Goal: Obtain resource: Download file/media

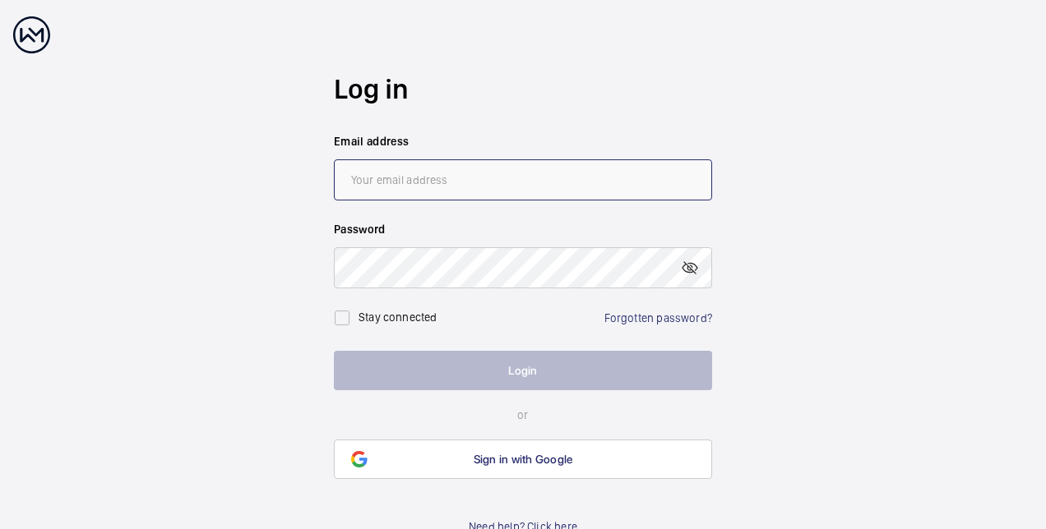
click at [390, 186] on input "email" at bounding box center [523, 179] width 378 height 41
type input "[EMAIL_ADDRESS][DOMAIN_NAME]"
click at [880, 251] on wm-front-auth-container "Log in Email address [EMAIL_ADDRESS][DOMAIN_NAME] Password Stay connected Forgo…" at bounding box center [523, 276] width 1046 height 552
click at [684, 269] on mat-icon at bounding box center [690, 268] width 20 height 20
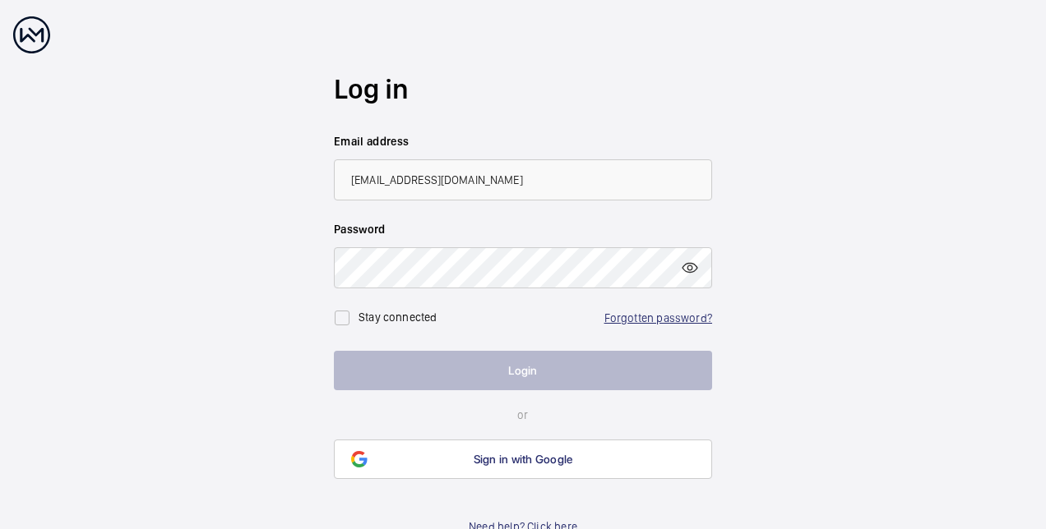
click at [642, 317] on link "Forgotten password?" at bounding box center [658, 318] width 108 height 13
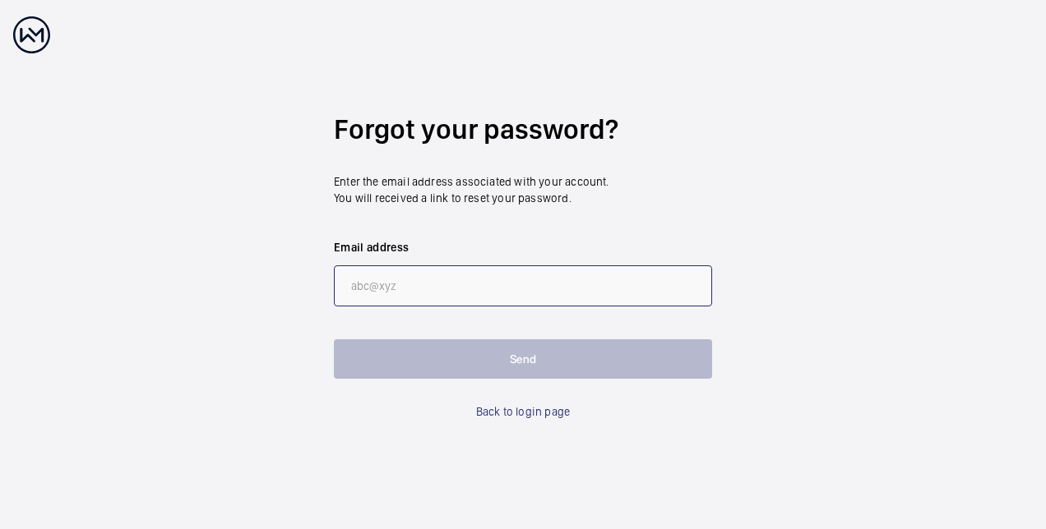
click at [372, 280] on input "email" at bounding box center [523, 286] width 378 height 41
type input "[EMAIL_ADDRESS][DOMAIN_NAME]"
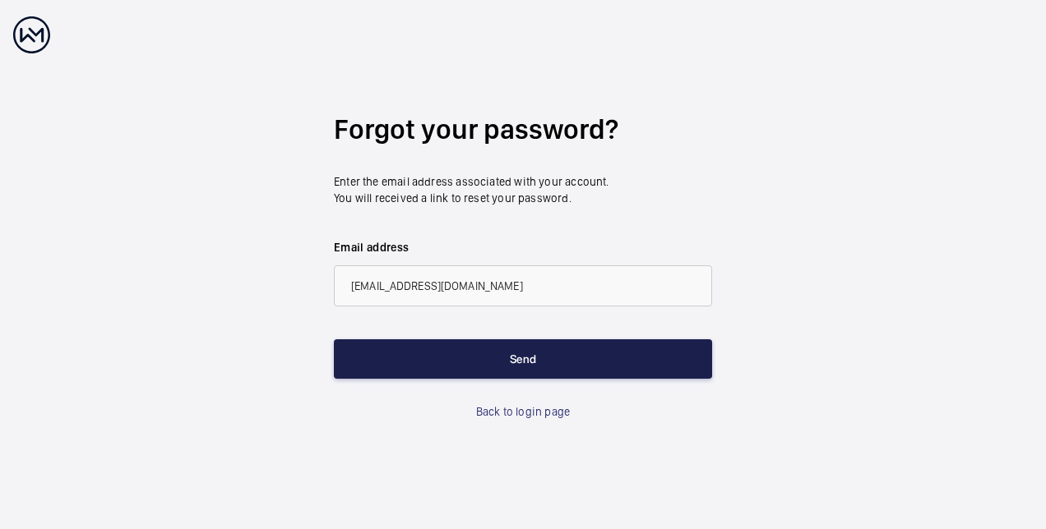
click at [493, 358] on button "Send" at bounding box center [523, 359] width 378 height 39
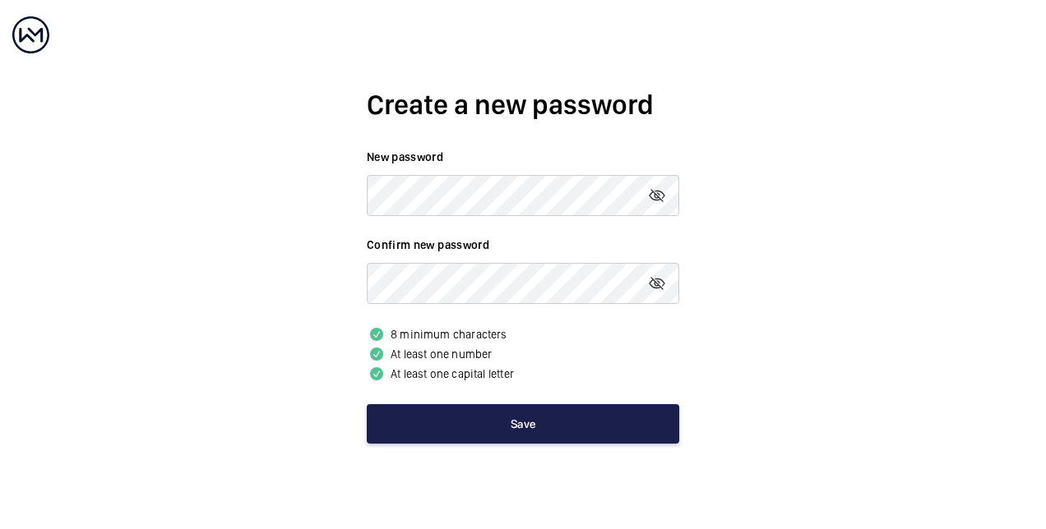
click at [521, 404] on button "Save" at bounding box center [523, 423] width 312 height 39
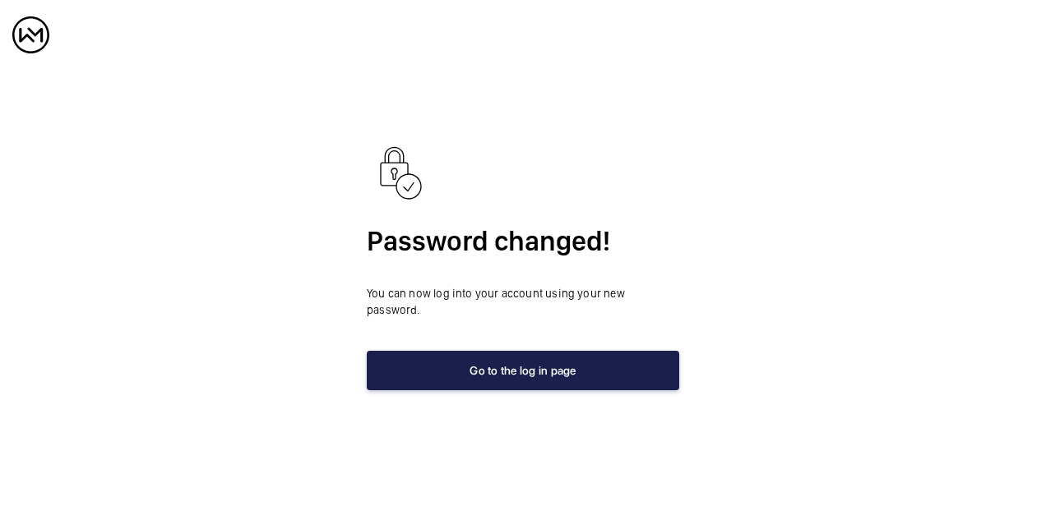
click at [510, 361] on button "Go to the log in page" at bounding box center [523, 370] width 312 height 39
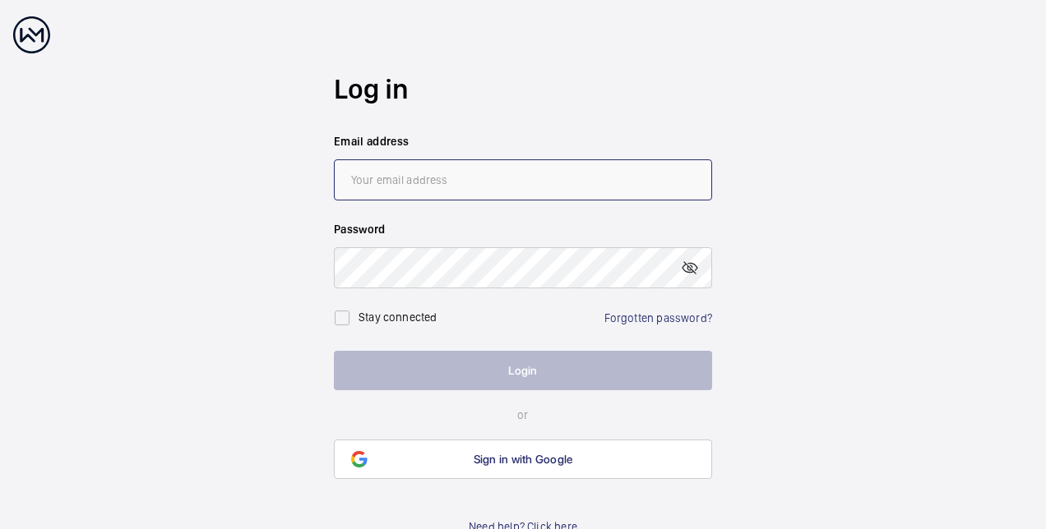
drag, startPoint x: 368, startPoint y: 182, endPoint x: 381, endPoint y: 194, distance: 18.0
click at [367, 183] on input "email" at bounding box center [523, 179] width 378 height 41
type input "Mark.Green1@cbre.com"
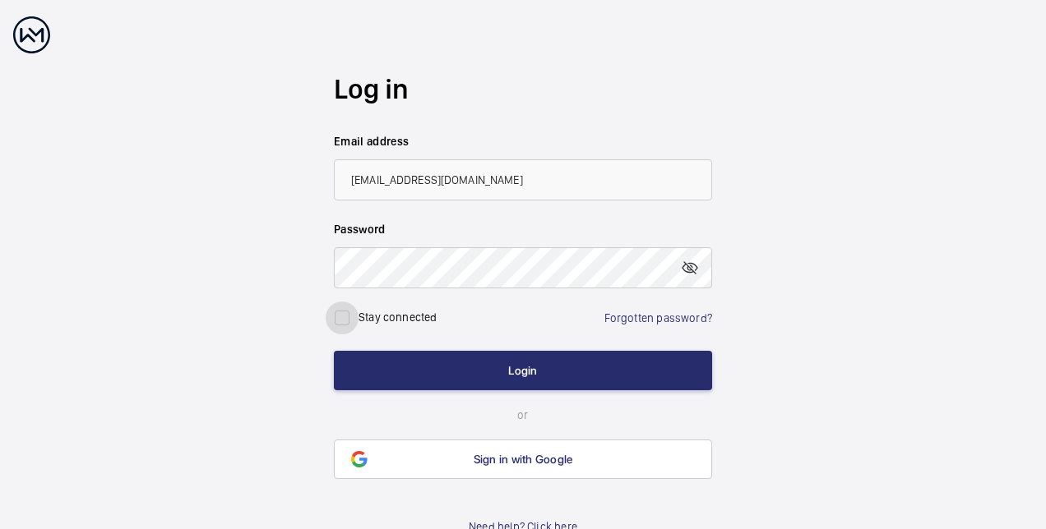
click at [340, 309] on input "checkbox" at bounding box center [342, 318] width 33 height 33
checkbox input "true"
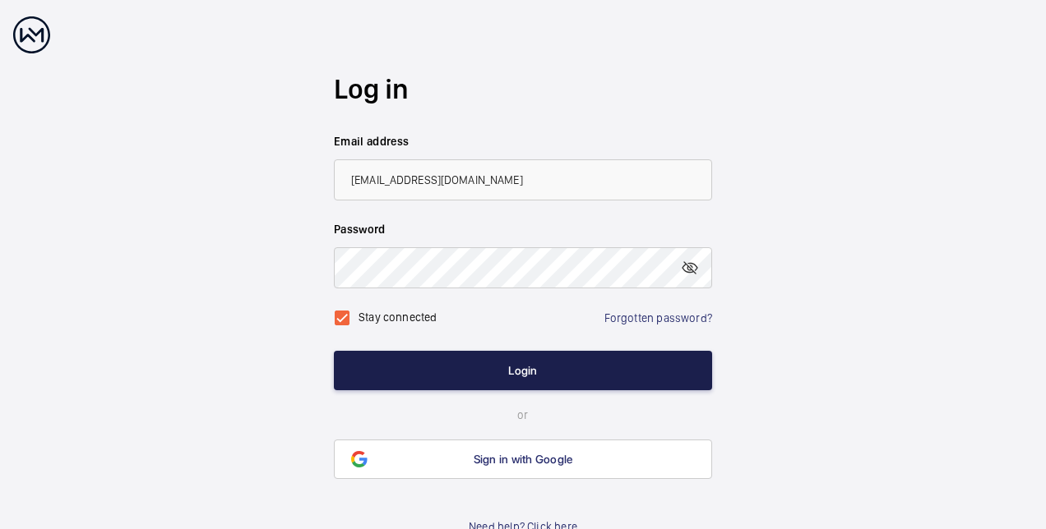
click at [508, 368] on button "Login" at bounding box center [523, 370] width 378 height 39
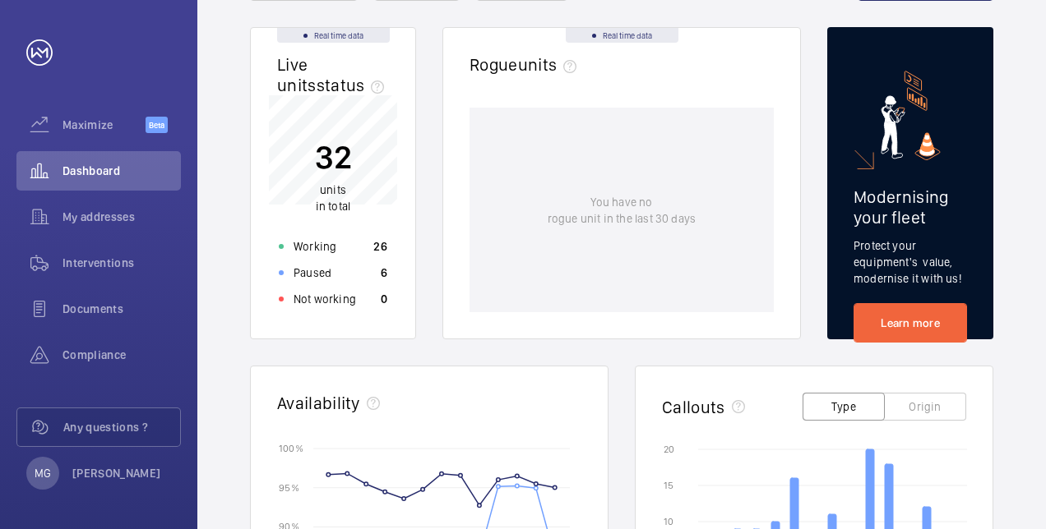
scroll to position [164, 0]
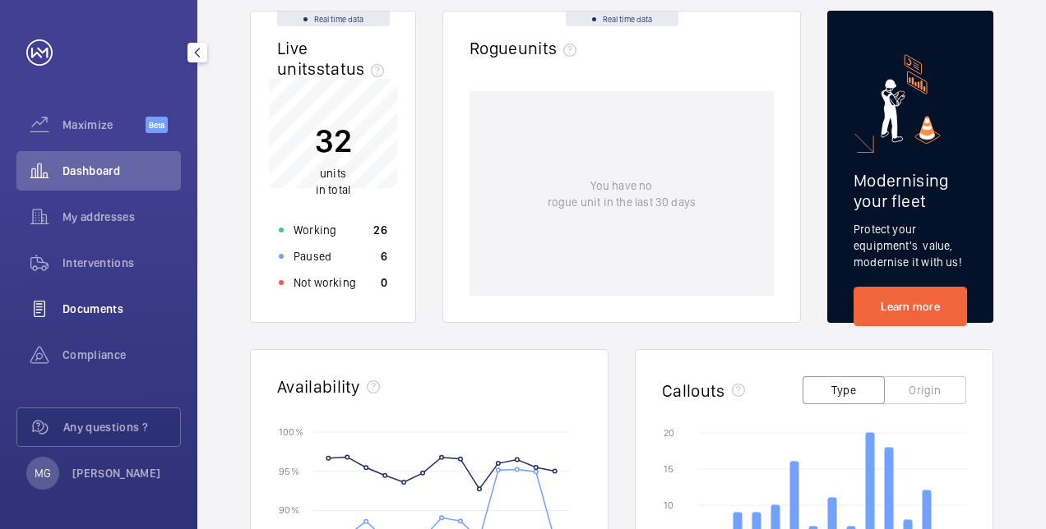
click at [104, 307] on span "Documents" at bounding box center [121, 309] width 118 height 16
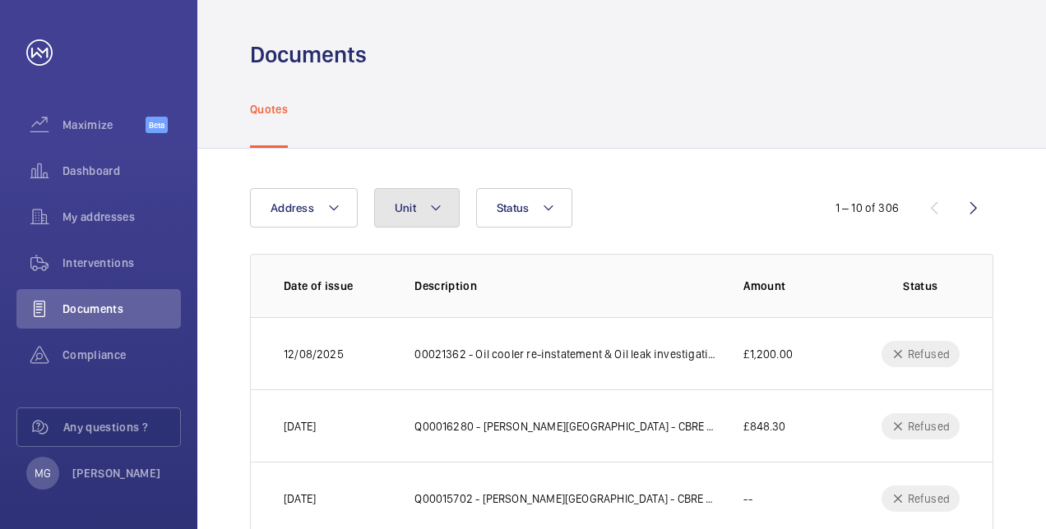
click at [445, 202] on button "Unit" at bounding box center [416, 207] width 85 height 39
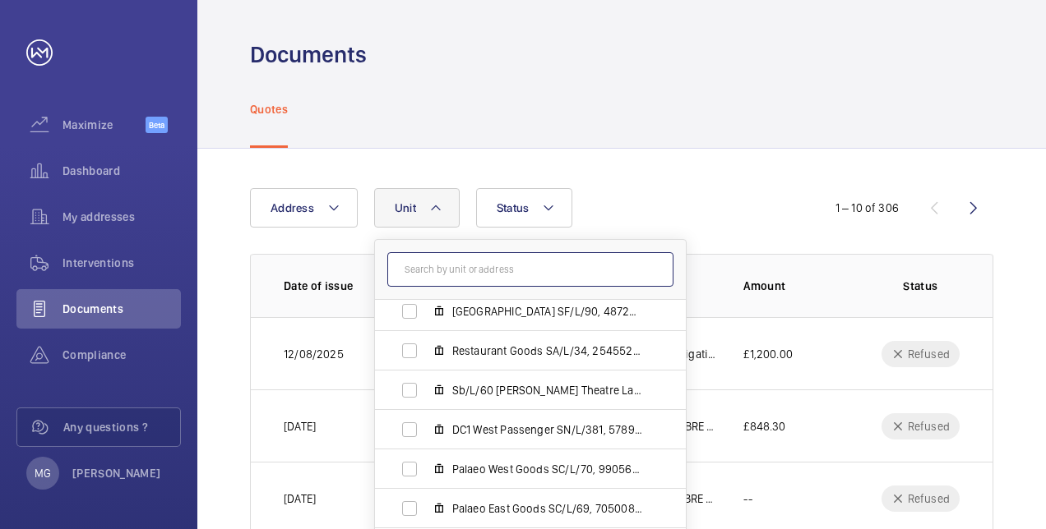
scroll to position [478, 0]
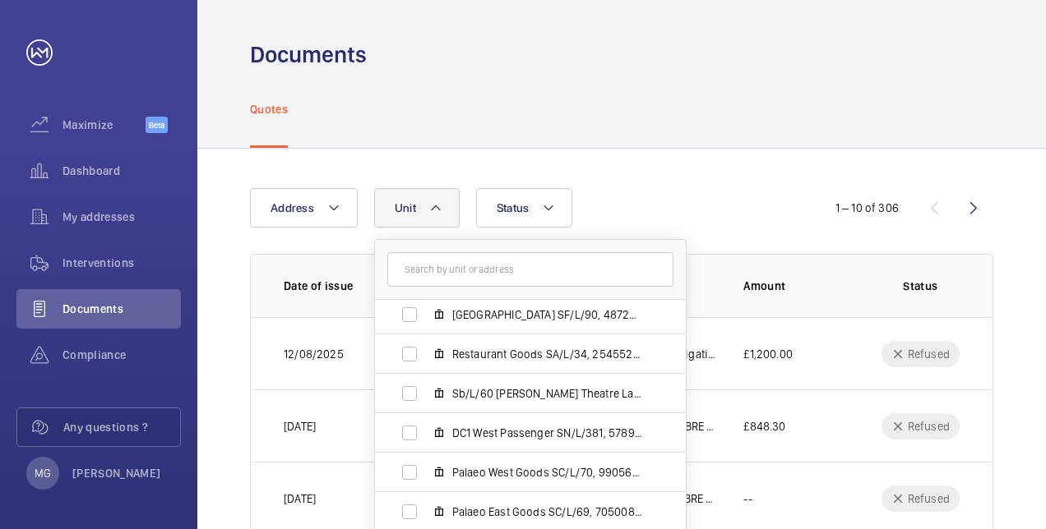
click at [776, 110] on div "Quotes" at bounding box center [621, 109] width 743 height 78
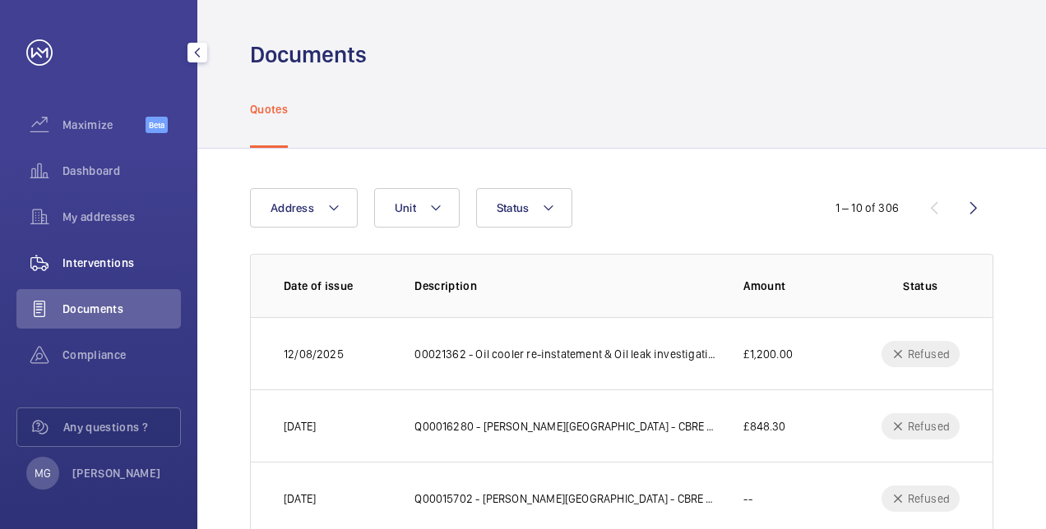
click at [99, 263] on span "Interventions" at bounding box center [121, 263] width 118 height 16
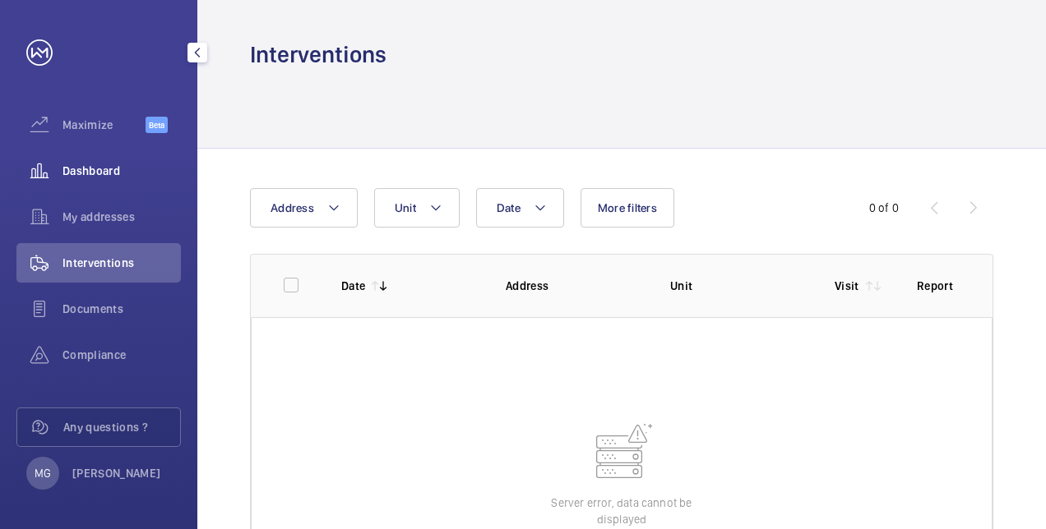
click at [95, 172] on span "Dashboard" at bounding box center [121, 171] width 118 height 16
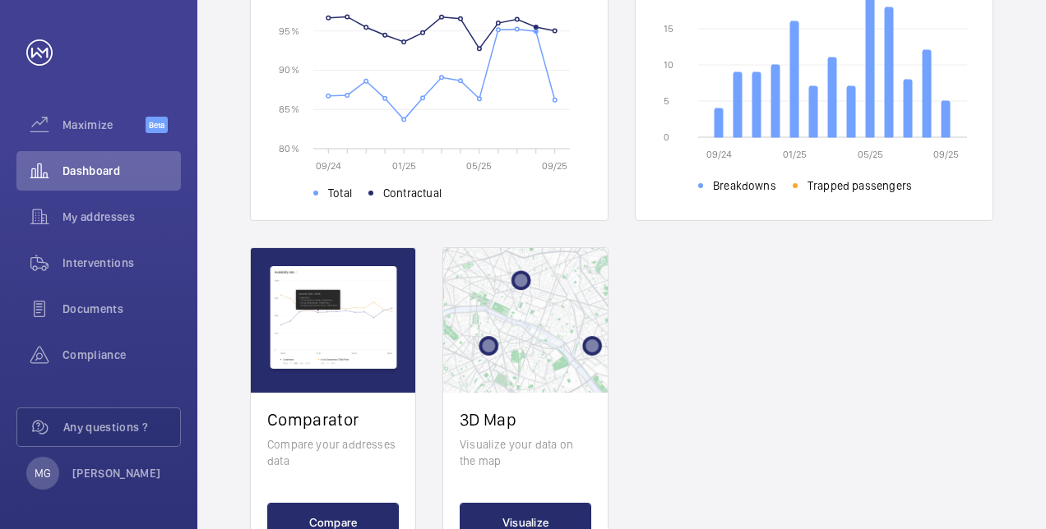
scroll to position [675, 0]
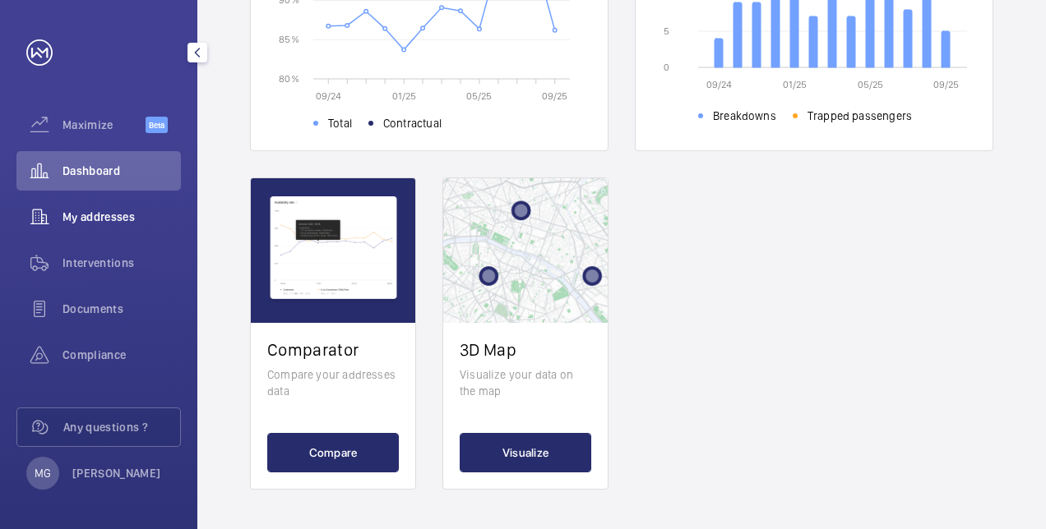
click at [89, 218] on span "My addresses" at bounding box center [121, 217] width 118 height 16
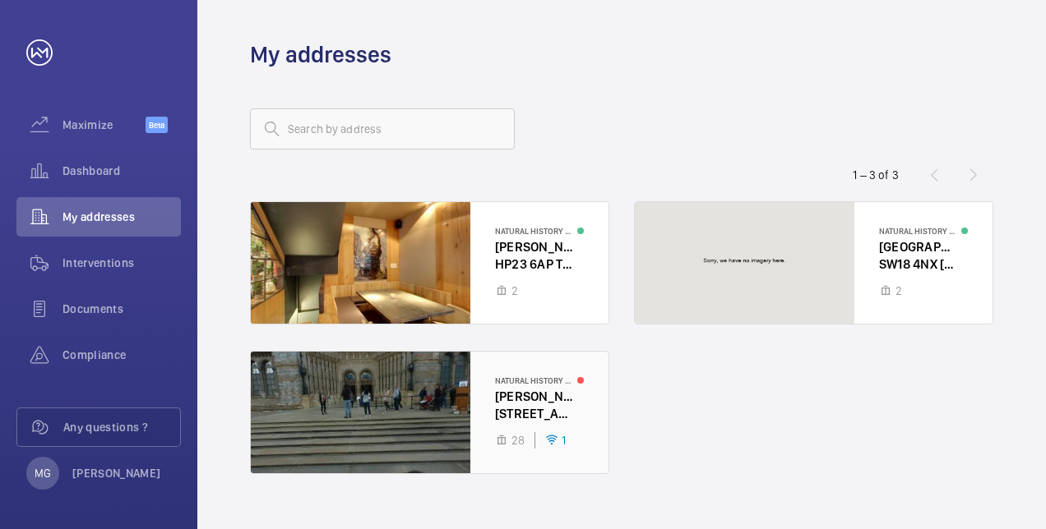
click at [423, 393] on div at bounding box center [430, 413] width 358 height 122
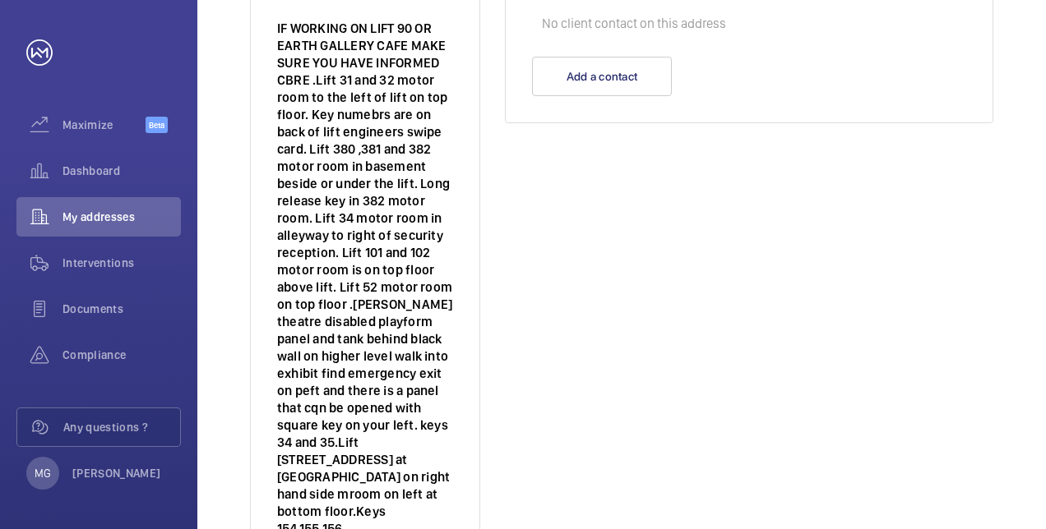
scroll to position [493, 0]
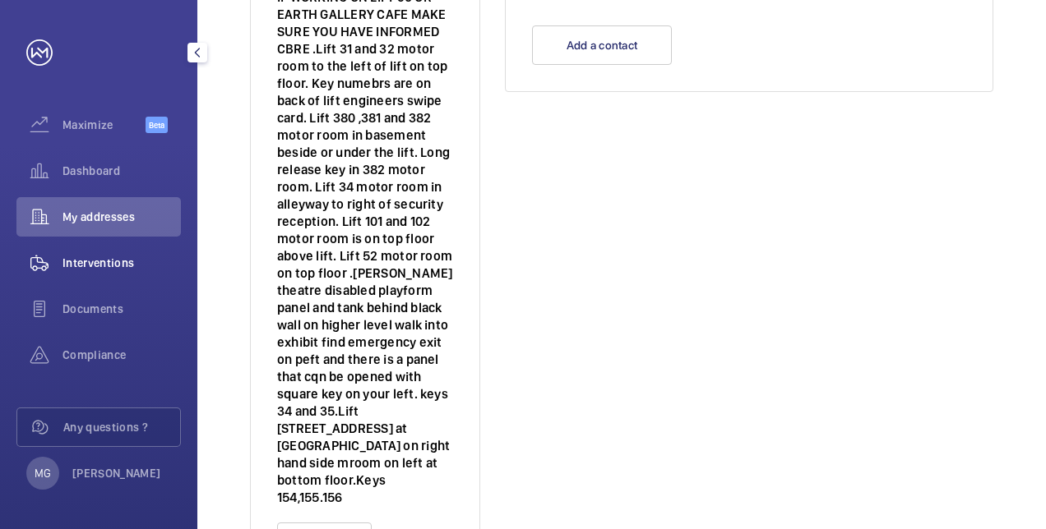
click at [110, 268] on span "Interventions" at bounding box center [121, 263] width 118 height 16
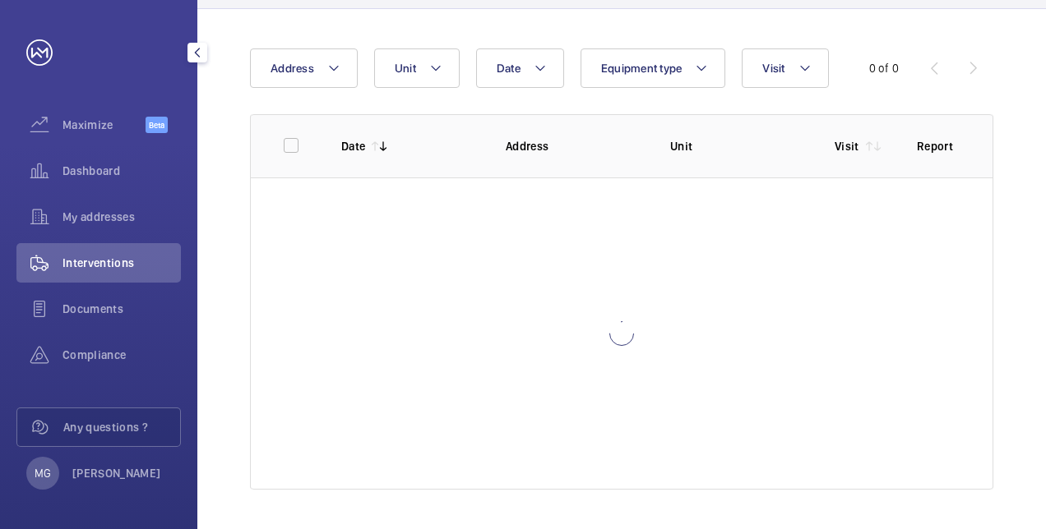
scroll to position [140, 0]
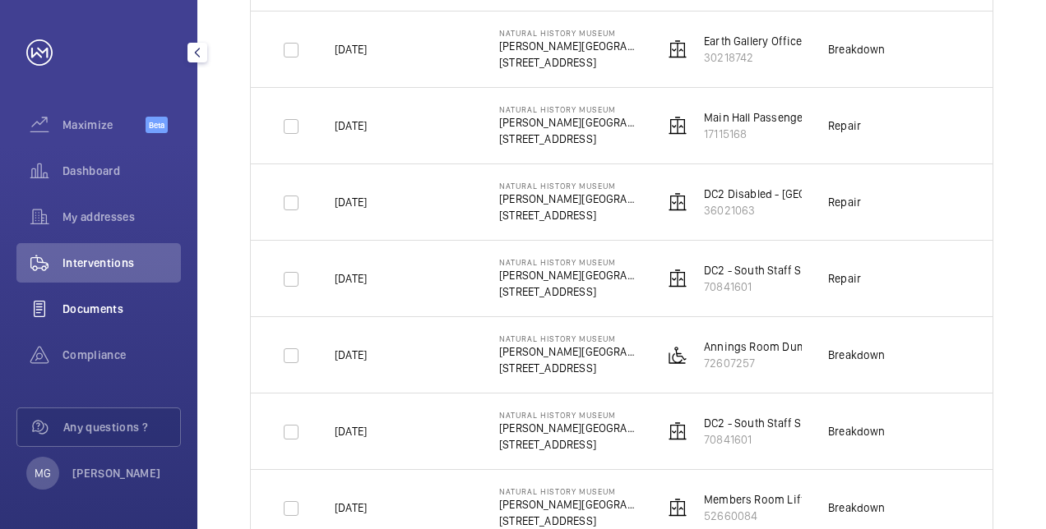
scroll to position [1291, 0]
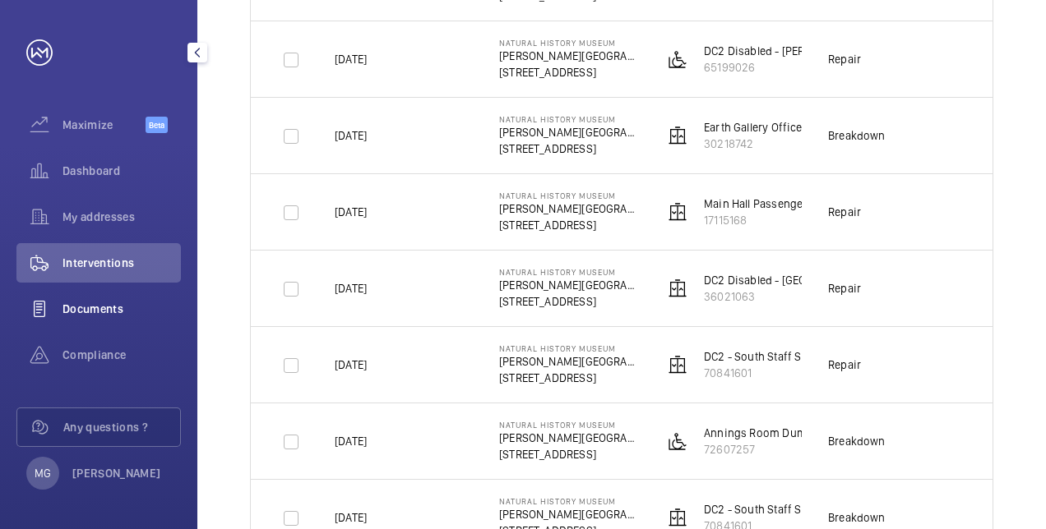
drag, startPoint x: 123, startPoint y: 309, endPoint x: 151, endPoint y: 309, distance: 28.0
click at [124, 308] on span "Documents" at bounding box center [121, 309] width 118 height 16
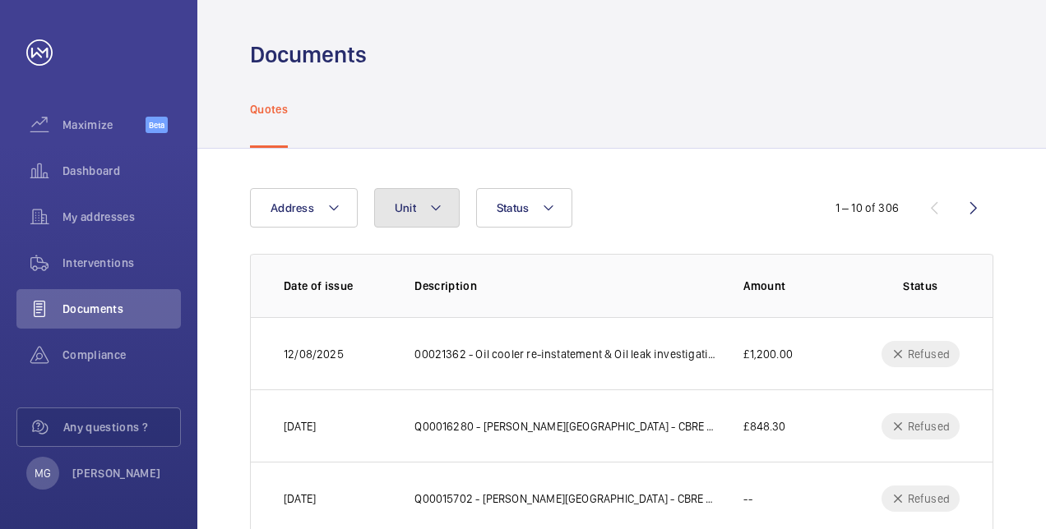
click at [437, 217] on mat-icon at bounding box center [435, 208] width 13 height 20
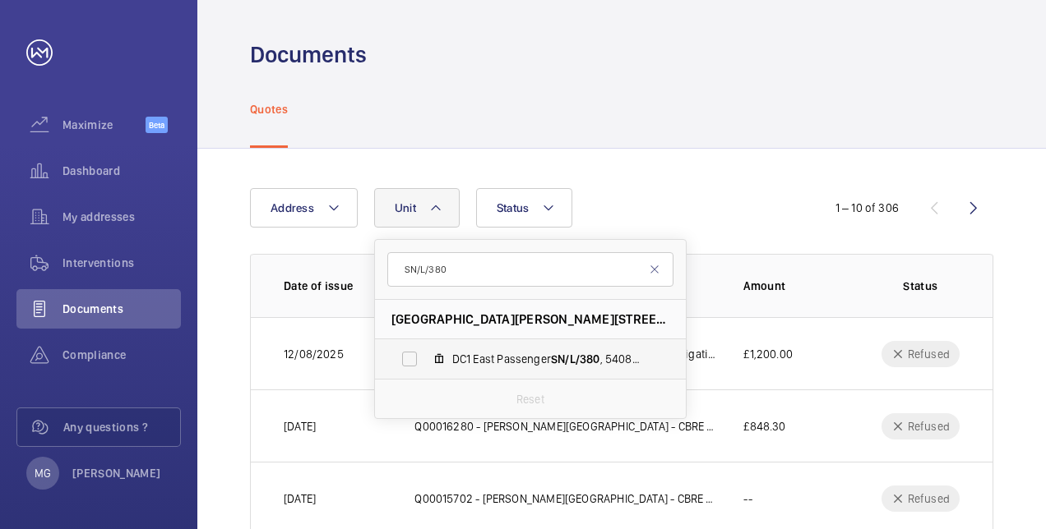
type input "SN/L/380"
click at [501, 357] on span "DC1 East Passenger SN/L/380 , 54087804" at bounding box center [547, 359] width 191 height 16
click at [426, 357] on input "DC1 East Passenger SN/L/380 , 54087804" at bounding box center [409, 359] width 33 height 33
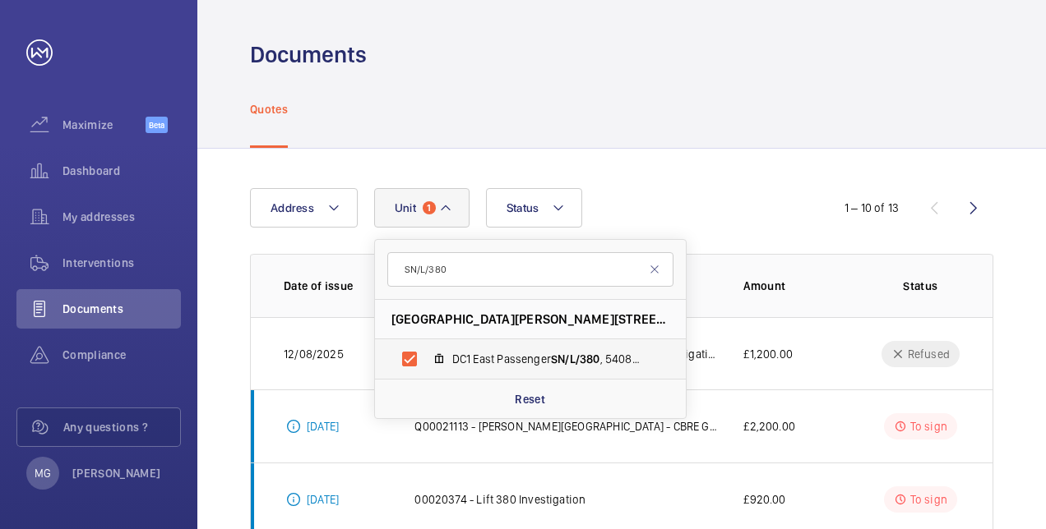
click at [452, 358] on span "DC1 East Passenger SN/L/380 , 54087804" at bounding box center [547, 359] width 191 height 16
click at [426, 358] on input "DC1 East Passenger SN/L/380 , 54087804" at bounding box center [409, 359] width 33 height 33
checkbox input "false"
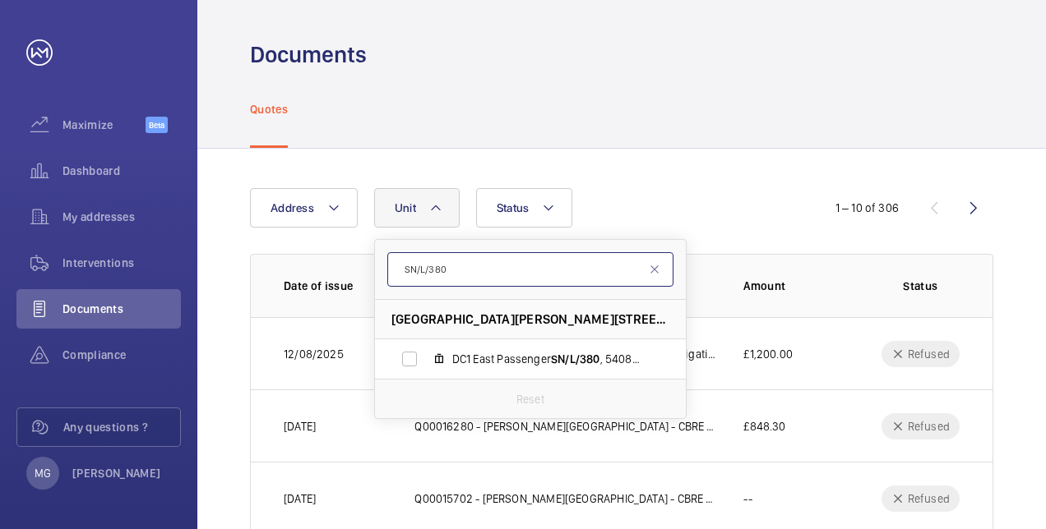
click at [448, 272] on input "SN/L/380" at bounding box center [530, 269] width 286 height 35
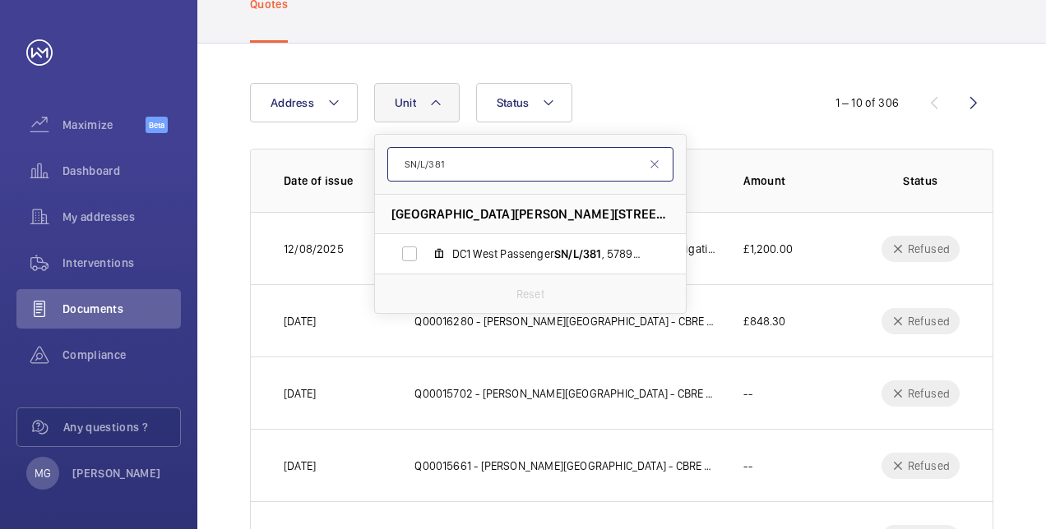
scroll to position [82, 0]
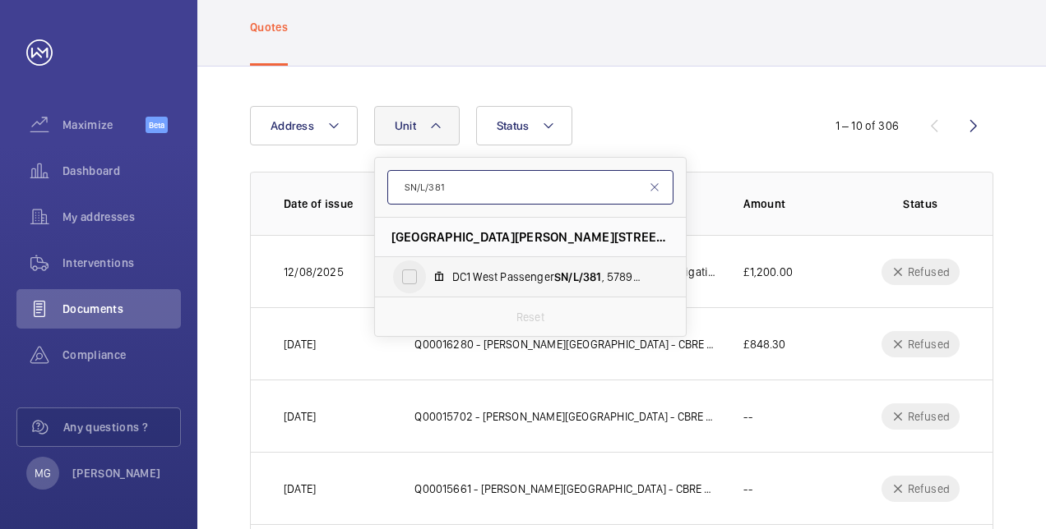
type input "SN/L/381"
click at [406, 275] on input "DC1 West Passenger SN/L/381 , 57898158" at bounding box center [409, 277] width 33 height 33
checkbox input "true"
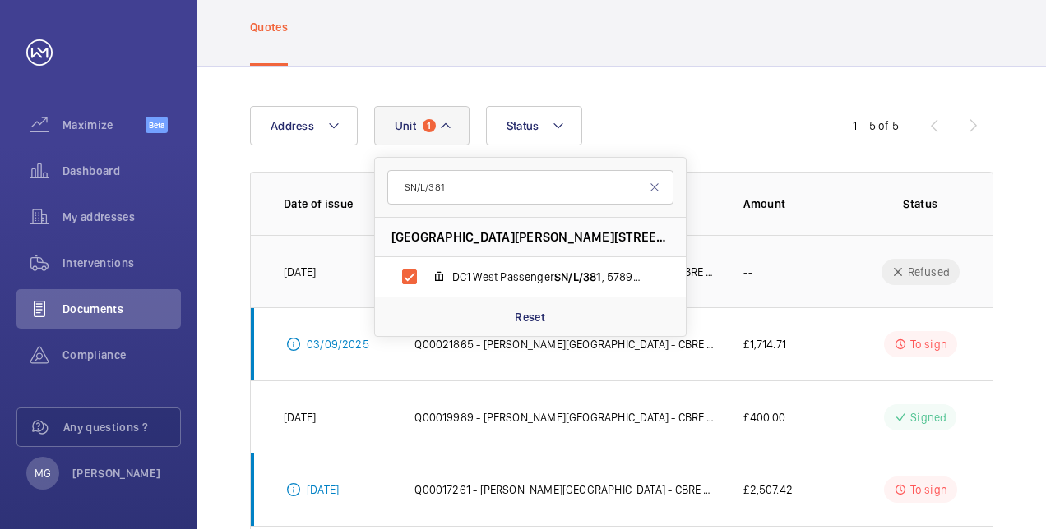
click at [829, 269] on td "--" at bounding box center [785, 271] width 137 height 72
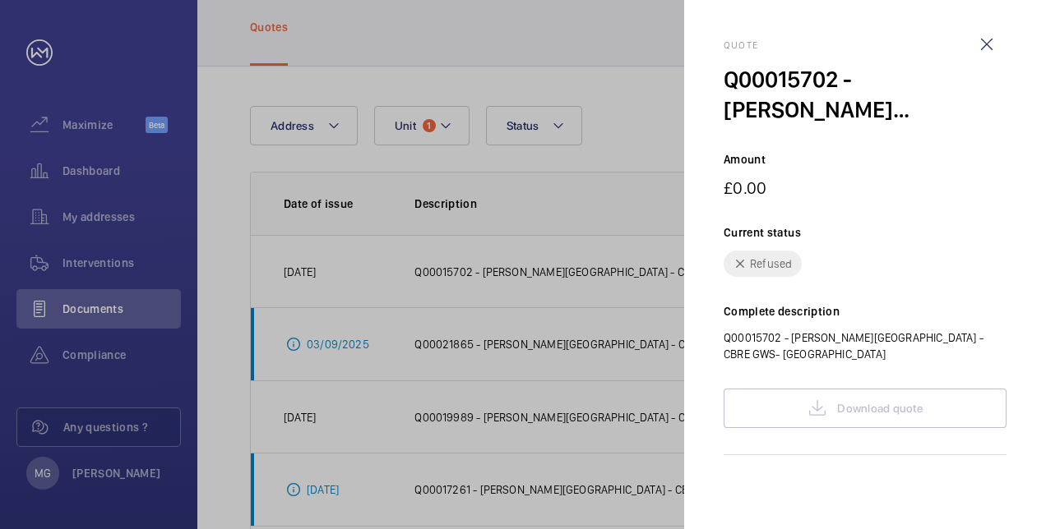
click at [669, 161] on div at bounding box center [523, 264] width 1046 height 529
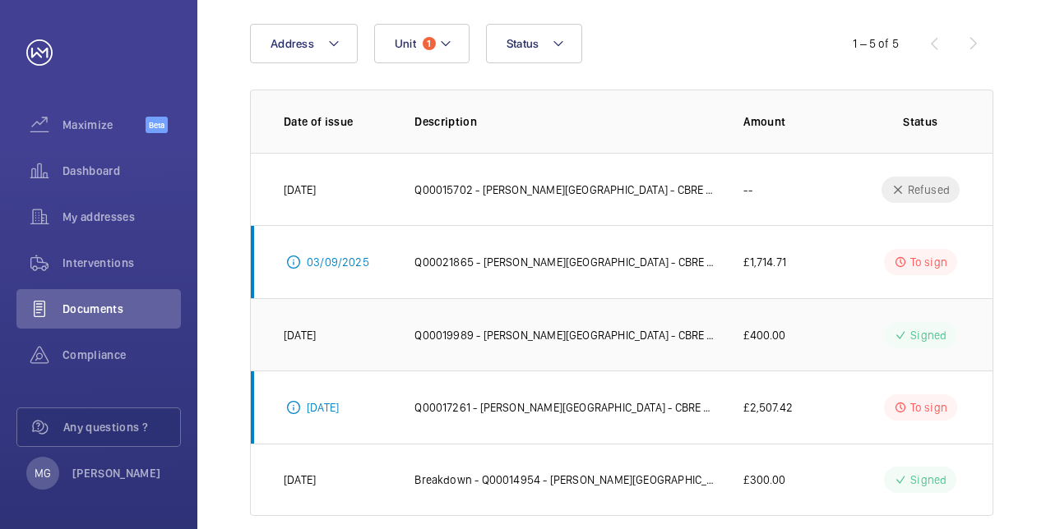
scroll to position [190, 0]
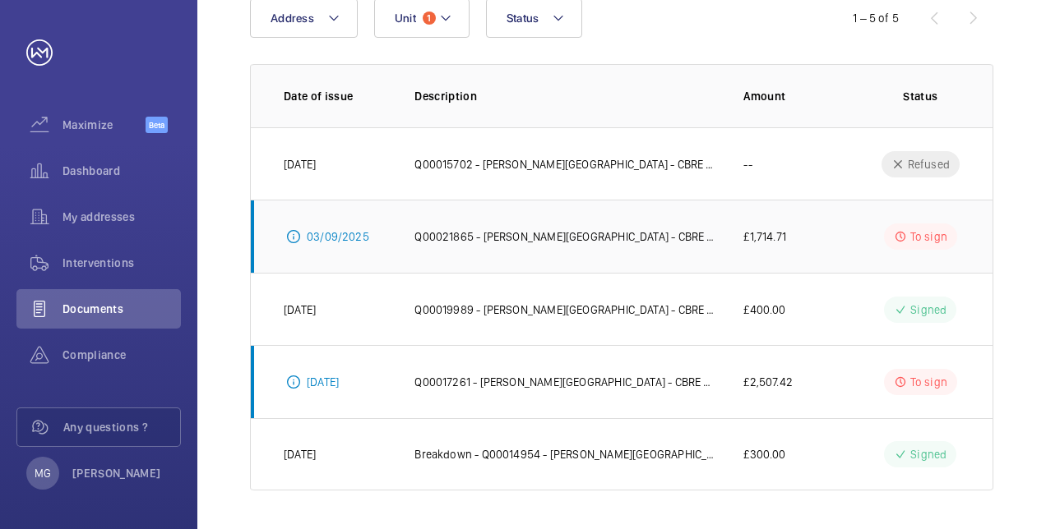
click at [488, 232] on p "Q00021865 - Cromwell Road - CBRE GWS- Natural History Museum" at bounding box center [565, 237] width 303 height 16
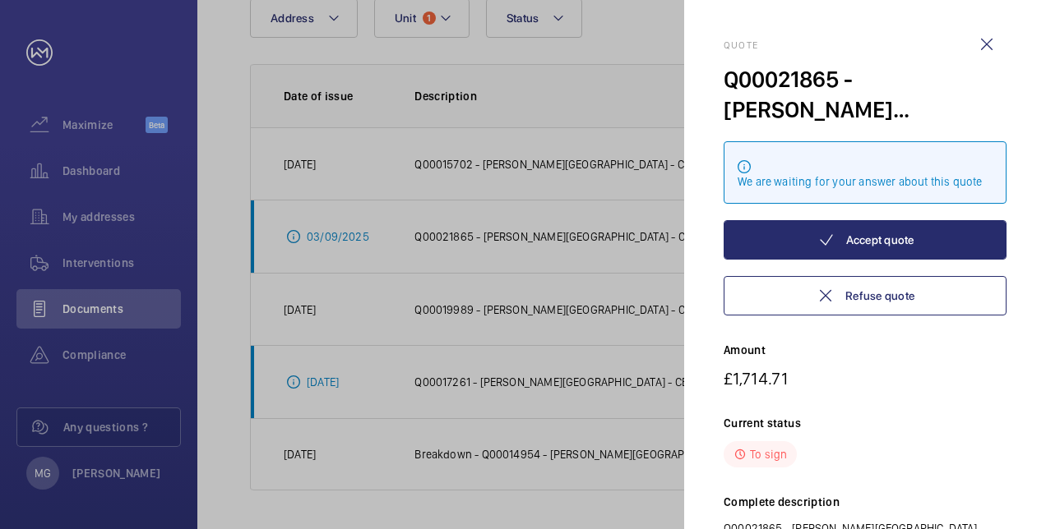
click at [487, 258] on div at bounding box center [523, 264] width 1046 height 529
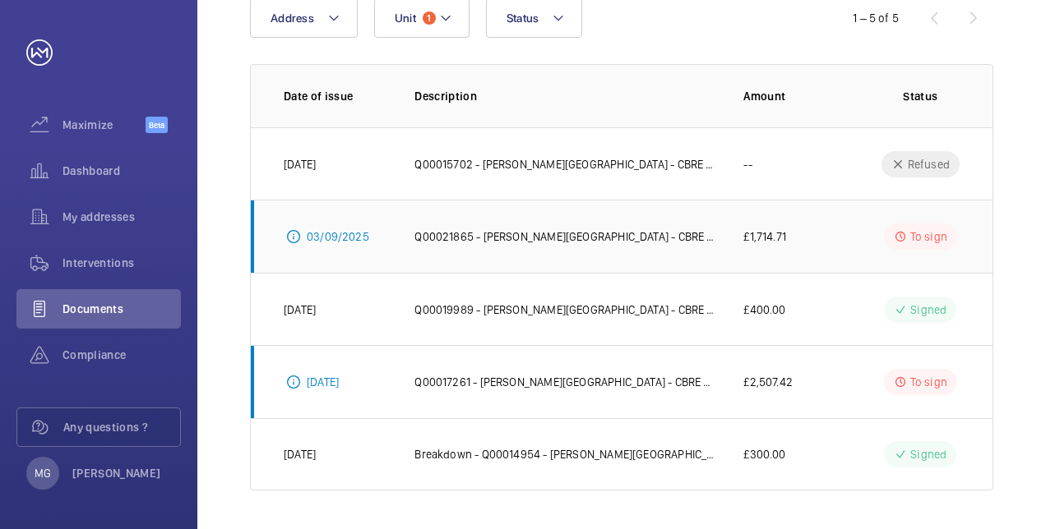
click at [929, 237] on p "To sign" at bounding box center [928, 237] width 37 height 16
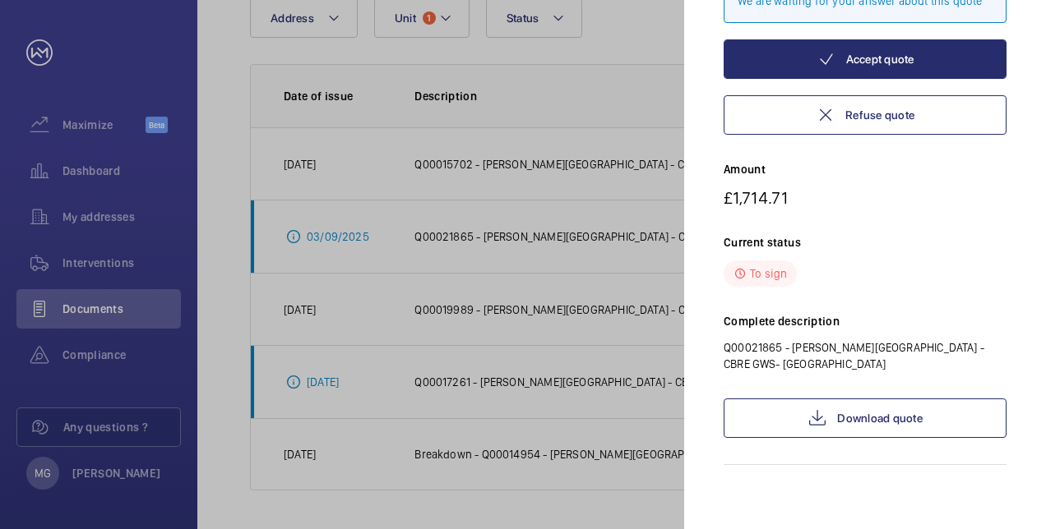
scroll to position [182, 0]
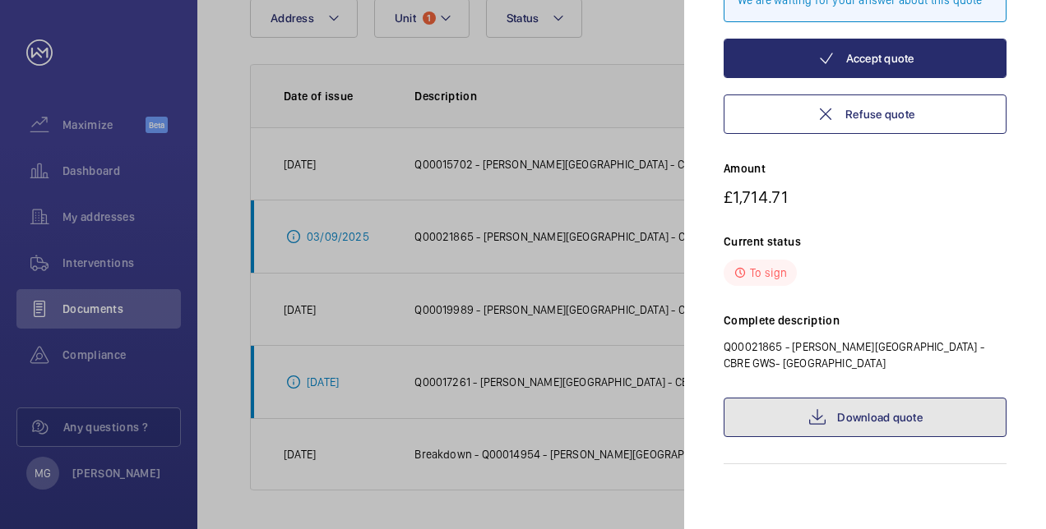
click at [825, 419] on mat-icon at bounding box center [817, 418] width 20 height 20
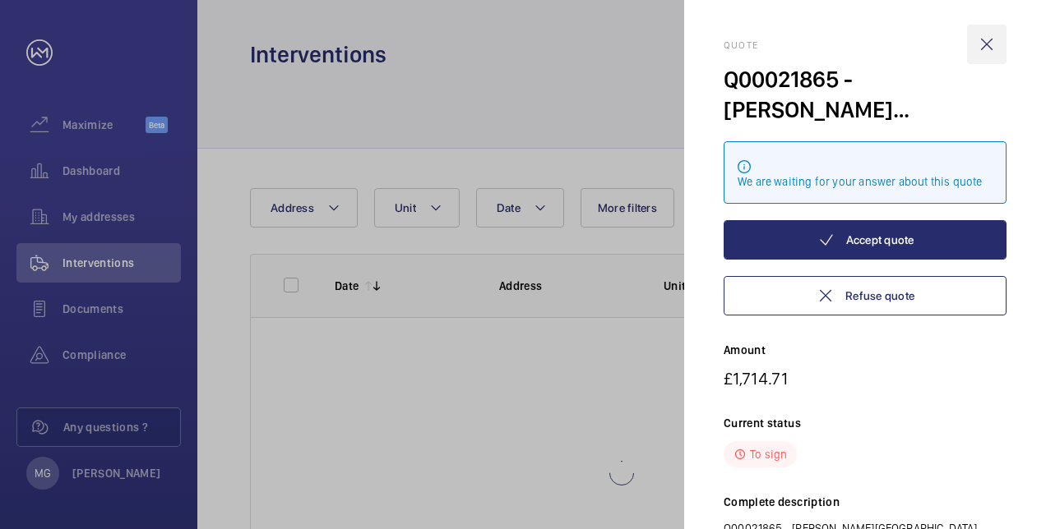
click at [988, 43] on wm-front-icon-button at bounding box center [986, 44] width 39 height 39
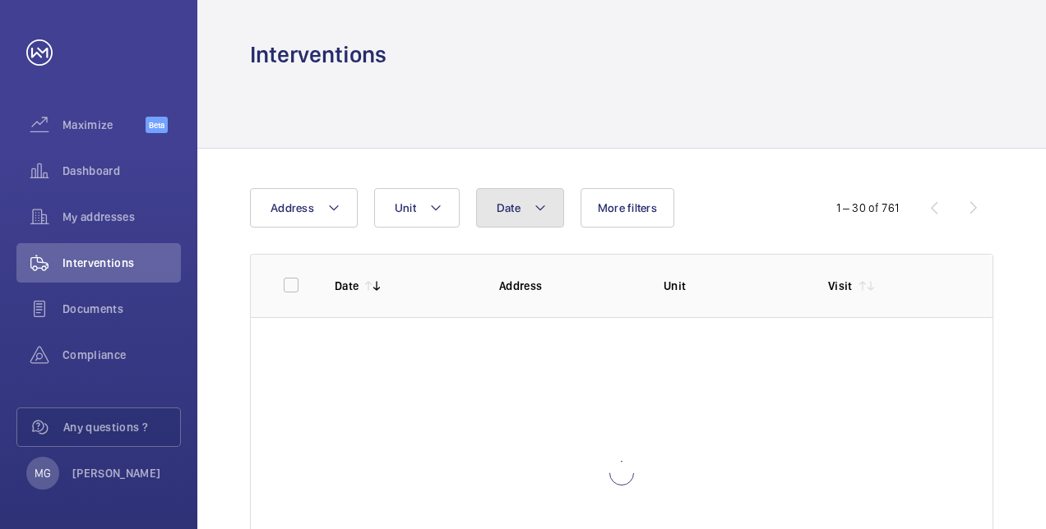
click at [539, 206] on mat-icon at bounding box center [540, 208] width 13 height 20
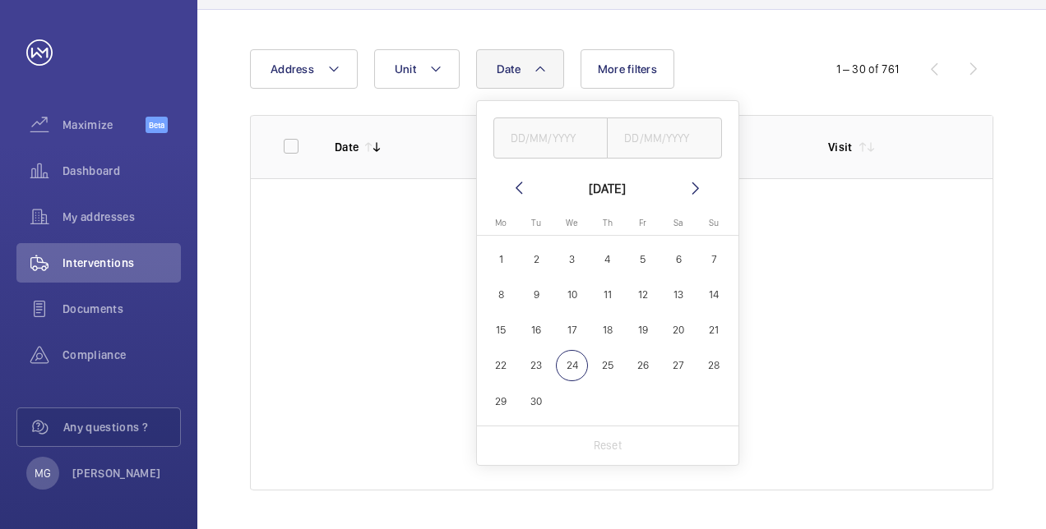
scroll to position [140, 0]
click at [638, 323] on span "19" at bounding box center [642, 329] width 32 height 32
type input "19/09/2025"
click at [916, 451] on div at bounding box center [622, 334] width 742 height 312
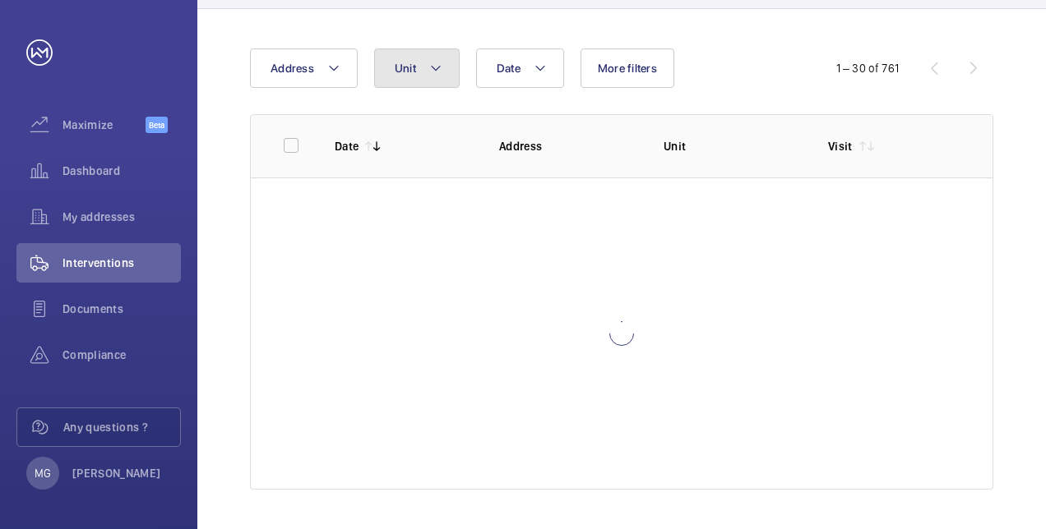
click at [439, 69] on mat-icon at bounding box center [435, 68] width 13 height 20
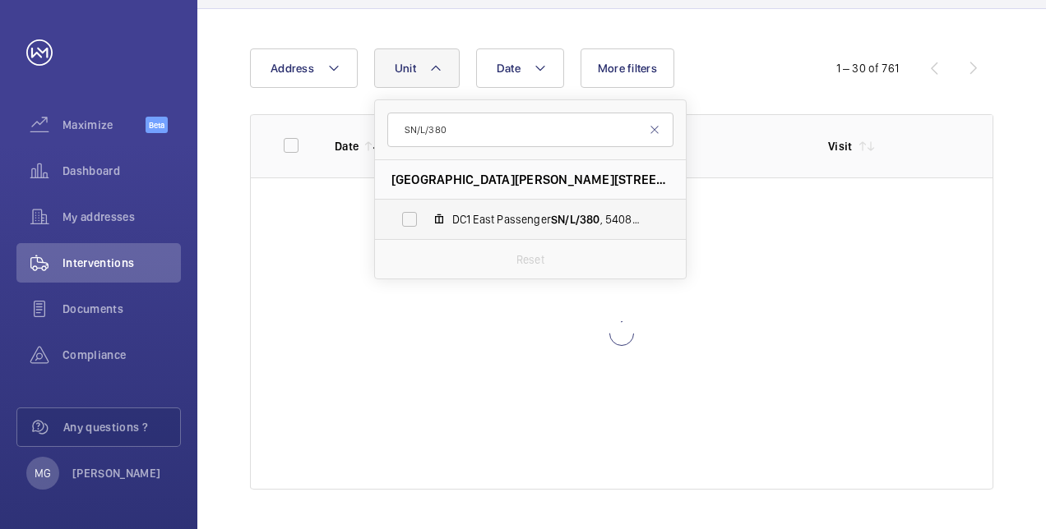
type input "SN/L/380"
click at [479, 221] on span "DC1 East Passenger SN/L/380 , 54087804" at bounding box center [547, 219] width 191 height 16
click at [426, 221] on input "DC1 East Passenger SN/L/380 , 54087804" at bounding box center [409, 219] width 33 height 33
checkbox input "true"
click at [840, 144] on p "Visit" at bounding box center [840, 146] width 25 height 16
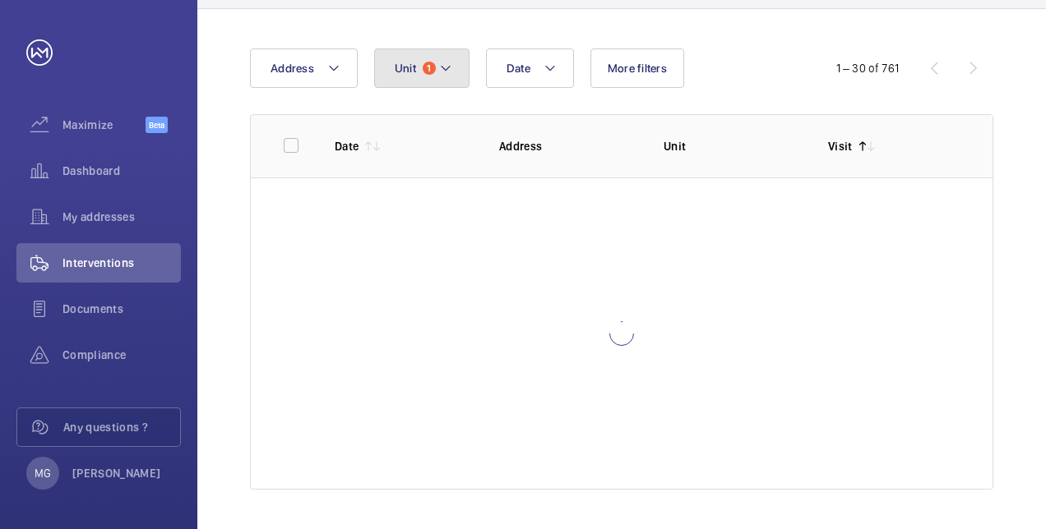
click at [451, 67] on button "Unit 1" at bounding box center [421, 68] width 95 height 39
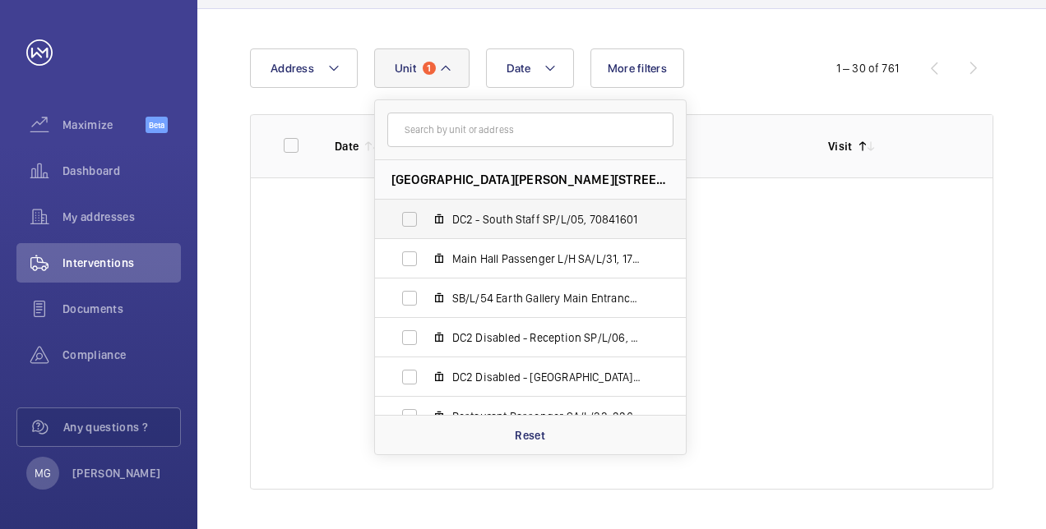
click at [552, 219] on span "DC2 - South Staff SP/L/05, 70841601" at bounding box center [547, 219] width 191 height 16
click at [426, 219] on input "DC2 - South Staff SP/L/05, 70841601" at bounding box center [409, 219] width 33 height 33
checkbox input "true"
click at [889, 233] on div at bounding box center [622, 334] width 742 height 312
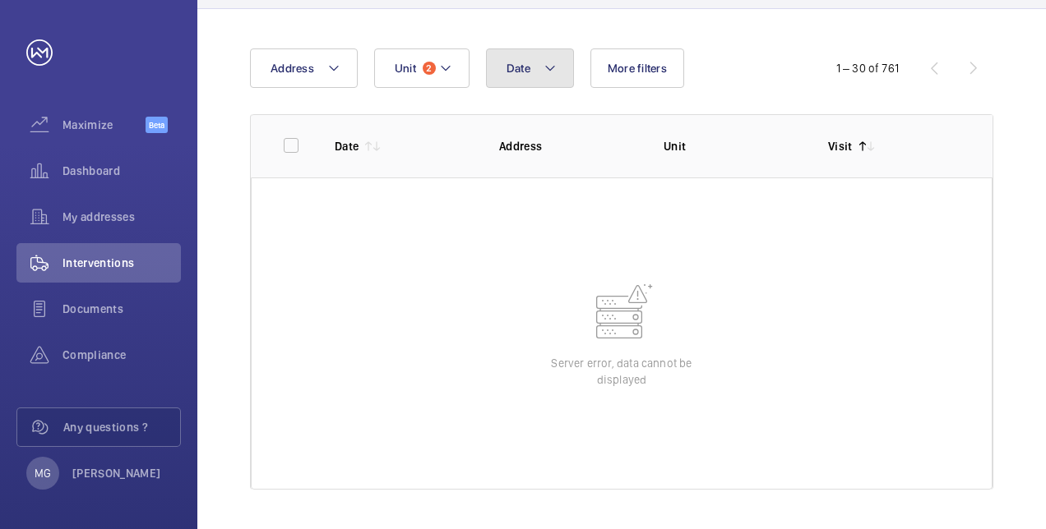
click at [546, 66] on mat-icon at bounding box center [549, 68] width 13 height 20
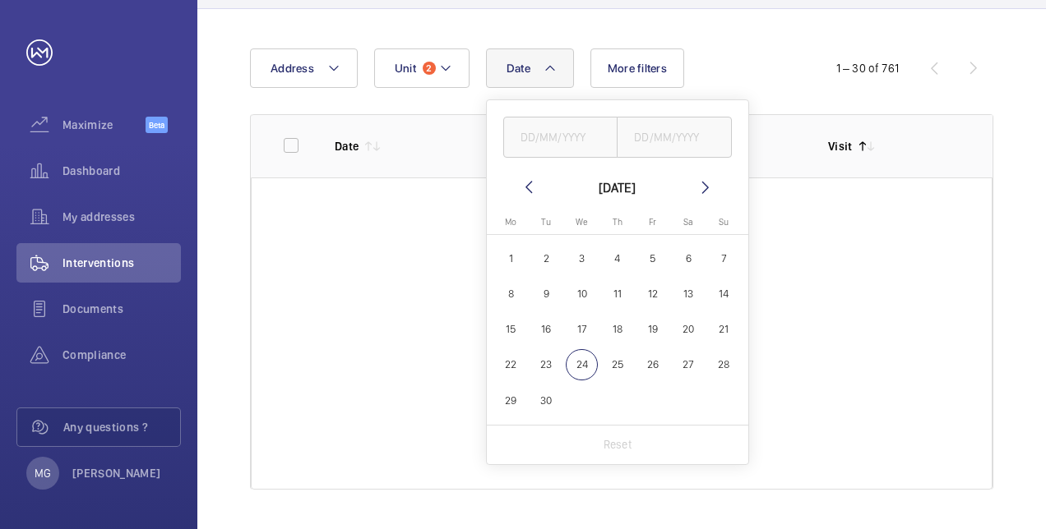
click at [897, 409] on wm-front-table-error "Server error, data cannot be displayed" at bounding box center [622, 334] width 742 height 312
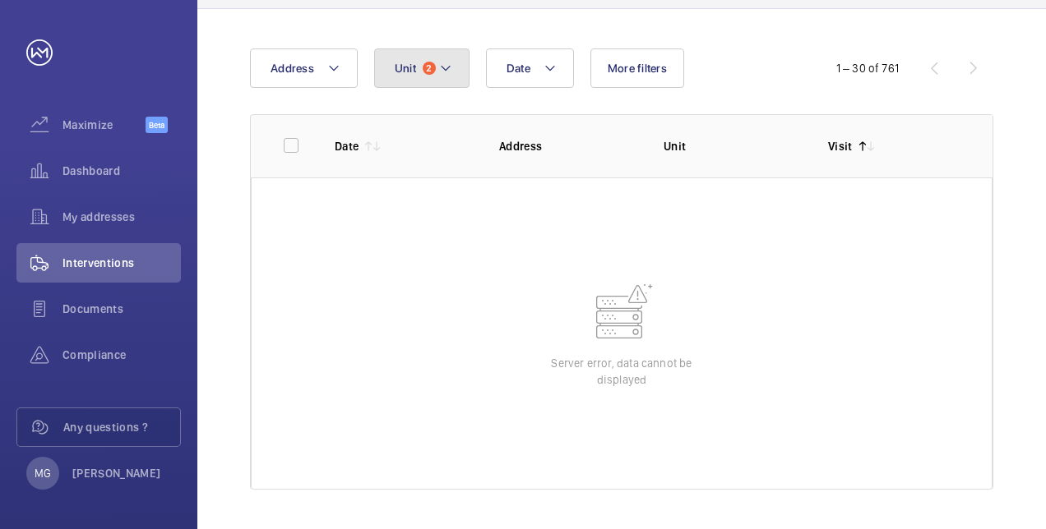
click at [421, 62] on button "Unit 2" at bounding box center [421, 68] width 95 height 39
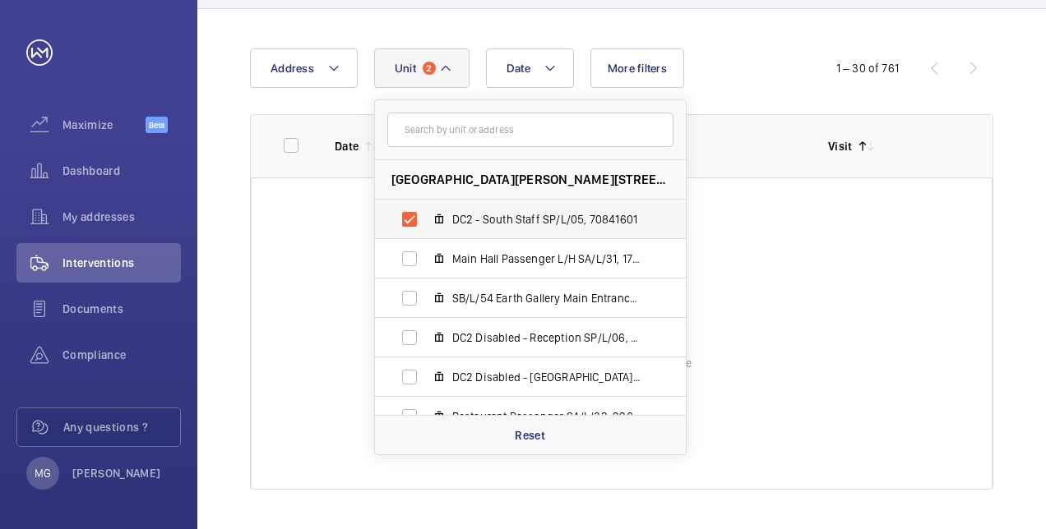
click at [587, 216] on span "DC2 - South Staff SP/L/05, 70841601" at bounding box center [547, 219] width 191 height 16
click at [426, 216] on input "DC2 - South Staff SP/L/05, 70841601" at bounding box center [409, 219] width 33 height 33
click at [587, 216] on span "DC2 - South Staff SP/L/05, 70841601" at bounding box center [547, 219] width 191 height 16
click at [426, 216] on input "DC2 - South Staff SP/L/05, 70841601" at bounding box center [409, 219] width 33 height 33
checkbox input "true"
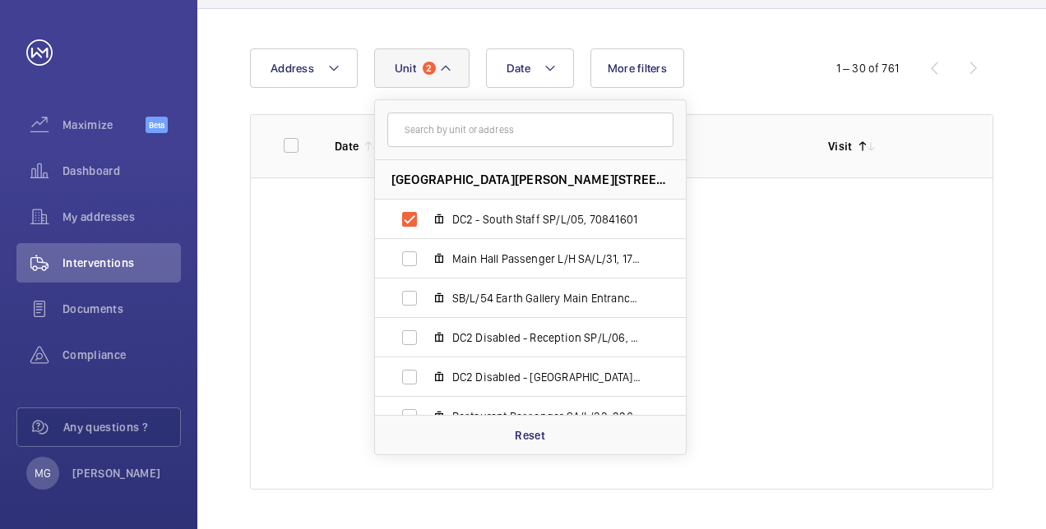
click at [843, 143] on p "Visit" at bounding box center [840, 146] width 25 height 16
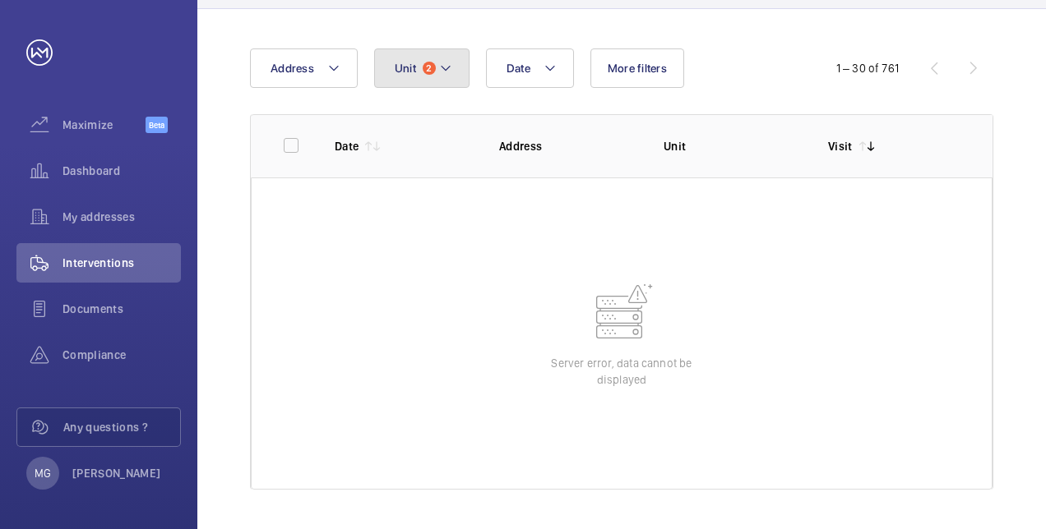
click at [442, 72] on mat-icon at bounding box center [445, 68] width 13 height 20
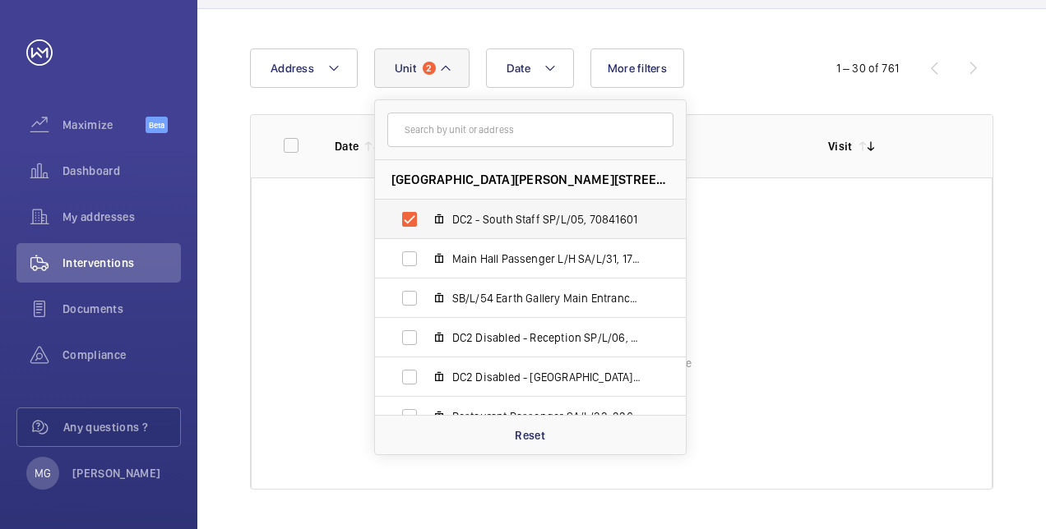
click at [598, 220] on span "DC2 - South Staff SP/L/05, 70841601" at bounding box center [547, 219] width 191 height 16
click at [426, 220] on input "DC2 - South Staff SP/L/05, 70841601" at bounding box center [409, 219] width 33 height 33
click at [598, 219] on span "DC2 - South Staff SP/L/05, 70841601" at bounding box center [547, 219] width 191 height 16
click at [426, 219] on input "DC2 - South Staff SP/L/05, 70841601" at bounding box center [409, 219] width 33 height 33
checkbox input "true"
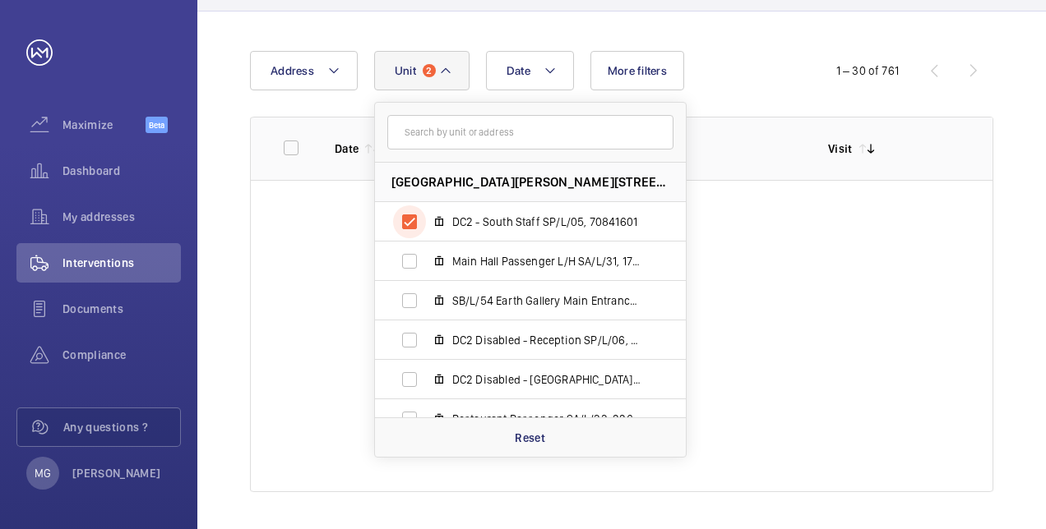
scroll to position [140, 0]
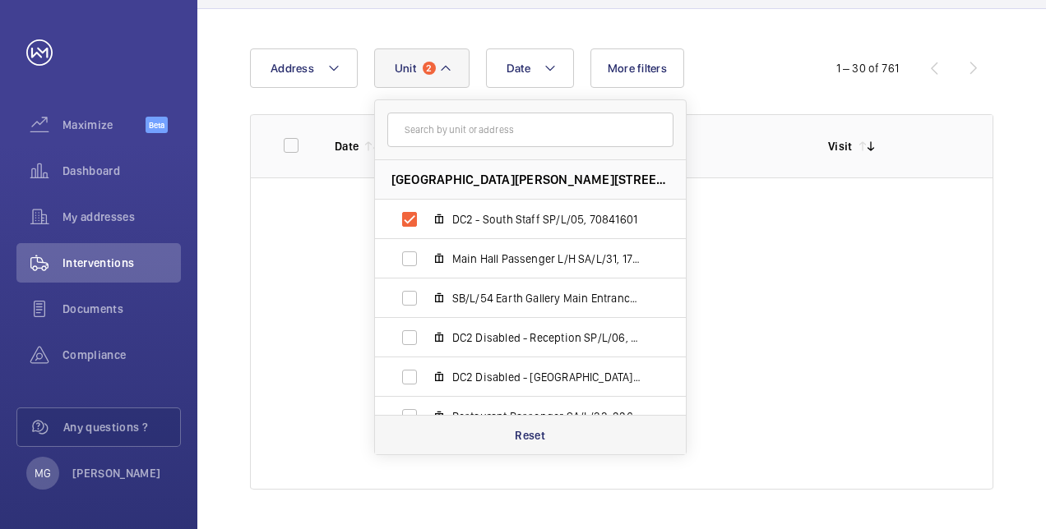
click at [541, 426] on div "Reset" at bounding box center [530, 434] width 311 height 39
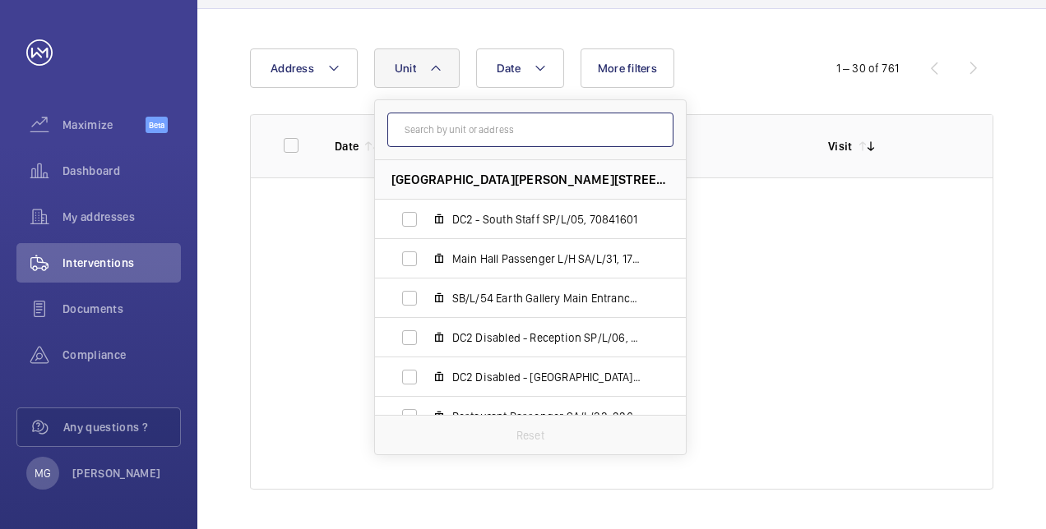
click at [470, 127] on input "text" at bounding box center [530, 130] width 286 height 35
click at [931, 369] on div at bounding box center [622, 334] width 742 height 312
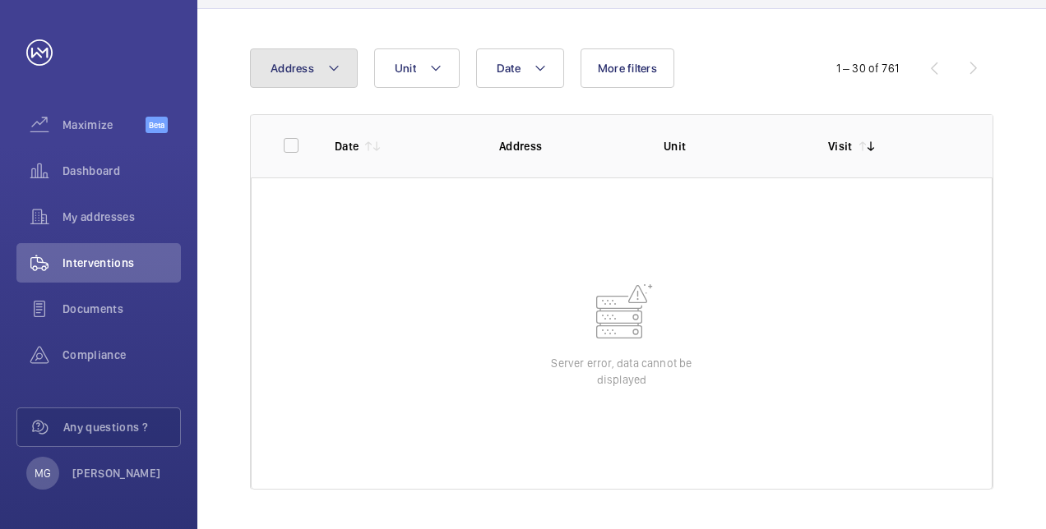
click at [337, 66] on mat-icon at bounding box center [333, 68] width 13 height 20
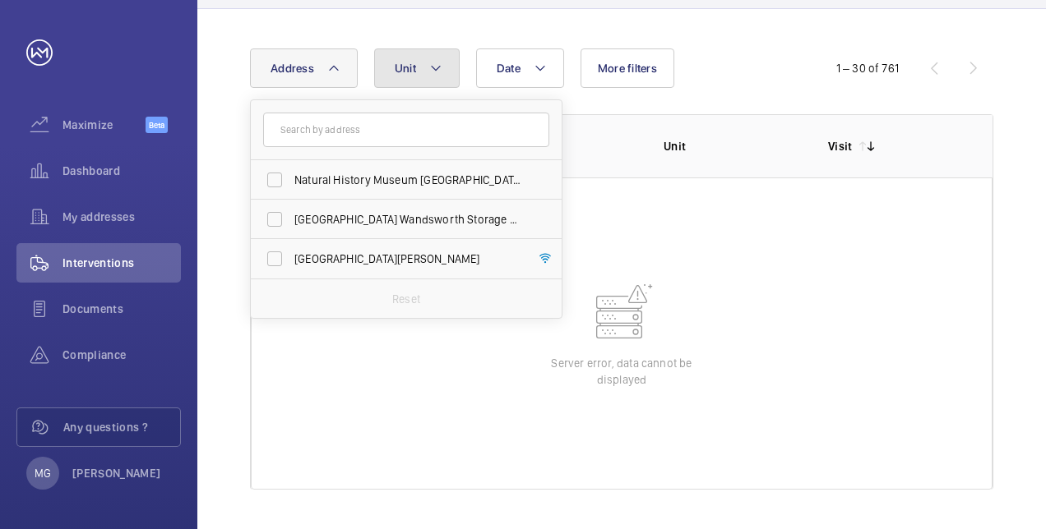
click at [429, 71] on mat-icon at bounding box center [435, 68] width 13 height 20
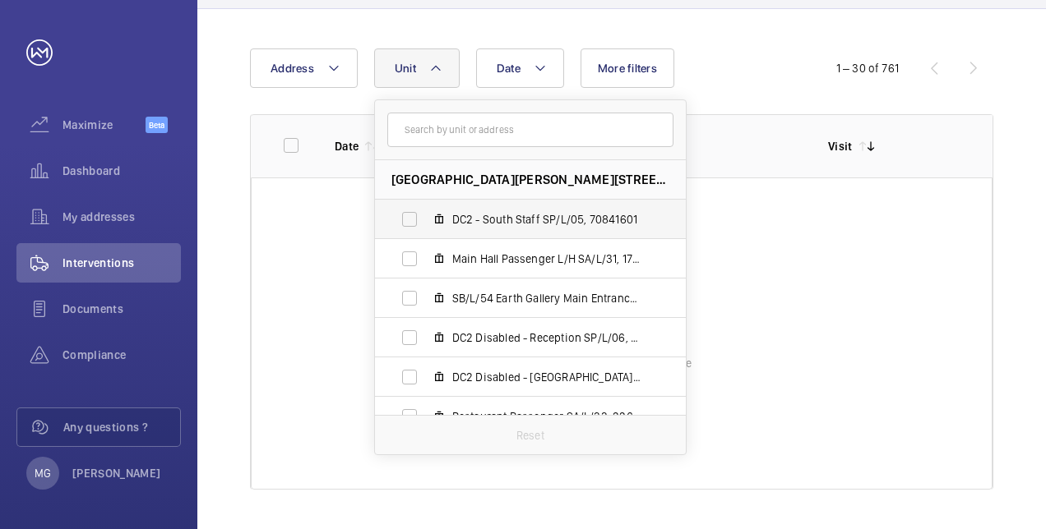
click at [622, 212] on span "DC2 - South Staff SP/L/05, 70841601" at bounding box center [547, 219] width 191 height 16
click at [426, 212] on input "DC2 - South Staff SP/L/05, 70841601" at bounding box center [409, 219] width 33 height 33
checkbox input "true"
click at [423, 68] on span "1" at bounding box center [429, 68] width 13 height 13
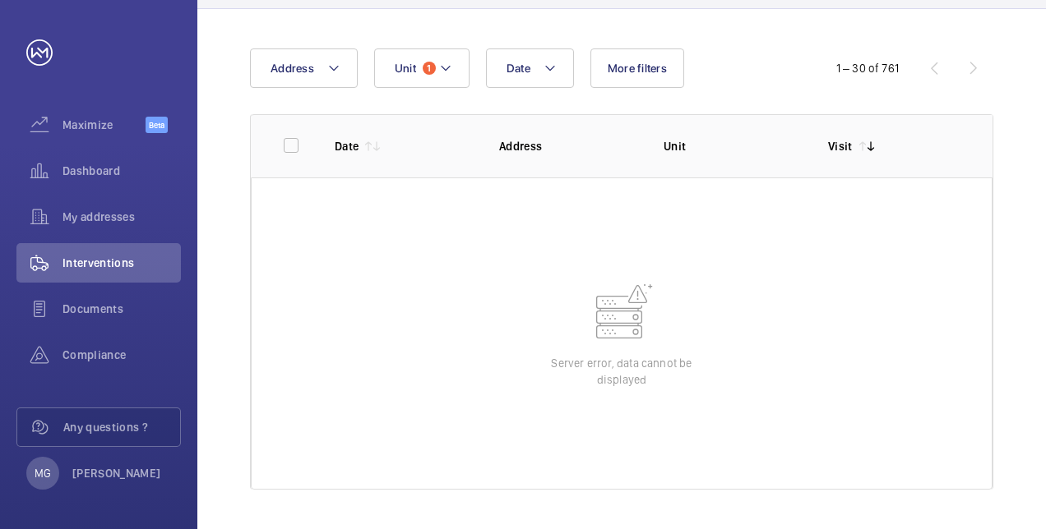
click at [617, 261] on wm-front-table-error "Server error, data cannot be displayed" at bounding box center [622, 334] width 742 height 312
click at [1045, 357] on html "Your request has been sent. We will contact you soon. Maximize Beta Dashboard M…" at bounding box center [523, 264] width 1046 height 529
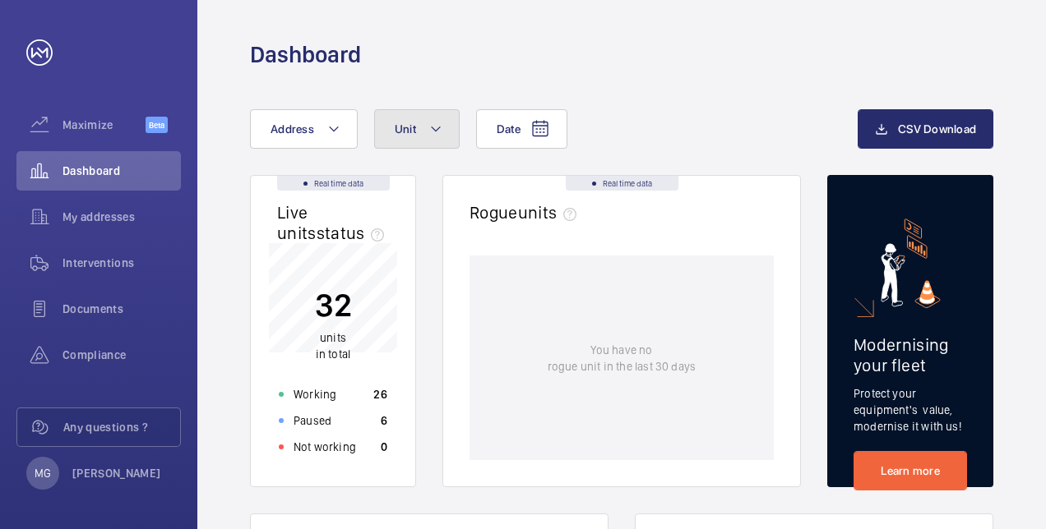
click at [441, 125] on button "Unit" at bounding box center [416, 128] width 85 height 39
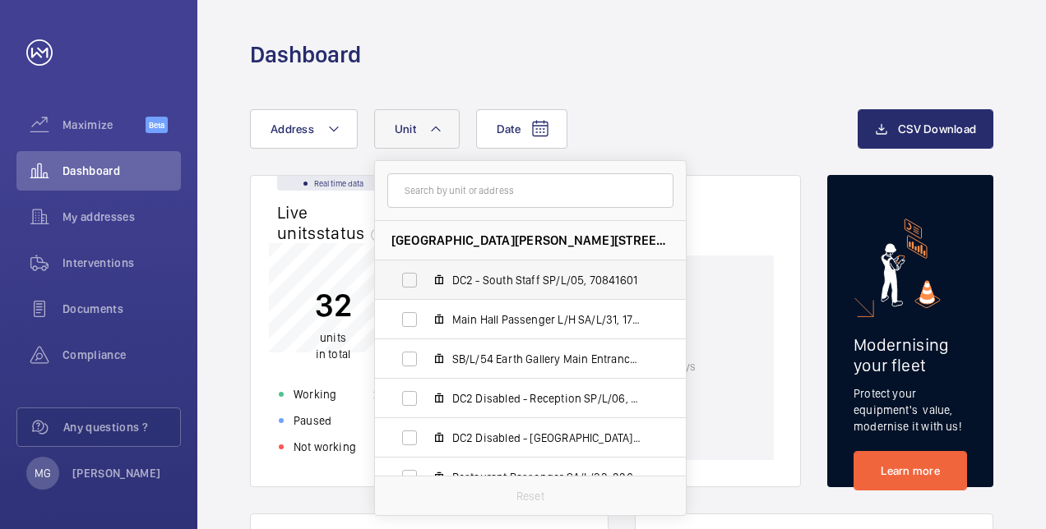
click at [512, 283] on span "DC2 - South Staff SP/L/05, 70841601" at bounding box center [547, 280] width 191 height 16
click at [426, 283] on input "DC2 - South Staff SP/L/05, 70841601" at bounding box center [409, 280] width 33 height 33
checkbox input "true"
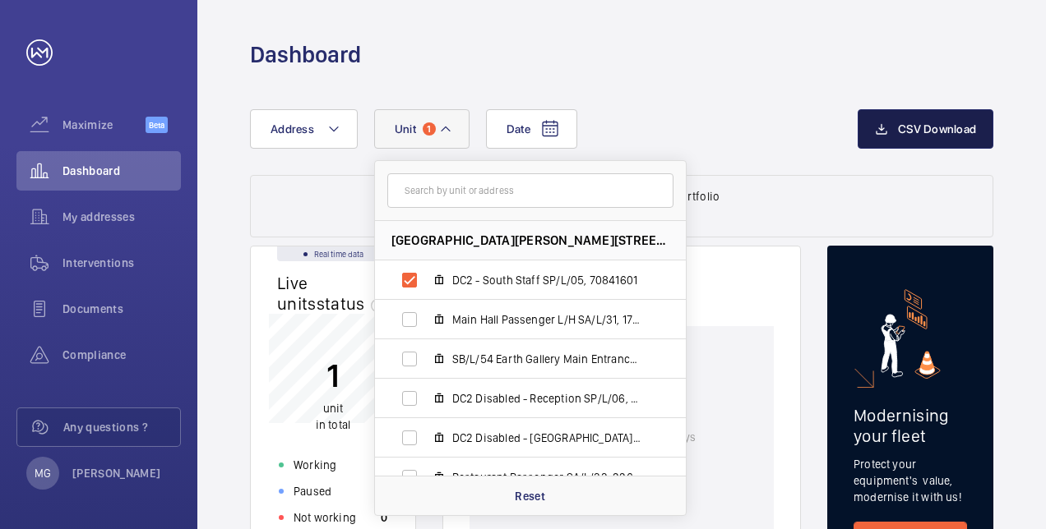
click at [954, 122] on span "CSV Download" at bounding box center [937, 128] width 78 height 13
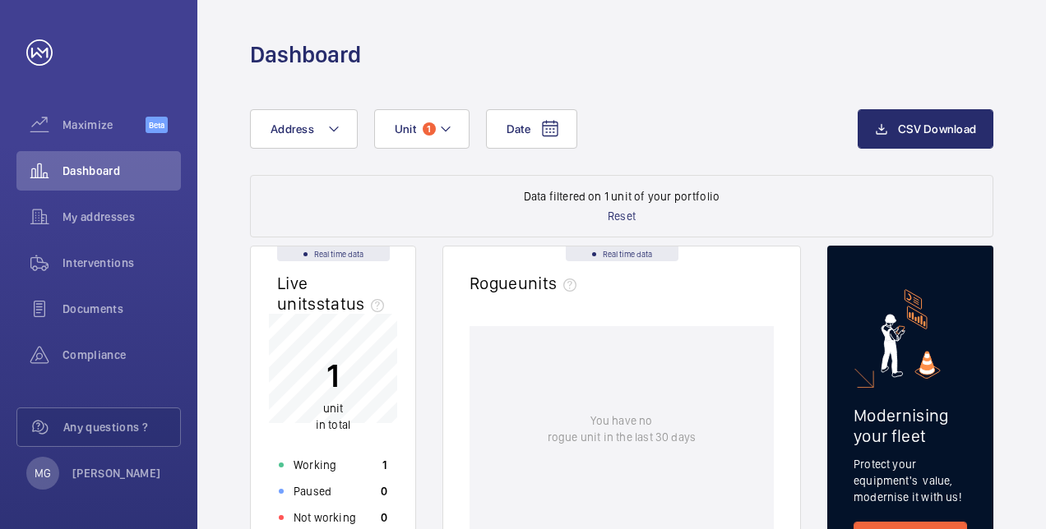
click at [569, 51] on div "Dashboard" at bounding box center [621, 54] width 743 height 30
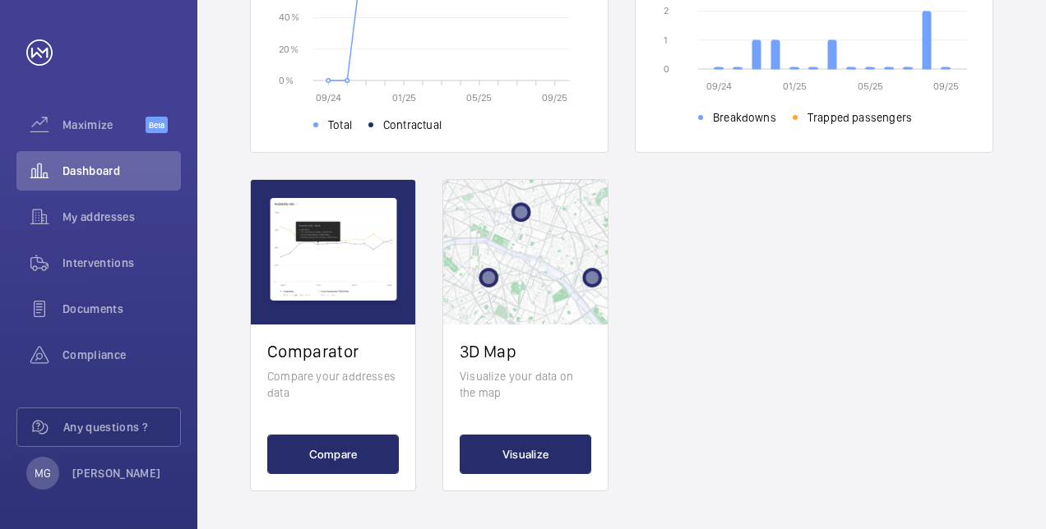
scroll to position [745, 0]
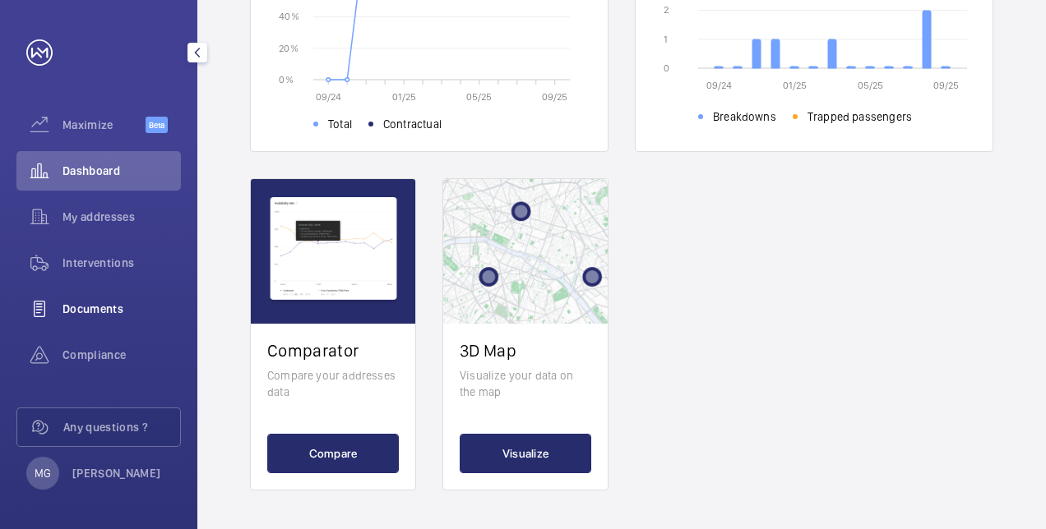
click at [100, 312] on span "Documents" at bounding box center [121, 309] width 118 height 16
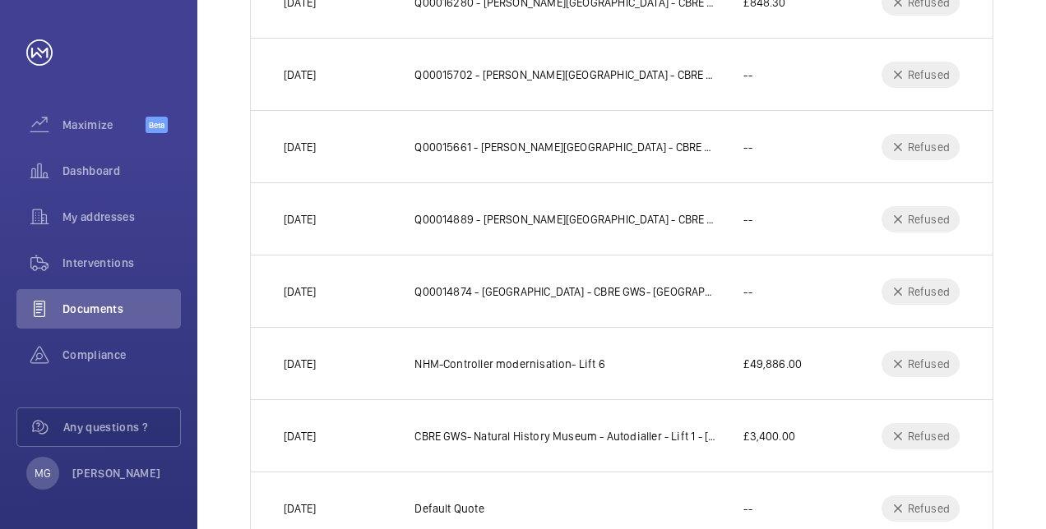
scroll to position [386, 0]
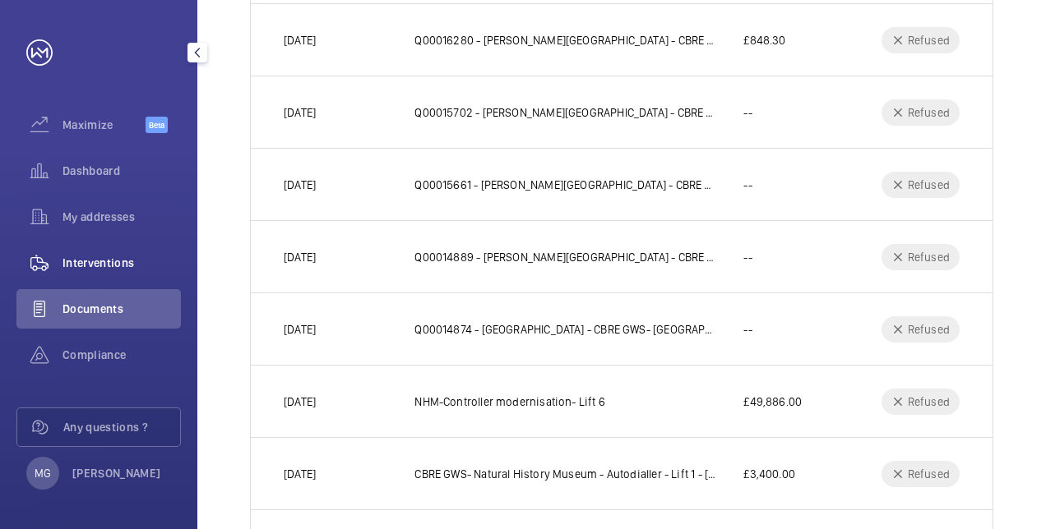
click at [96, 253] on div "Interventions" at bounding box center [98, 262] width 164 height 39
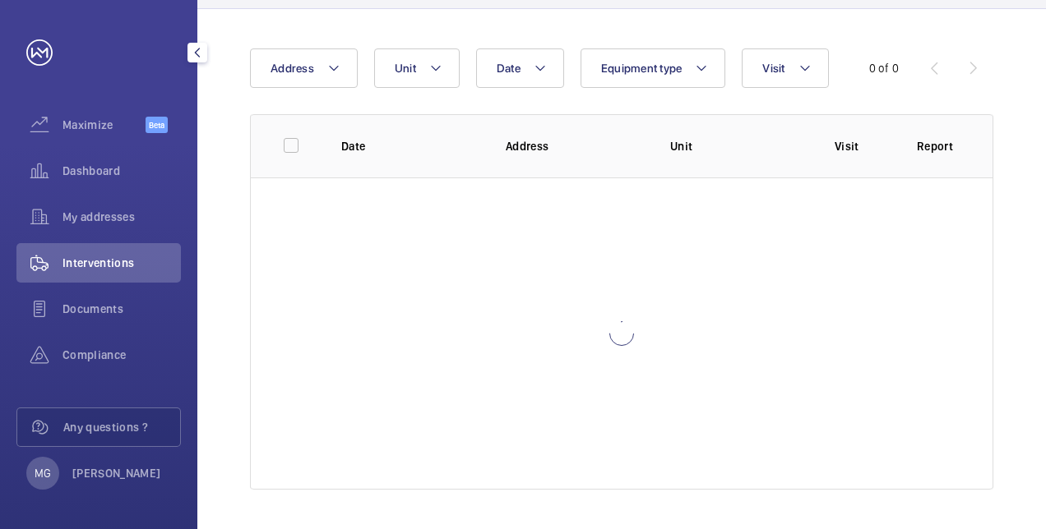
scroll to position [140, 0]
click at [438, 63] on mat-icon at bounding box center [435, 68] width 13 height 20
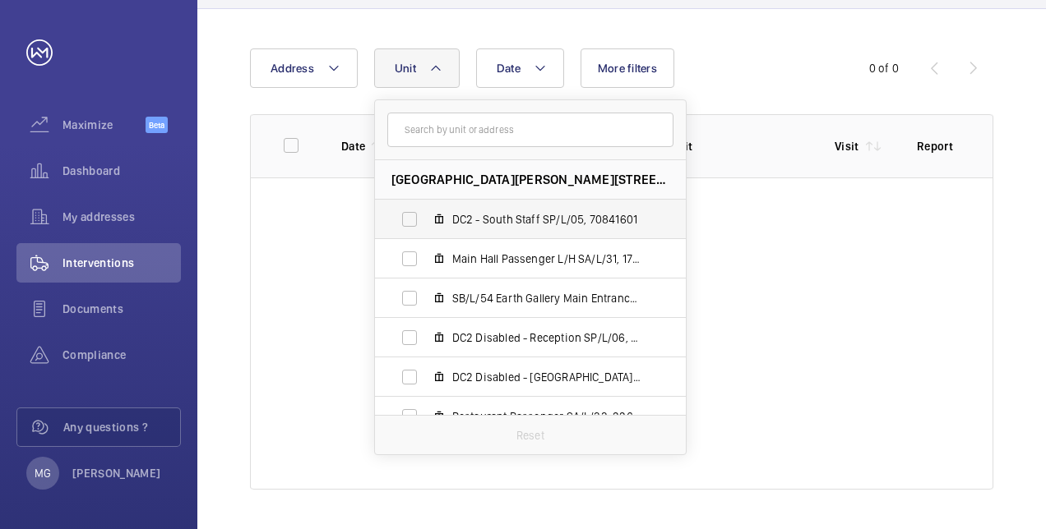
click at [463, 219] on span "DC2 - South Staff SP/L/05, 70841601" at bounding box center [547, 219] width 191 height 16
click at [426, 219] on input "DC2 - South Staff SP/L/05, 70841601" at bounding box center [409, 219] width 33 height 33
click at [563, 221] on span "DC2 - South Staff SP/L/05, 70841601" at bounding box center [547, 219] width 191 height 16
click at [426, 221] on input "DC2 - South Staff SP/L/05, 70841601" at bounding box center [409, 219] width 33 height 33
click at [566, 221] on span "DC2 - South Staff SP/L/05, 70841601" at bounding box center [547, 219] width 191 height 16
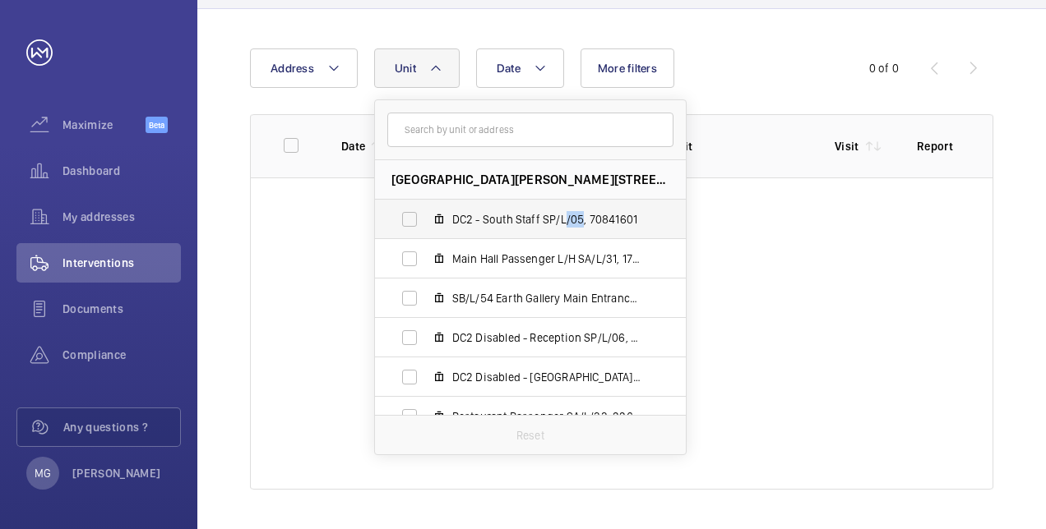
click at [426, 221] on input "DC2 - South Staff SP/L/05, 70841601" at bounding box center [409, 219] width 33 height 33
drag, startPoint x: 566, startPoint y: 221, endPoint x: 521, endPoint y: 224, distance: 44.5
click at [521, 224] on span "DC2 - South Staff SP/L/05, 70841601" at bounding box center [547, 219] width 191 height 16
click at [426, 224] on input "DC2 - South Staff SP/L/05, 70841601" at bounding box center [409, 219] width 33 height 33
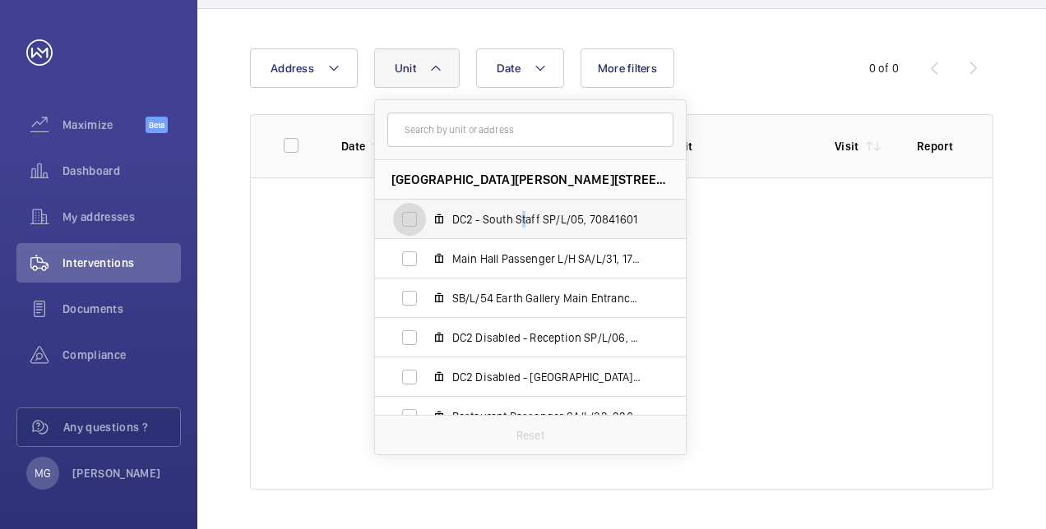
drag, startPoint x: 521, startPoint y: 224, endPoint x: 401, endPoint y: 219, distance: 120.1
click at [397, 219] on input "DC2 - South Staff SP/L/05, 70841601" at bounding box center [409, 219] width 33 height 33
click at [437, 217] on mat-icon at bounding box center [438, 219] width 13 height 13
click at [426, 217] on input "DC2 - South Staff SP/L/05, 70841601" at bounding box center [409, 219] width 33 height 33
click at [408, 215] on input "DC2 - South Staff SP/L/05, 70841601" at bounding box center [409, 219] width 33 height 33
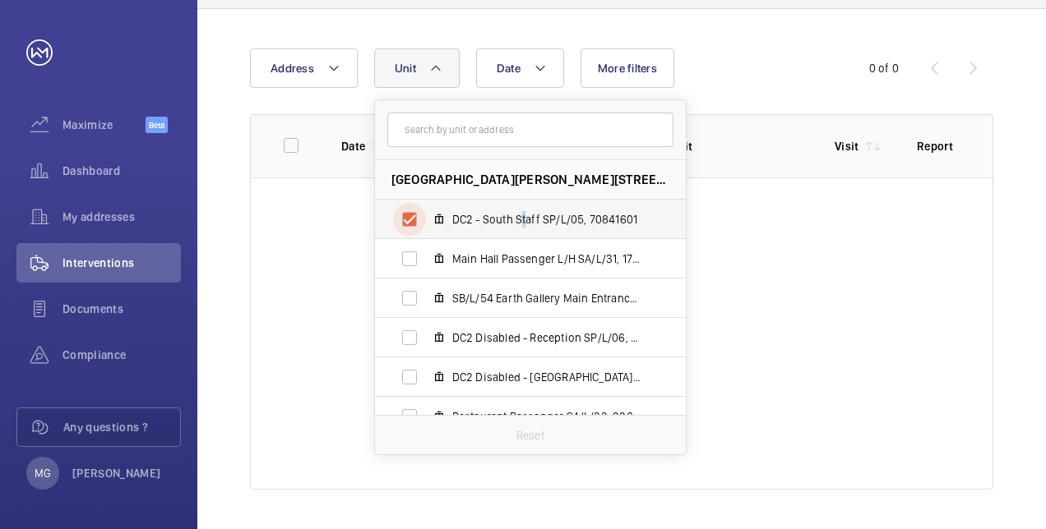
checkbox input "true"
drag, startPoint x: 593, startPoint y: 212, endPoint x: 955, endPoint y: 236, distance: 363.3
click at [955, 236] on div at bounding box center [622, 334] width 742 height 312
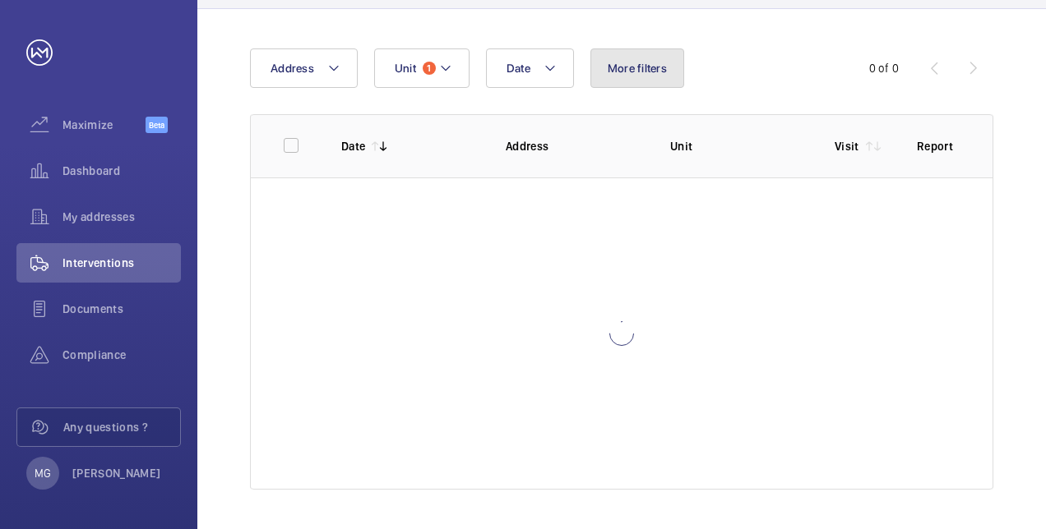
click at [659, 76] on button "More filters" at bounding box center [637, 68] width 94 height 39
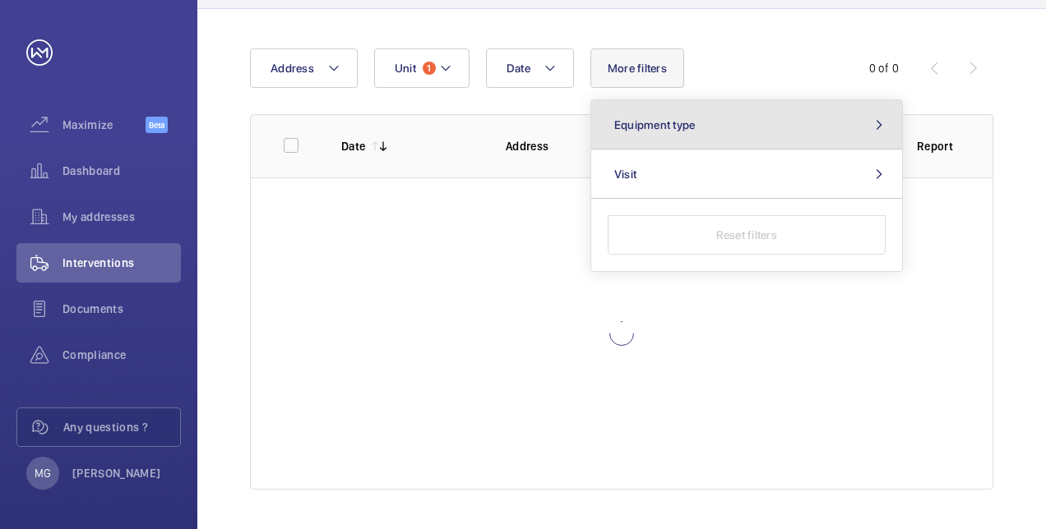
click at [877, 123] on mat-icon at bounding box center [879, 124] width 20 height 13
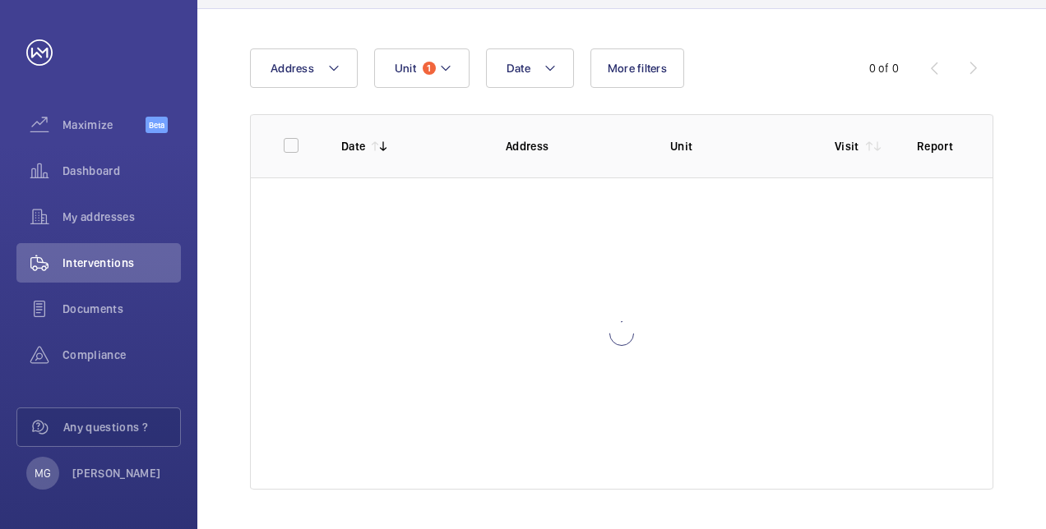
click at [945, 144] on p "Report" at bounding box center [938, 146] width 43 height 16
click at [100, 255] on span "Interventions" at bounding box center [121, 263] width 118 height 16
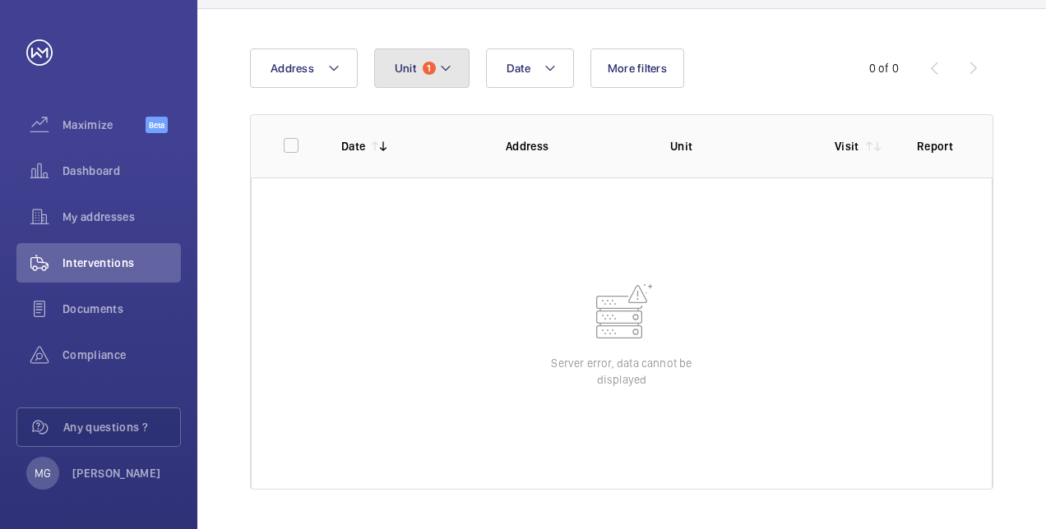
drag, startPoint x: 427, startPoint y: 62, endPoint x: 426, endPoint y: 71, distance: 8.3
click at [427, 62] on span "1" at bounding box center [429, 68] width 13 height 13
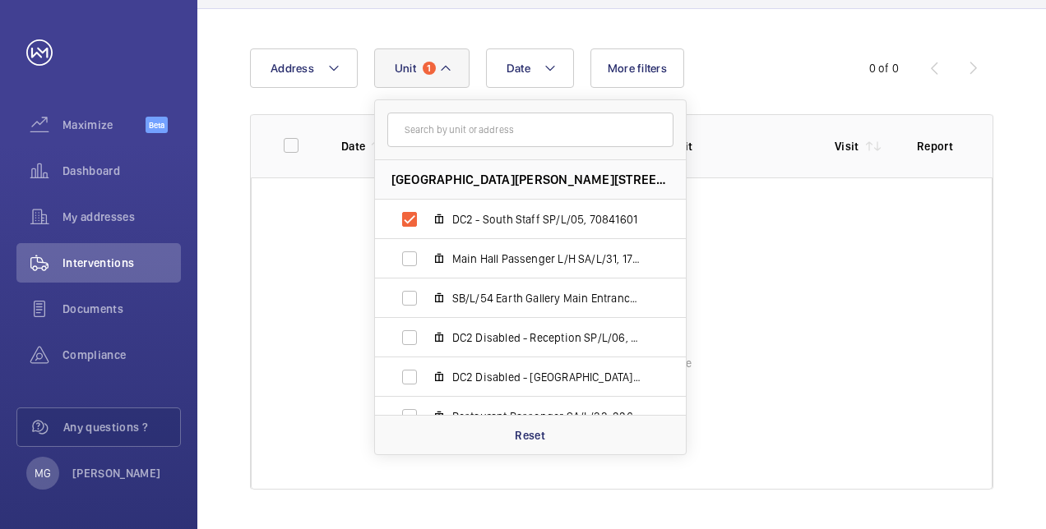
drag, startPoint x: 562, startPoint y: 220, endPoint x: 950, endPoint y: 264, distance: 390.6
click at [950, 264] on wm-front-table-error "Server error, data cannot be displayed" at bounding box center [622, 334] width 742 height 312
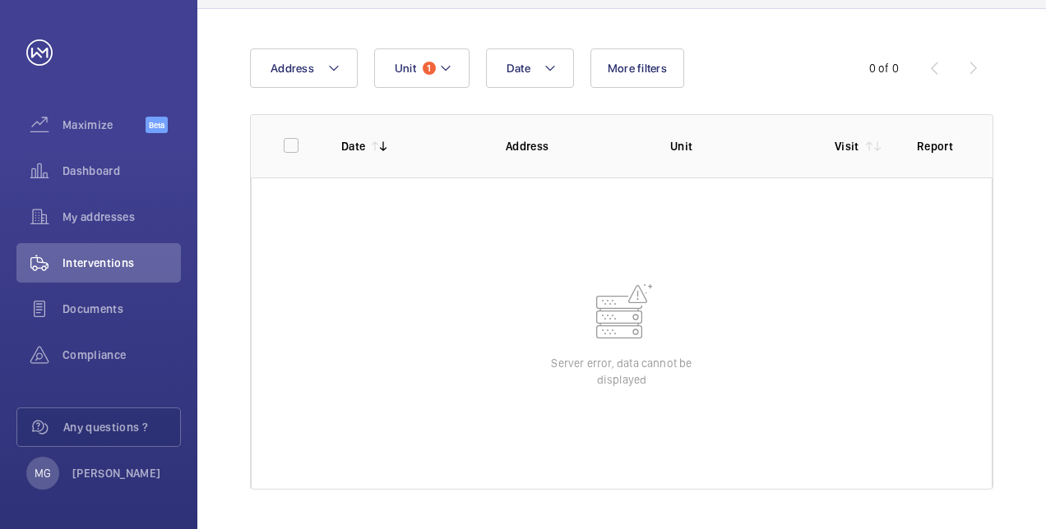
click at [857, 144] on p "Visit" at bounding box center [846, 146] width 25 height 16
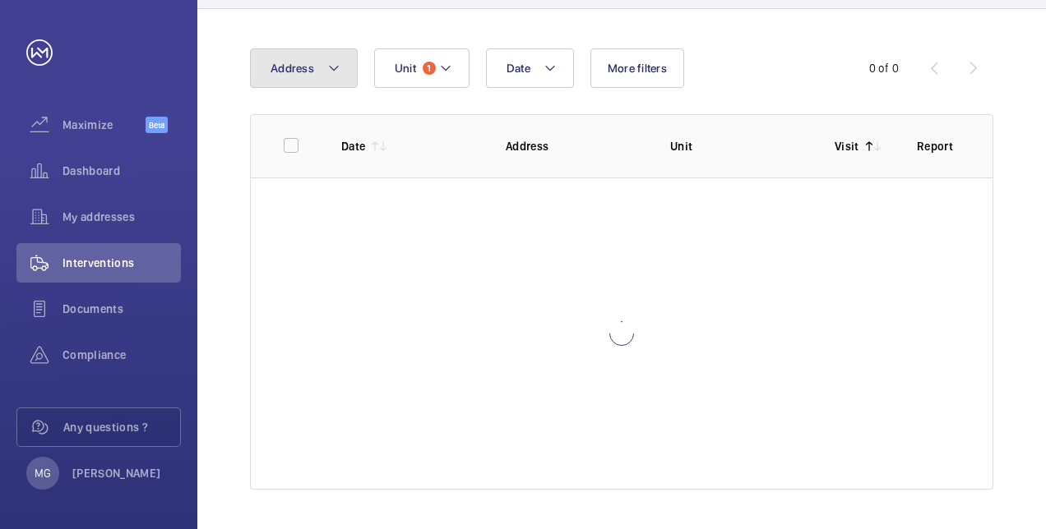
click at [329, 68] on mat-icon at bounding box center [333, 68] width 13 height 20
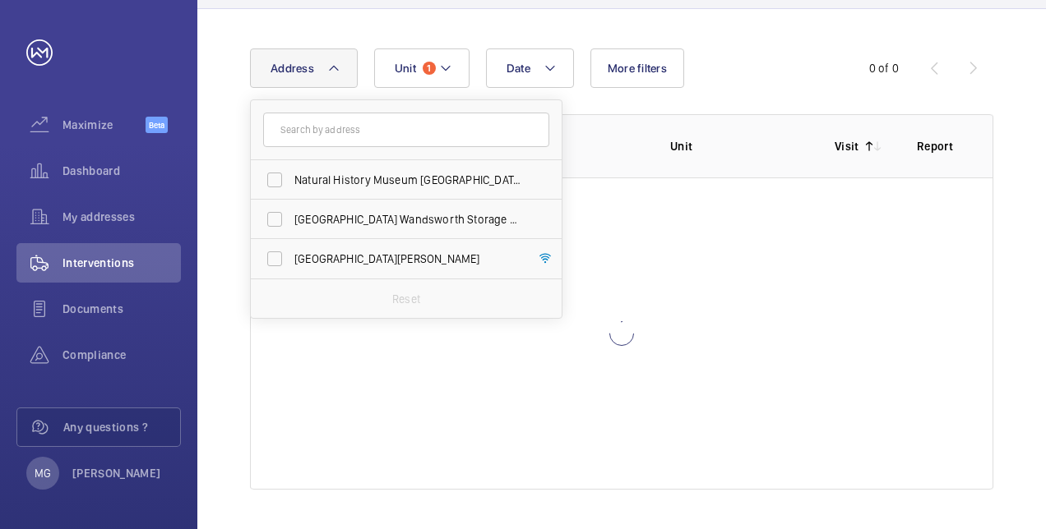
click at [699, 240] on div at bounding box center [622, 334] width 742 height 312
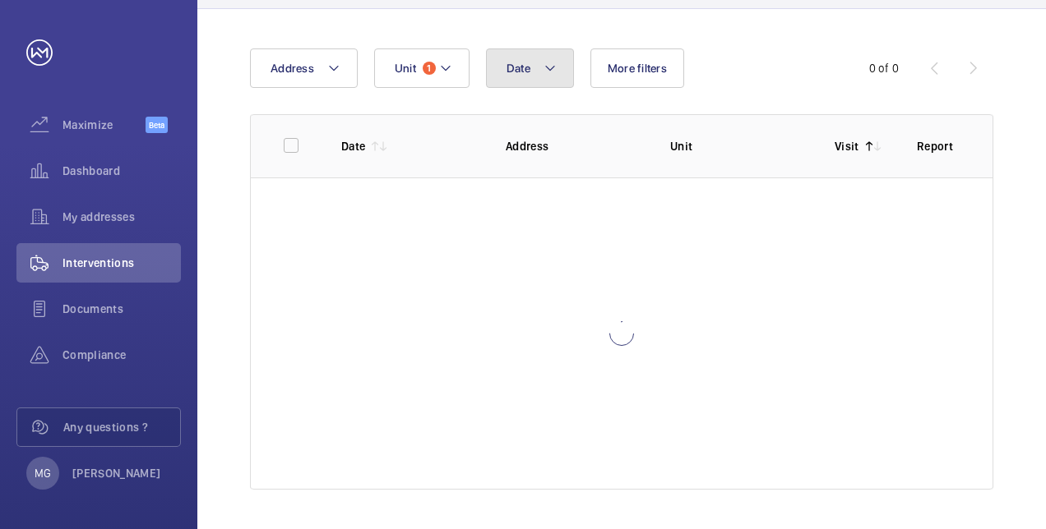
click at [549, 68] on mat-icon at bounding box center [549, 68] width 13 height 20
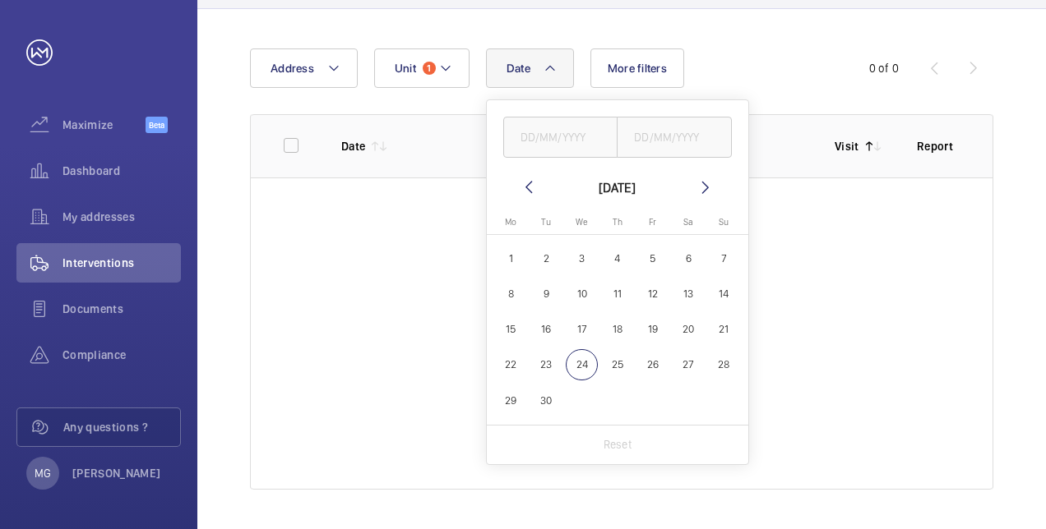
click at [810, 268] on div at bounding box center [622, 334] width 742 height 312
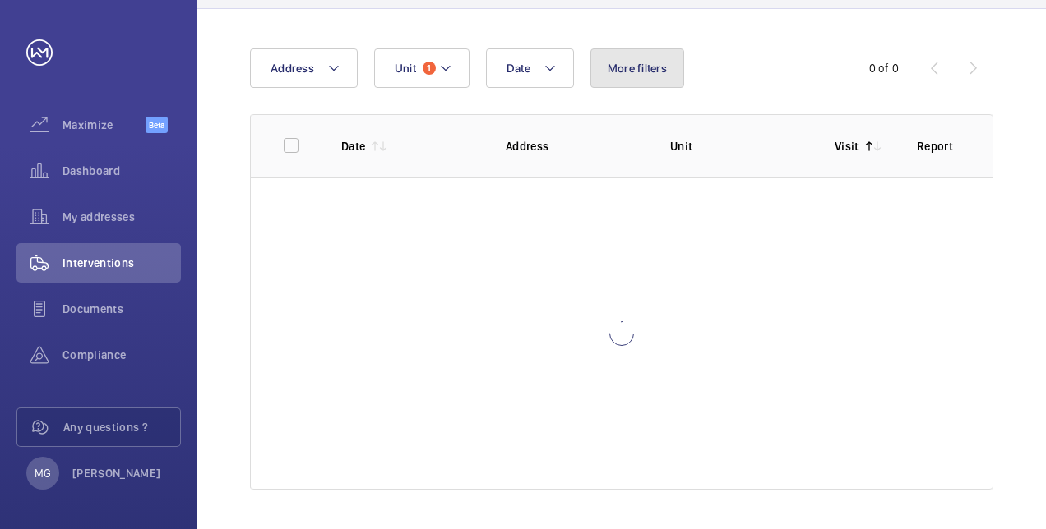
click at [643, 64] on span "More filters" at bounding box center [637, 68] width 59 height 13
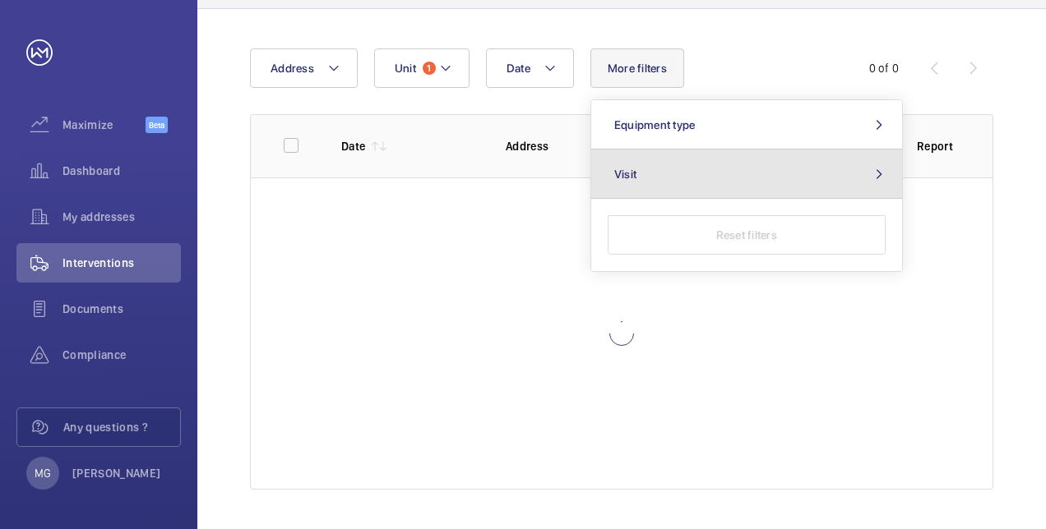
click at [641, 172] on button "Visit" at bounding box center [746, 174] width 311 height 49
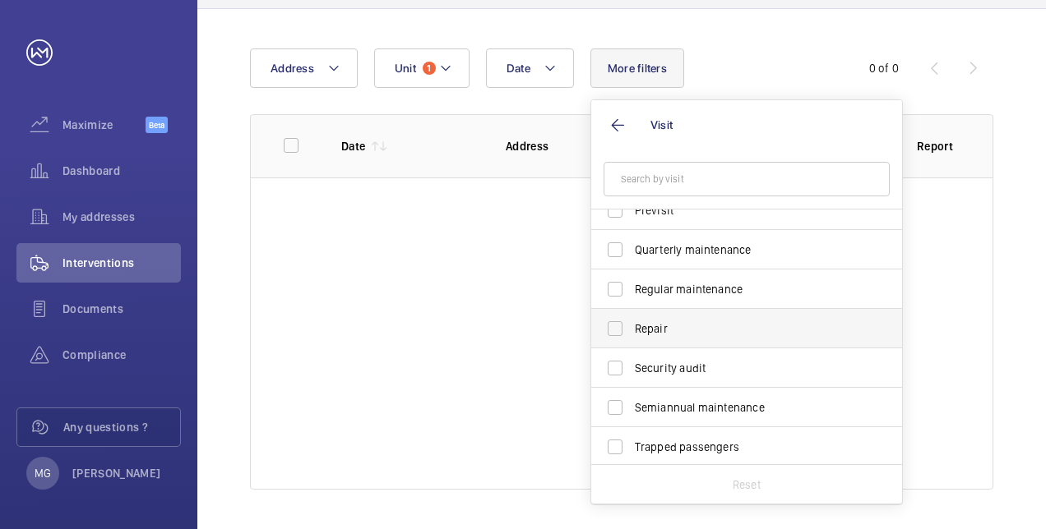
scroll to position [258, 0]
click at [651, 326] on span "Repair" at bounding box center [748, 326] width 226 height 16
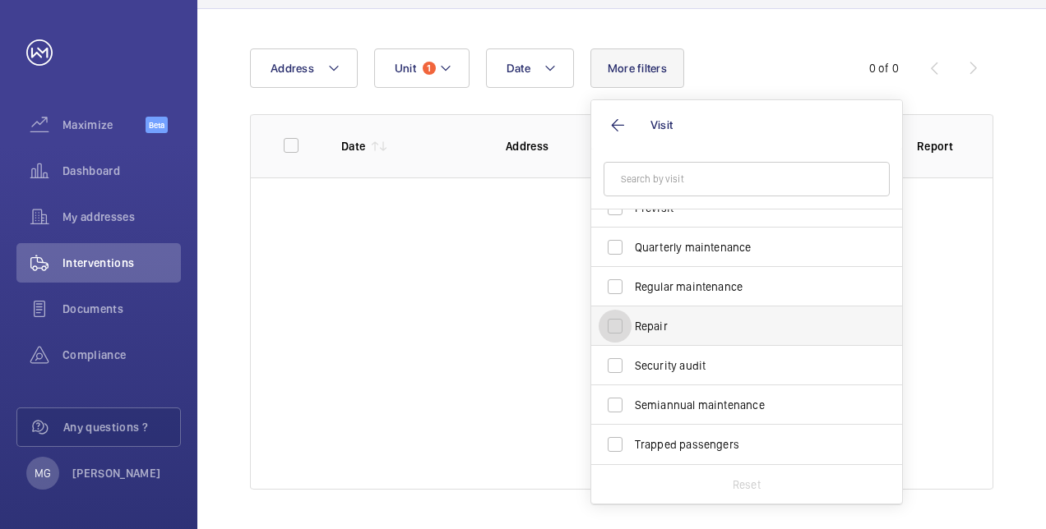
click at [631, 326] on input "Repair" at bounding box center [614, 326] width 33 height 33
checkbox input "true"
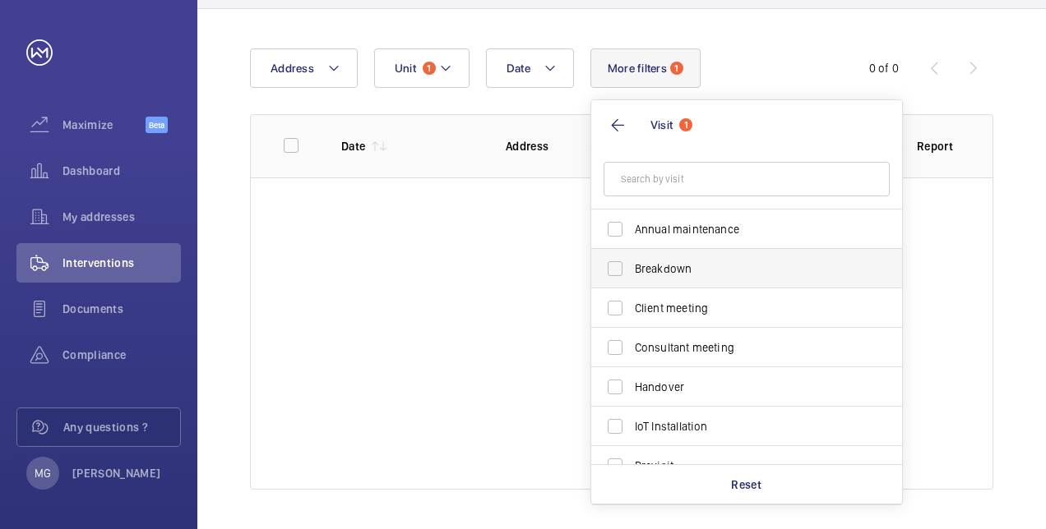
click at [683, 266] on span "Breakdown" at bounding box center [748, 269] width 226 height 16
click at [631, 266] on input "Breakdown" at bounding box center [614, 268] width 33 height 33
checkbox input "true"
click at [446, 268] on wm-front-table "Date Address Unit 1 More filters 2 Visit 2 Annual maintenance Breakdown Client …" at bounding box center [621, 269] width 743 height 441
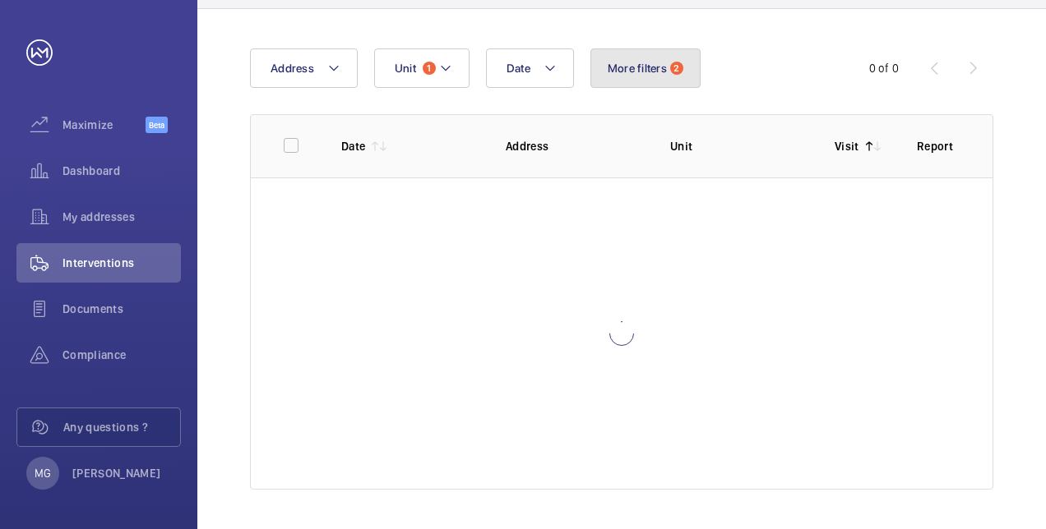
click at [663, 66] on button "More filters 2" at bounding box center [645, 68] width 110 height 39
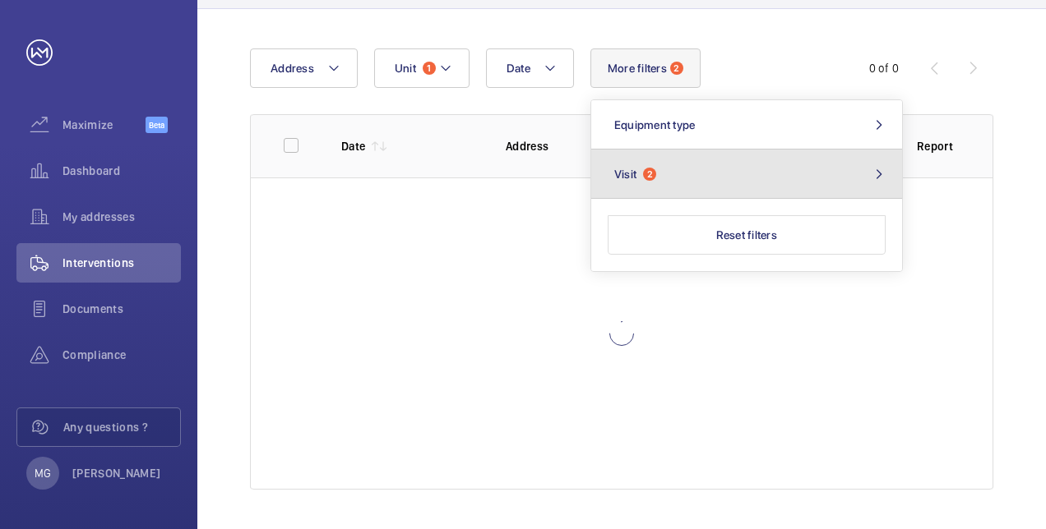
click at [878, 168] on mat-icon at bounding box center [879, 174] width 20 height 13
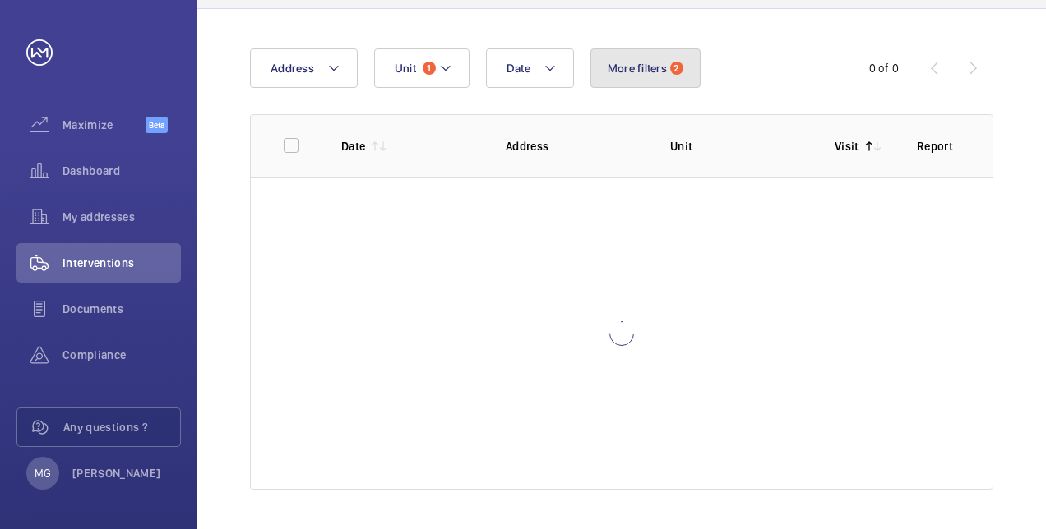
click at [661, 75] on button "More filters 2" at bounding box center [645, 68] width 110 height 39
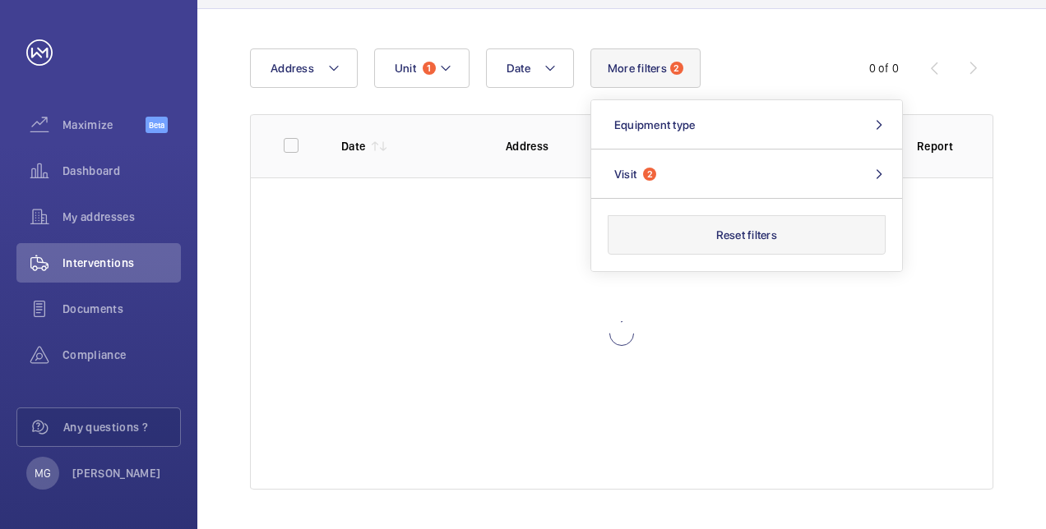
click at [771, 230] on button "Reset filters" at bounding box center [747, 234] width 278 height 39
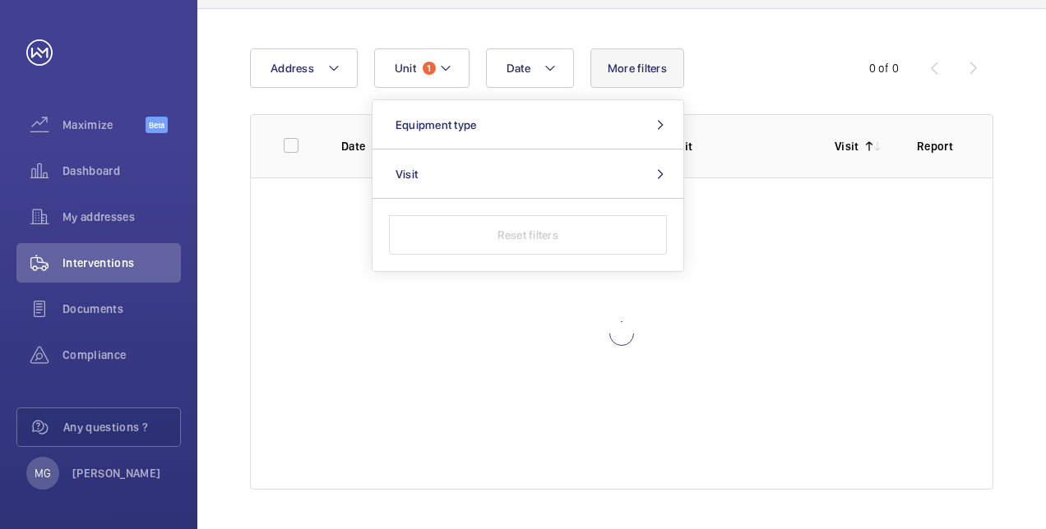
drag, startPoint x: 358, startPoint y: 375, endPoint x: 373, endPoint y: 362, distance: 20.4
click at [372, 365] on div at bounding box center [622, 334] width 742 height 312
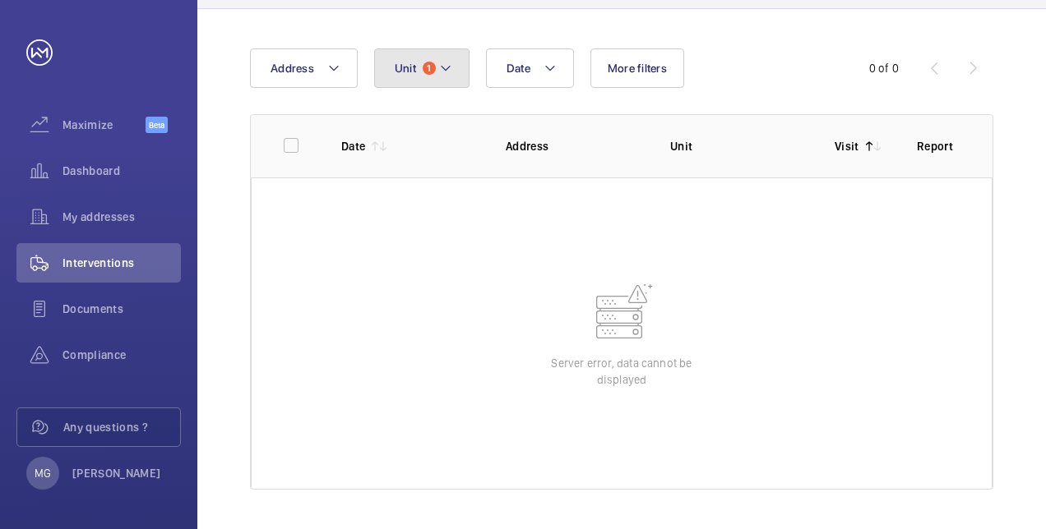
click at [441, 67] on mat-icon at bounding box center [445, 68] width 13 height 20
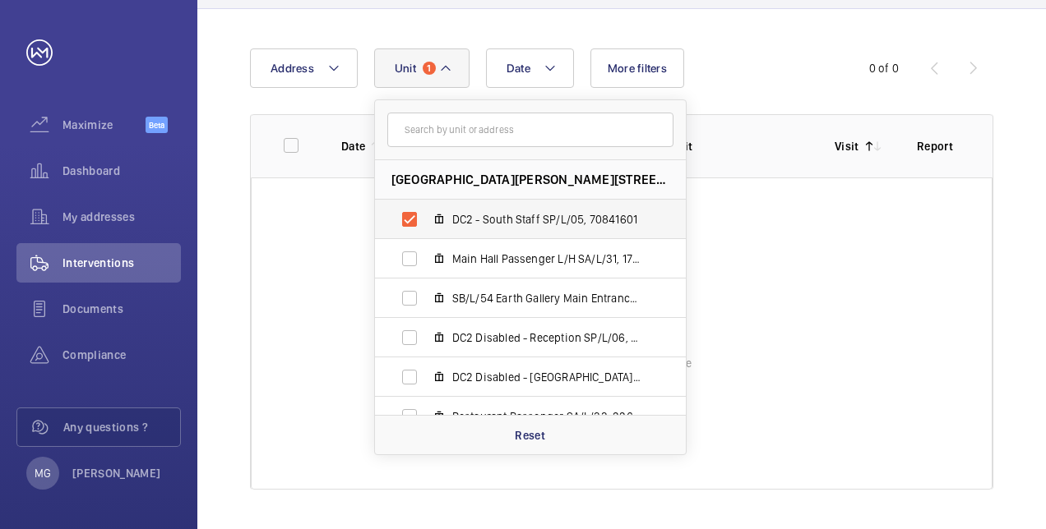
click at [511, 218] on span "DC2 - South Staff SP/L/05, 70841601" at bounding box center [547, 219] width 191 height 16
click at [426, 218] on input "DC2 - South Staff SP/L/05, 70841601" at bounding box center [409, 219] width 33 height 33
click at [511, 218] on span "DC2 - South Staff SP/L/05, 70841601" at bounding box center [547, 219] width 191 height 16
click at [426, 218] on input "DC2 - South Staff SP/L/05, 70841601" at bounding box center [409, 219] width 33 height 33
checkbox input "true"
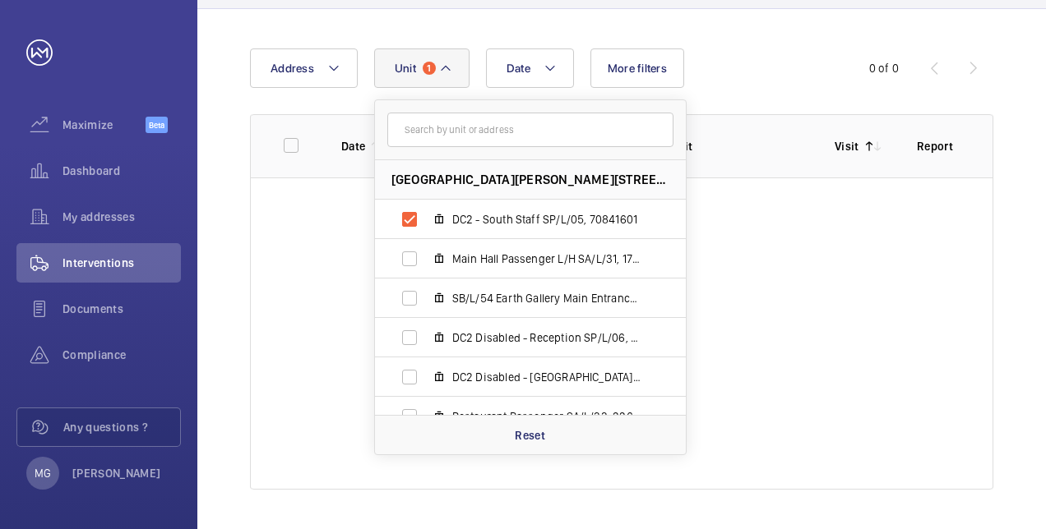
click at [811, 261] on div at bounding box center [622, 334] width 742 height 312
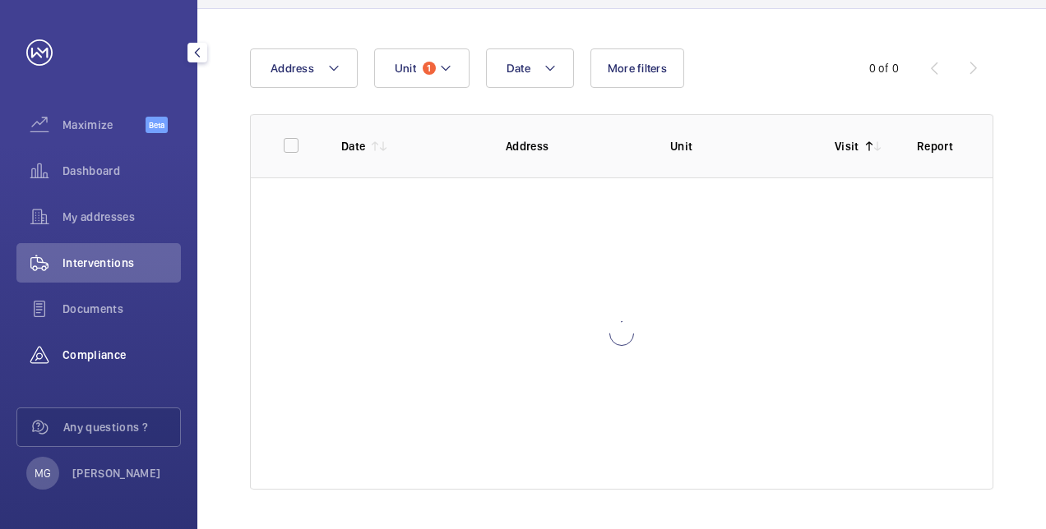
click at [92, 352] on span "Compliance" at bounding box center [121, 355] width 118 height 16
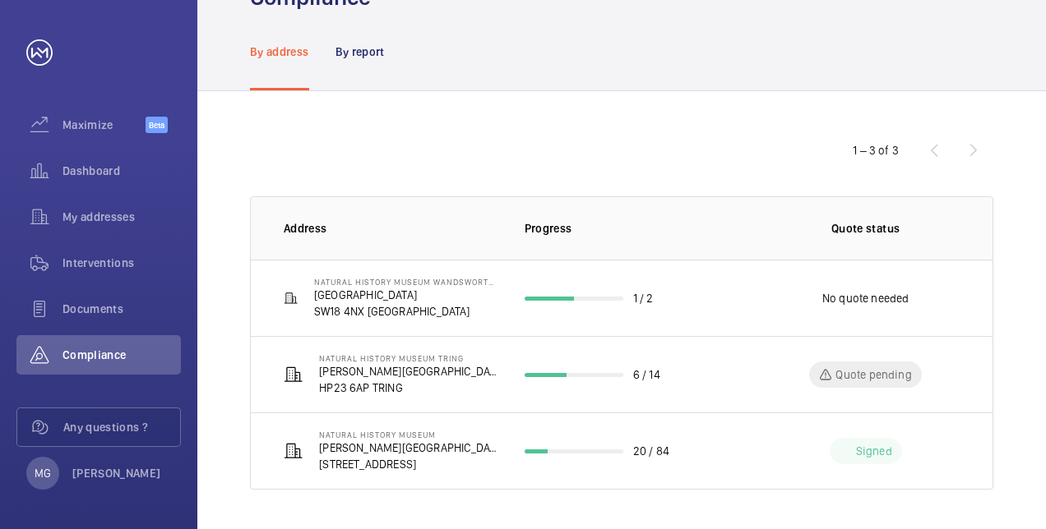
scroll to position [56, 0]
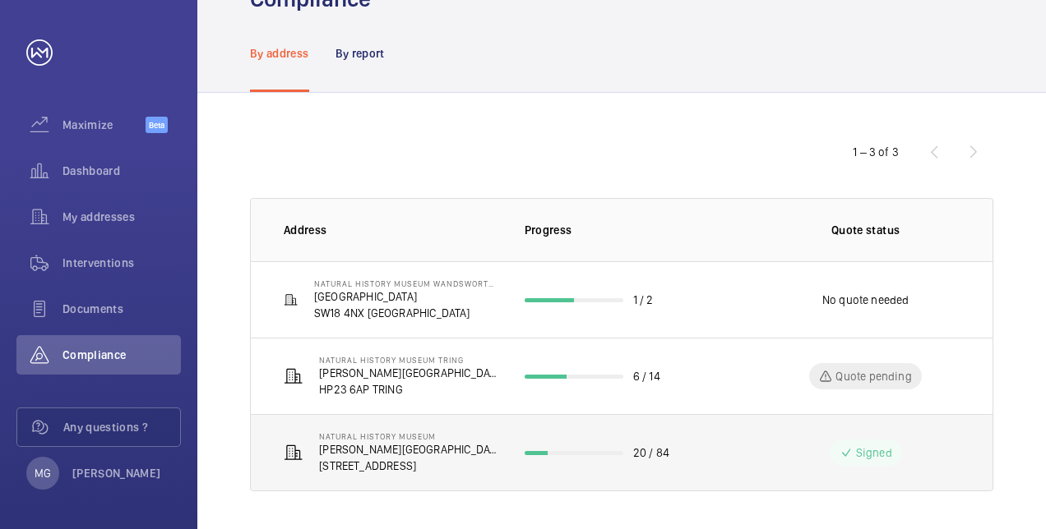
click at [368, 451] on p "Cromwell Road" at bounding box center [408, 449] width 179 height 16
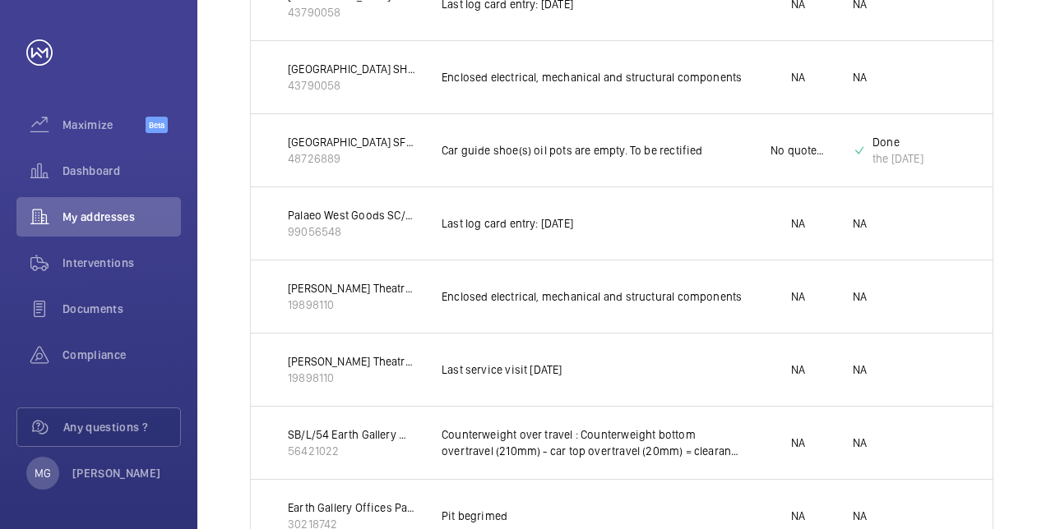
scroll to position [1173, 0]
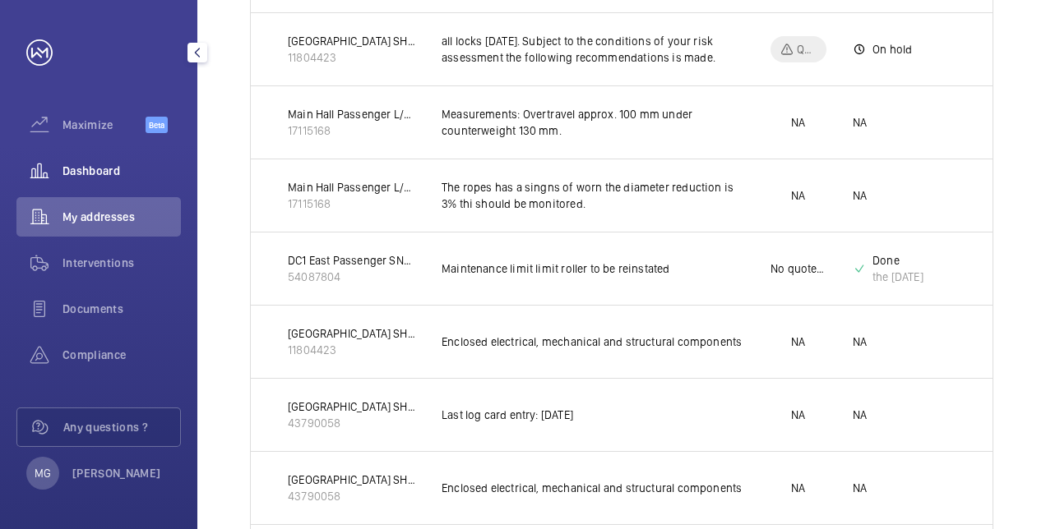
click at [81, 172] on span "Dashboard" at bounding box center [121, 171] width 118 height 16
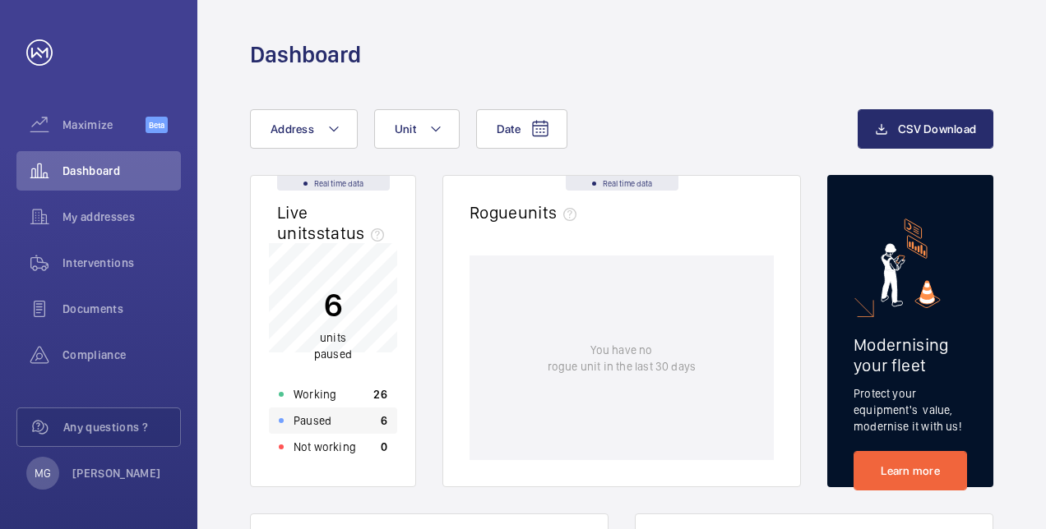
click at [331, 418] on div "Paused 6" at bounding box center [333, 421] width 128 height 26
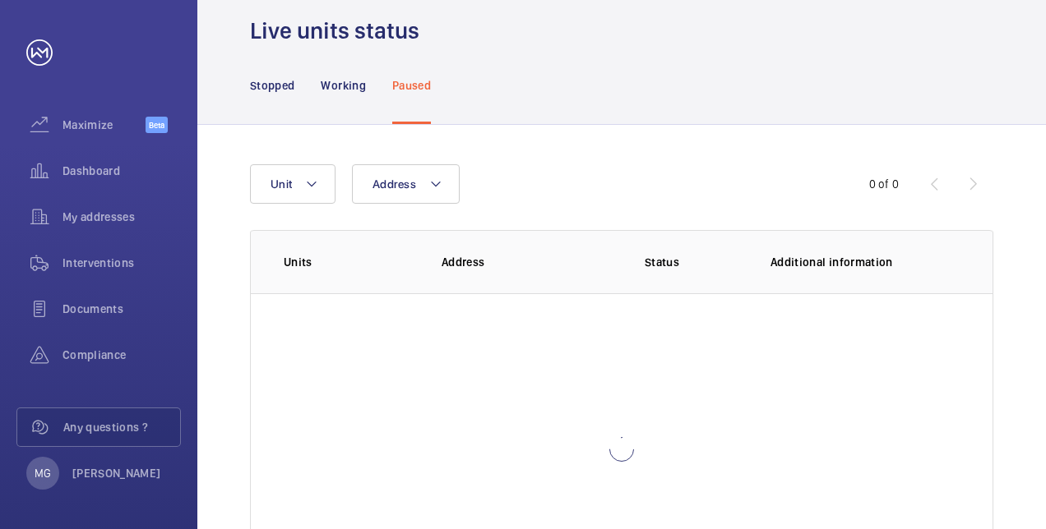
scroll to position [82, 0]
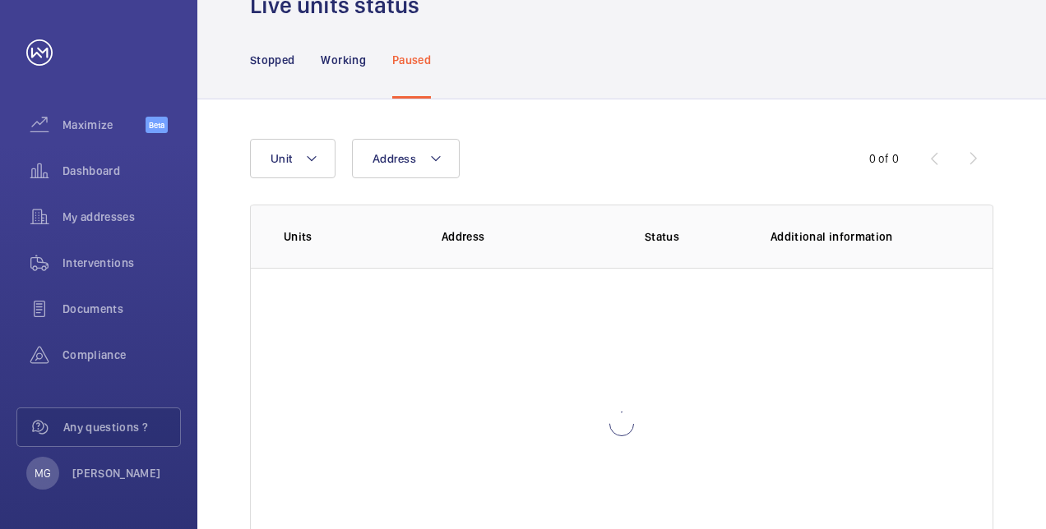
click at [301, 57] on nav "Stopped Working Paused" at bounding box center [340, 60] width 181 height 78
click at [276, 59] on p "Stopped" at bounding box center [272, 60] width 44 height 16
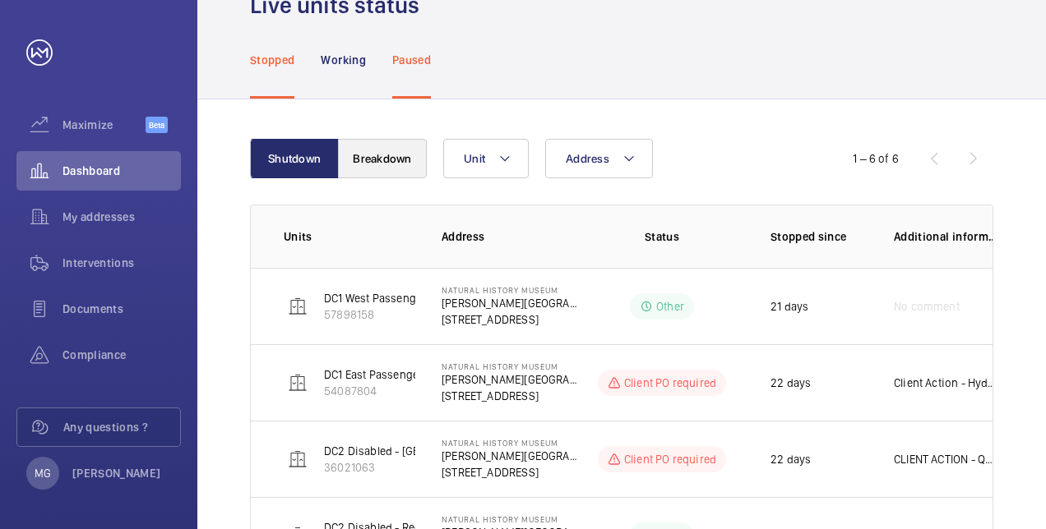
scroll to position [82, 0]
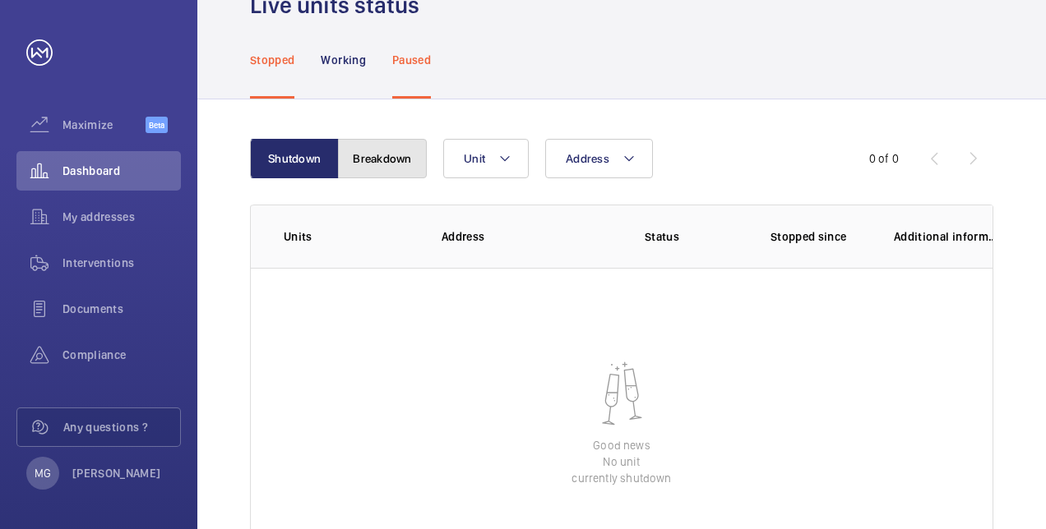
click at [386, 155] on button "Breakdown" at bounding box center [382, 158] width 89 height 39
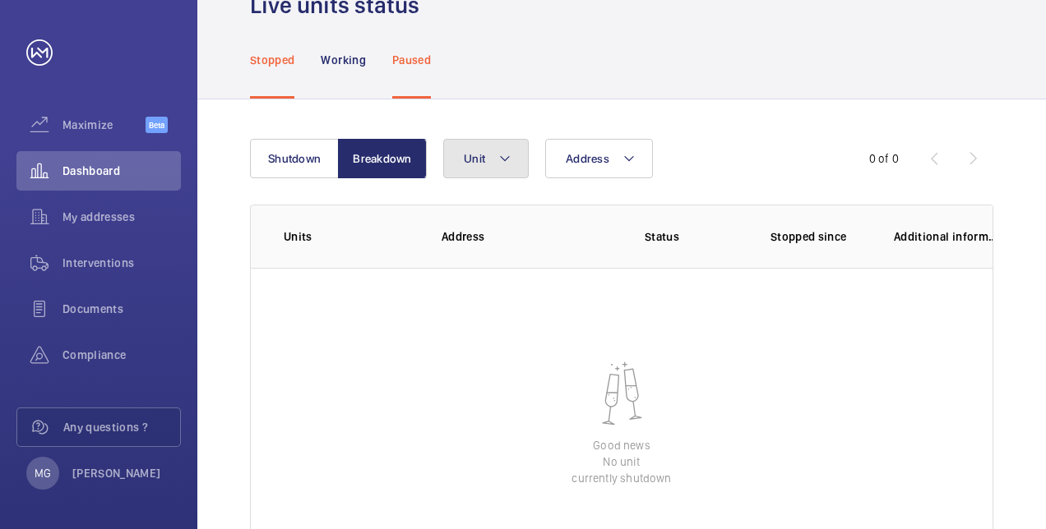
click at [515, 158] on button "Unit" at bounding box center [485, 158] width 85 height 39
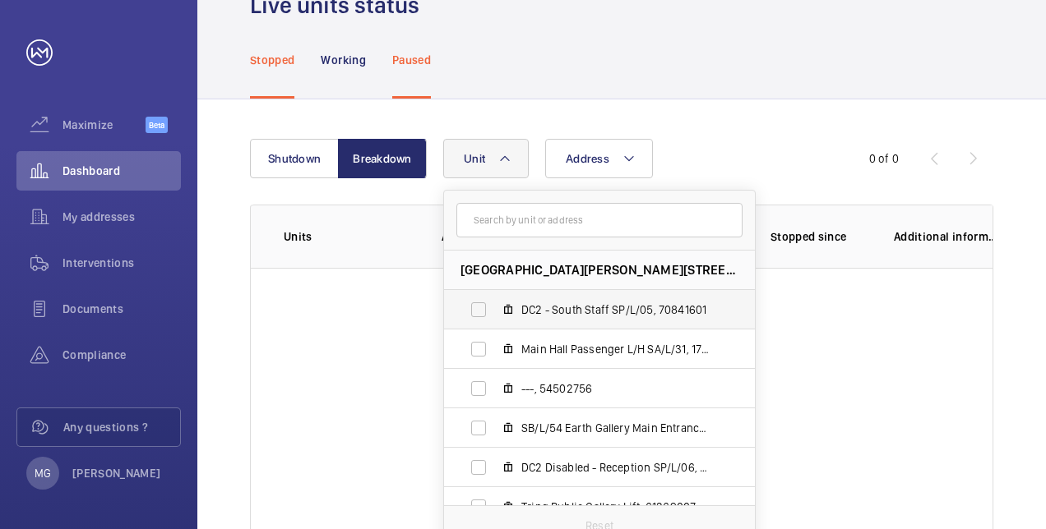
click at [625, 306] on span "DC2 - South Staff SP/L/05, 70841601" at bounding box center [616, 310] width 191 height 16
click at [495, 306] on input "DC2 - South Staff SP/L/05, 70841601" at bounding box center [478, 309] width 33 height 33
checkbox input "true"
click at [812, 437] on wm-front-table-empty-state "Good news No unit currently shutdown" at bounding box center [622, 424] width 742 height 312
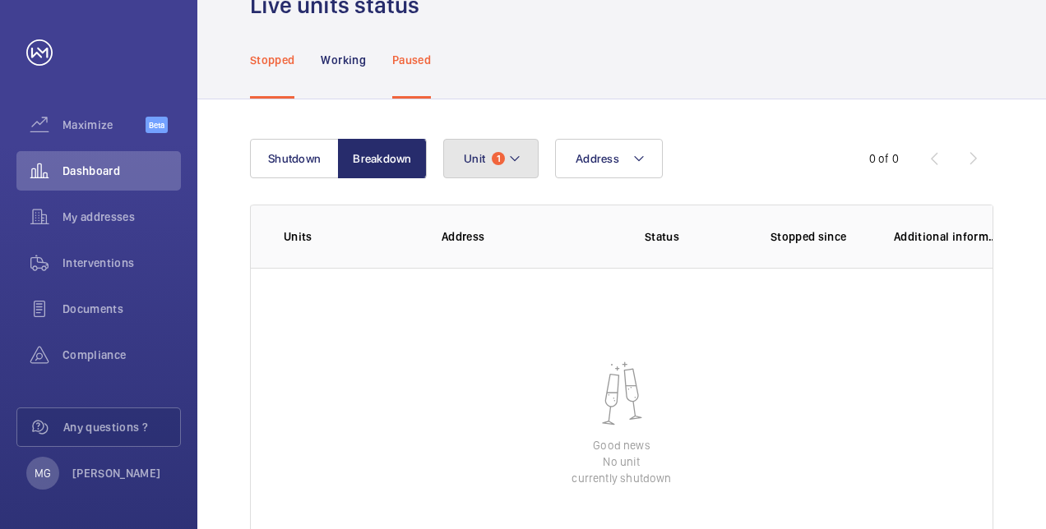
click at [514, 156] on mat-icon at bounding box center [514, 159] width 13 height 20
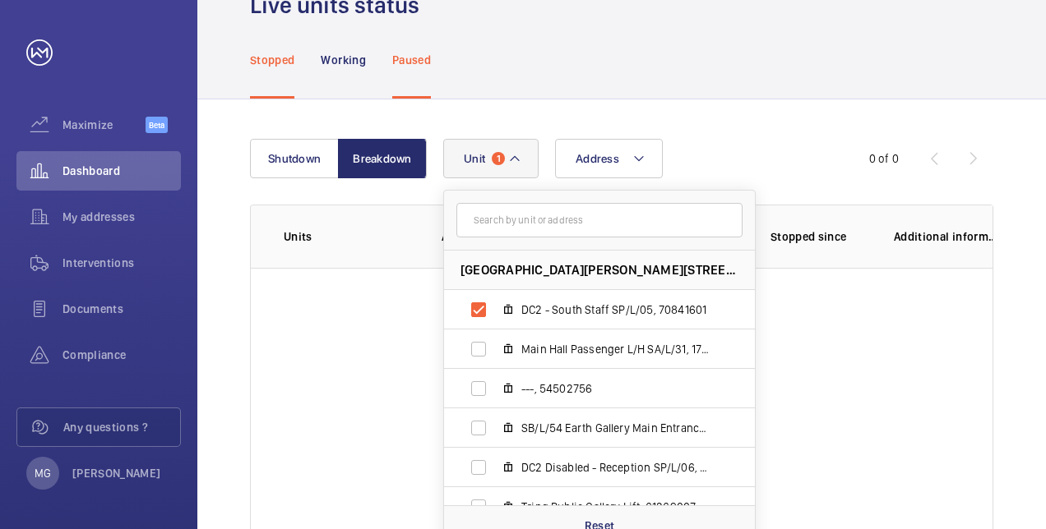
click at [526, 227] on input "text" at bounding box center [599, 220] width 286 height 35
type input "s"
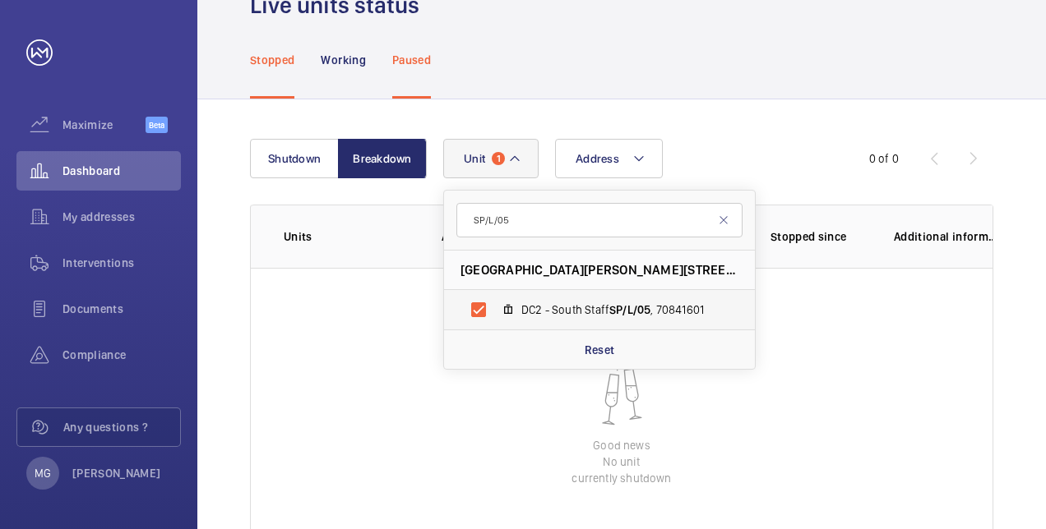
type input "SP/L/05"
click at [583, 312] on span "DC2 - South Staff SP/L/05 , 70841601" at bounding box center [616, 310] width 191 height 16
click at [495, 312] on input "DC2 - South Staff SP/L/05 , 70841601" at bounding box center [478, 309] width 33 height 33
click at [585, 312] on span "DC2 - South Staff SP/L/05 , 70841601" at bounding box center [616, 310] width 191 height 16
click at [495, 312] on input "DC2 - South Staff SP/L/05 , 70841601" at bounding box center [478, 309] width 33 height 33
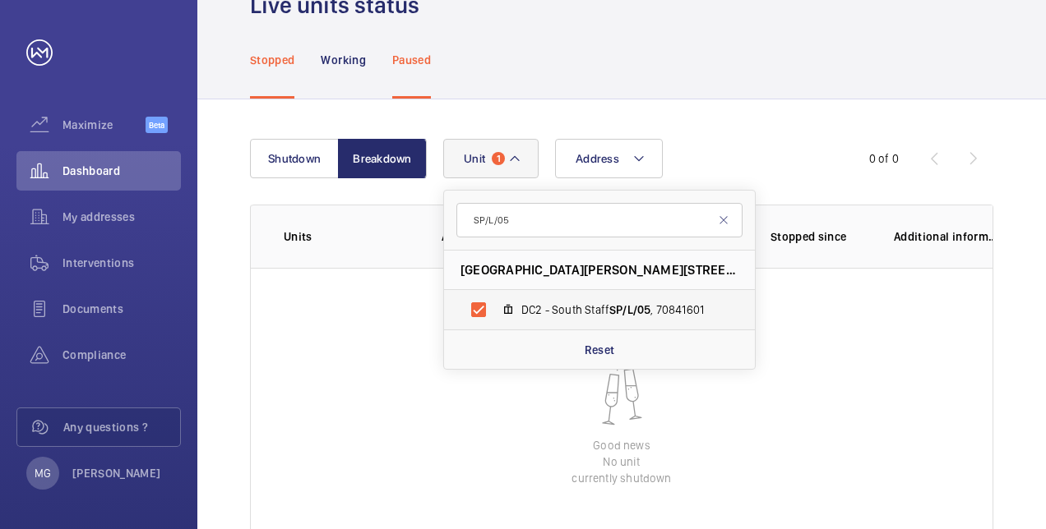
click at [585, 315] on span "DC2 - South Staff SP/L/05 , 70841601" at bounding box center [616, 310] width 191 height 16
click at [495, 315] on input "DC2 - South Staff SP/L/05 , 70841601" at bounding box center [478, 309] width 33 height 33
checkbox input "false"
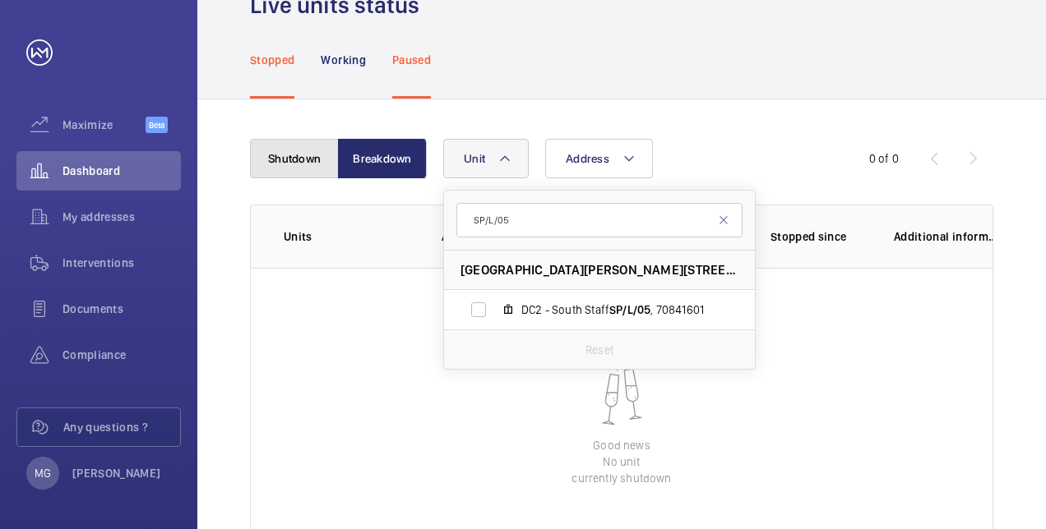
click at [286, 158] on button "Shutdown" at bounding box center [294, 158] width 89 height 39
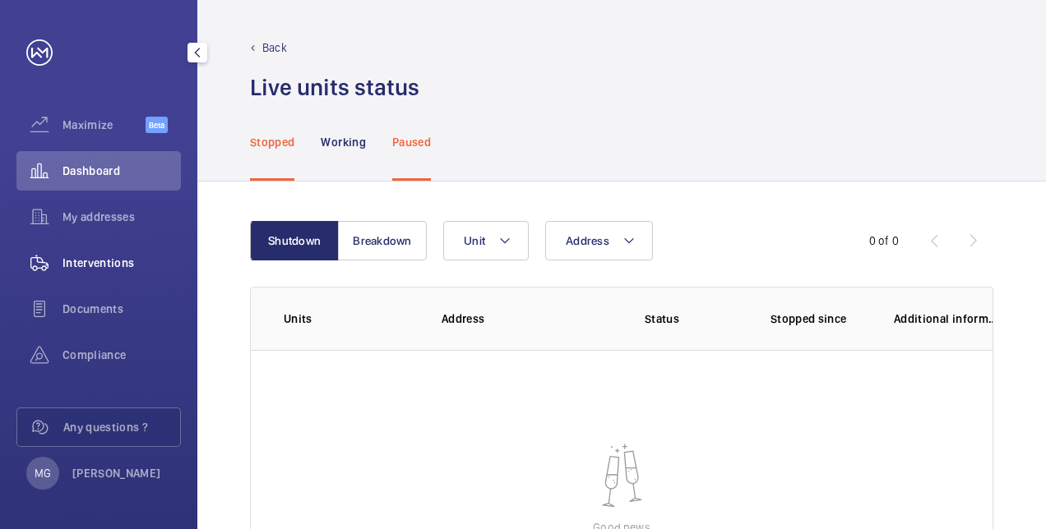
click at [96, 261] on span "Interventions" at bounding box center [121, 263] width 118 height 16
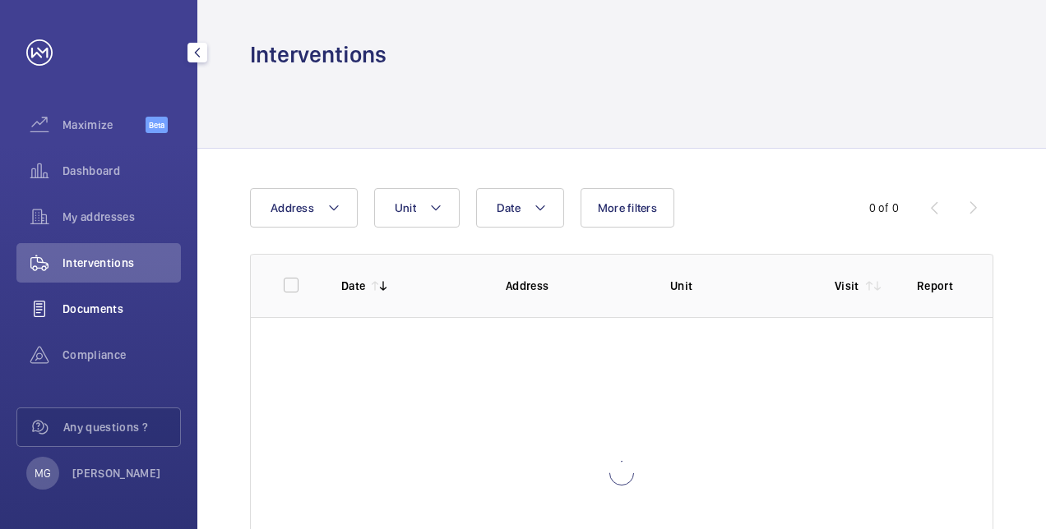
click at [103, 314] on span "Documents" at bounding box center [121, 309] width 118 height 16
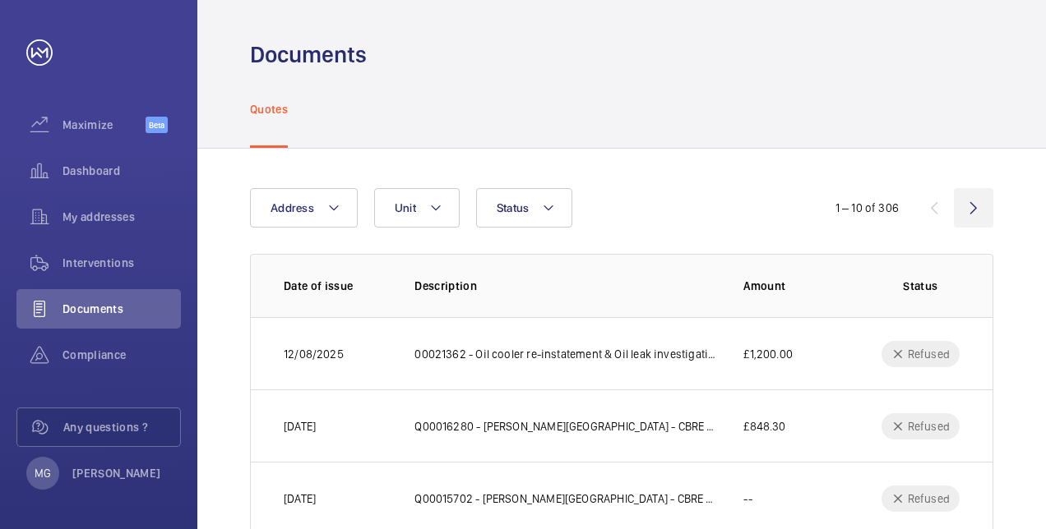
click at [975, 209] on wm-front-icon-button at bounding box center [973, 207] width 39 height 39
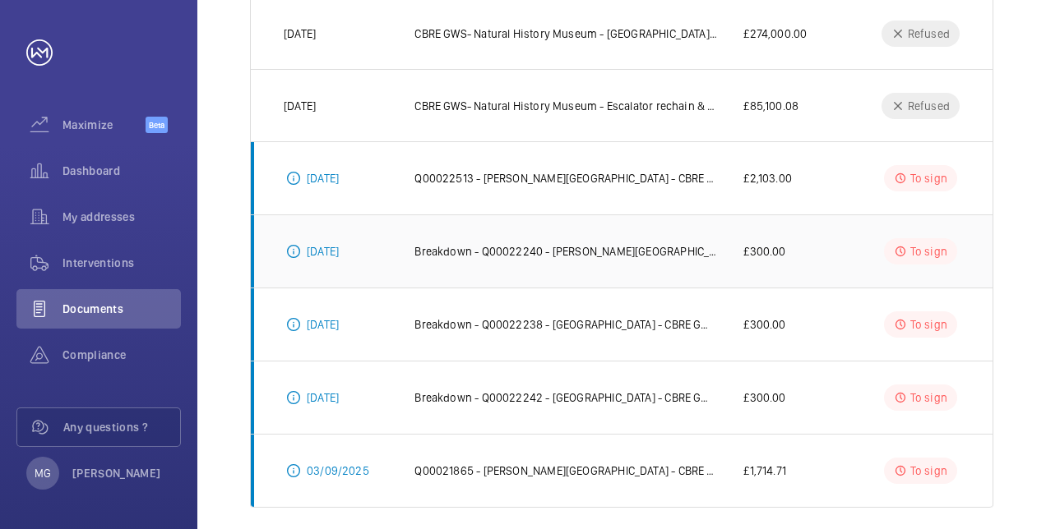
scroll to position [554, 0]
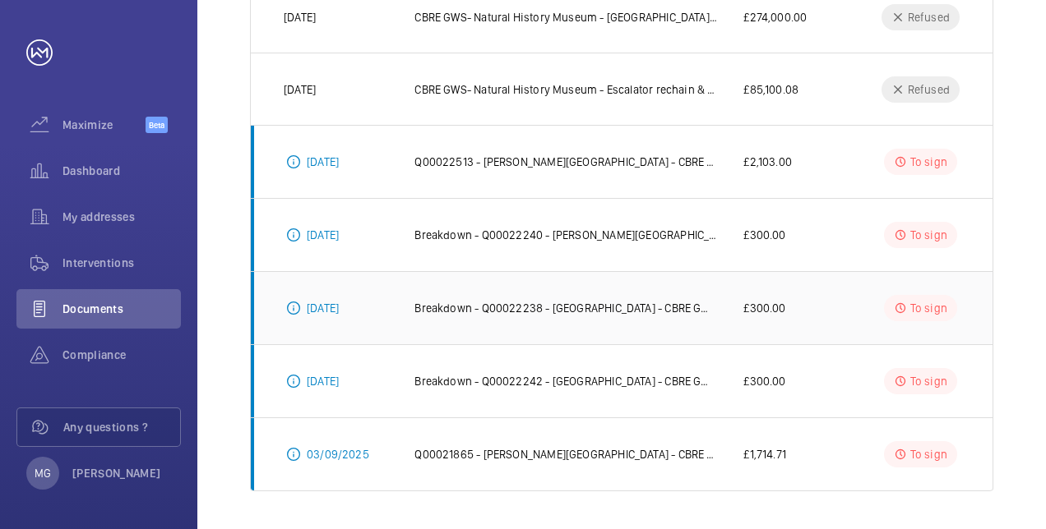
click at [676, 311] on p "Breakdown - Q00022238 - Kimber Road - CBRE GWS- Natural History Museum - Wandsw…" at bounding box center [565, 308] width 303 height 16
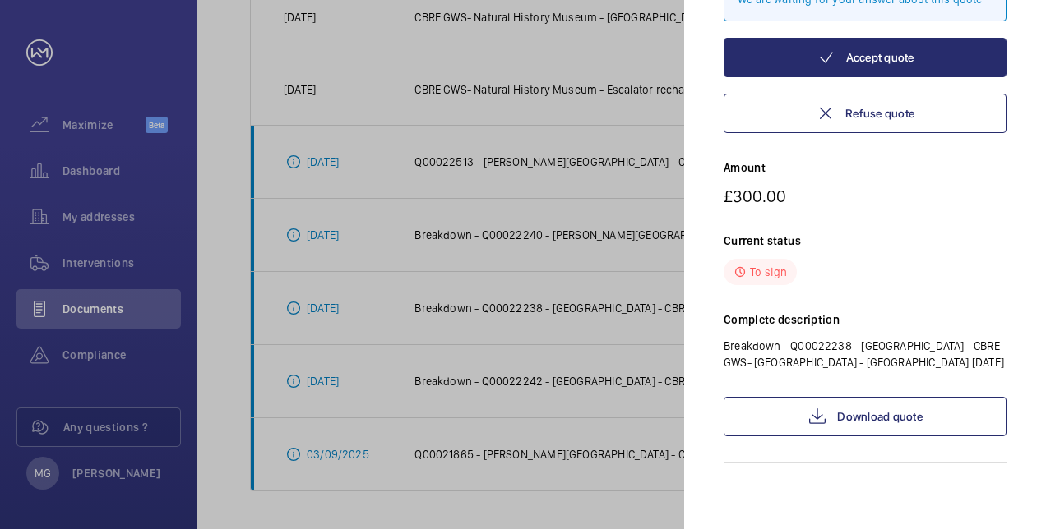
scroll to position [198, 0]
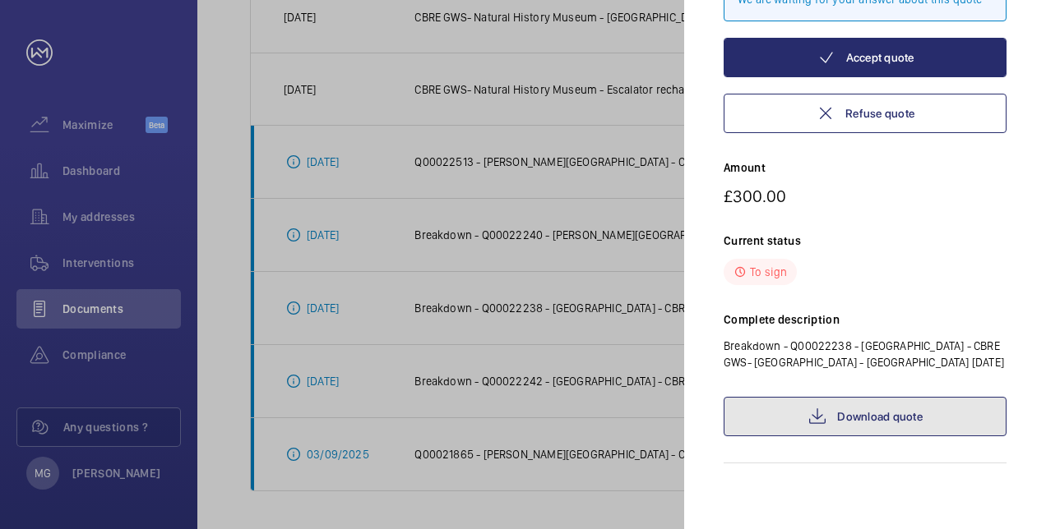
click at [818, 418] on mat-icon at bounding box center [817, 417] width 20 height 20
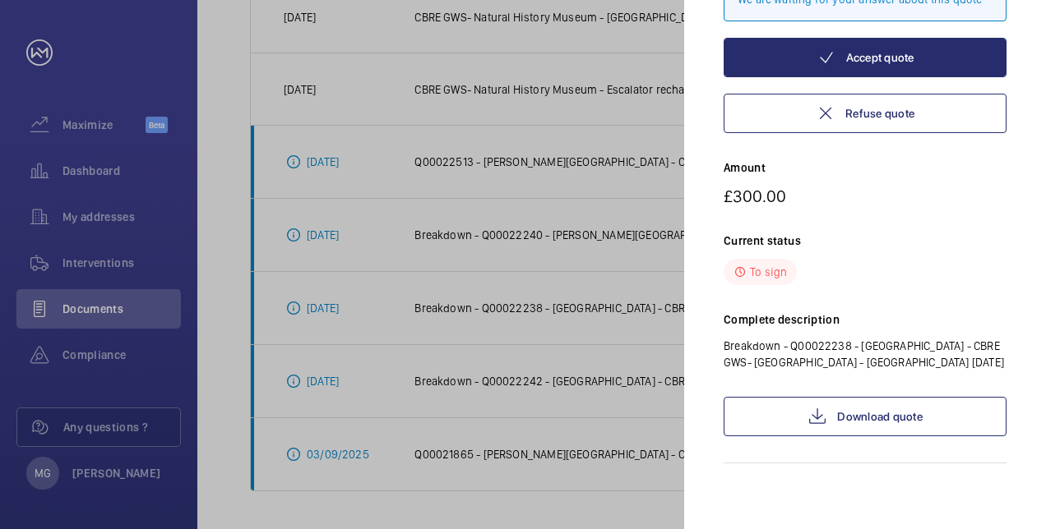
click at [571, 379] on div at bounding box center [523, 264] width 1046 height 529
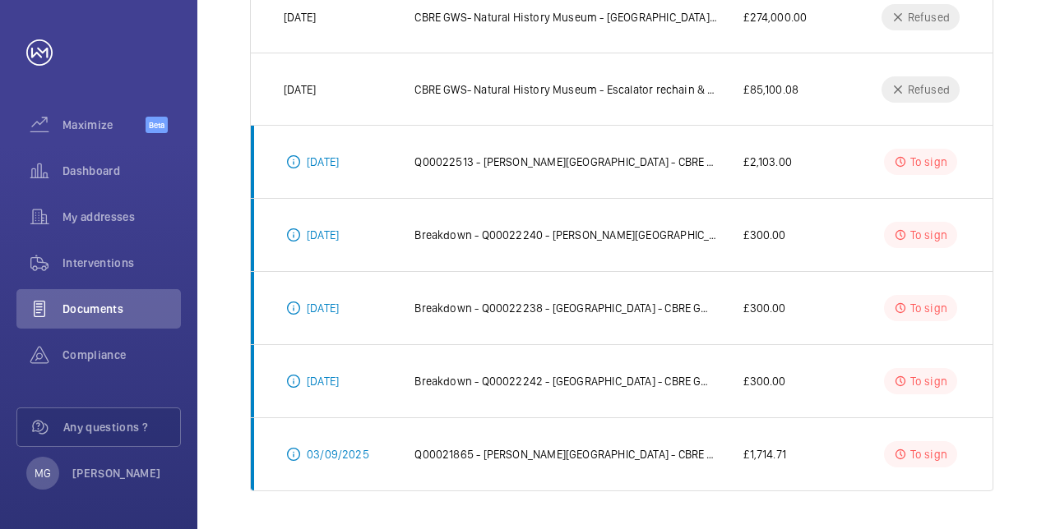
scroll to position [0, 0]
click at [569, 300] on p "Breakdown - Q00022238 - Kimber Road - CBRE GWS- Natural History Museum - Wandsw…" at bounding box center [565, 308] width 303 height 16
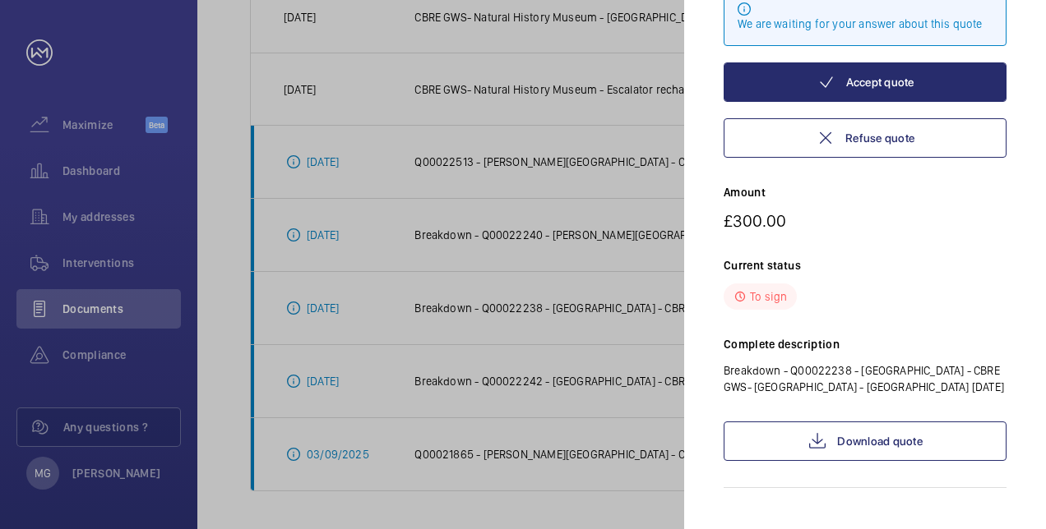
scroll to position [164, 0]
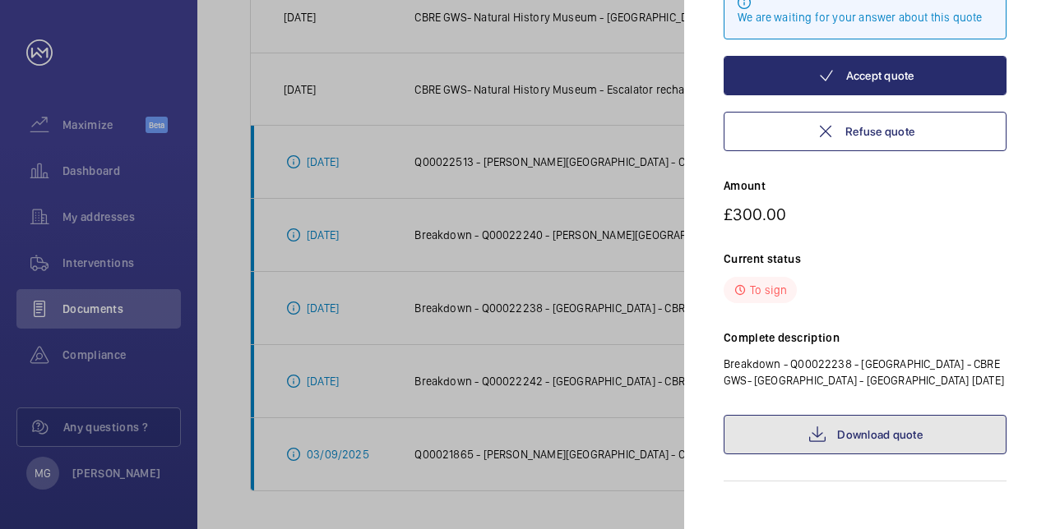
click at [877, 452] on link "Download quote" at bounding box center [864, 434] width 283 height 39
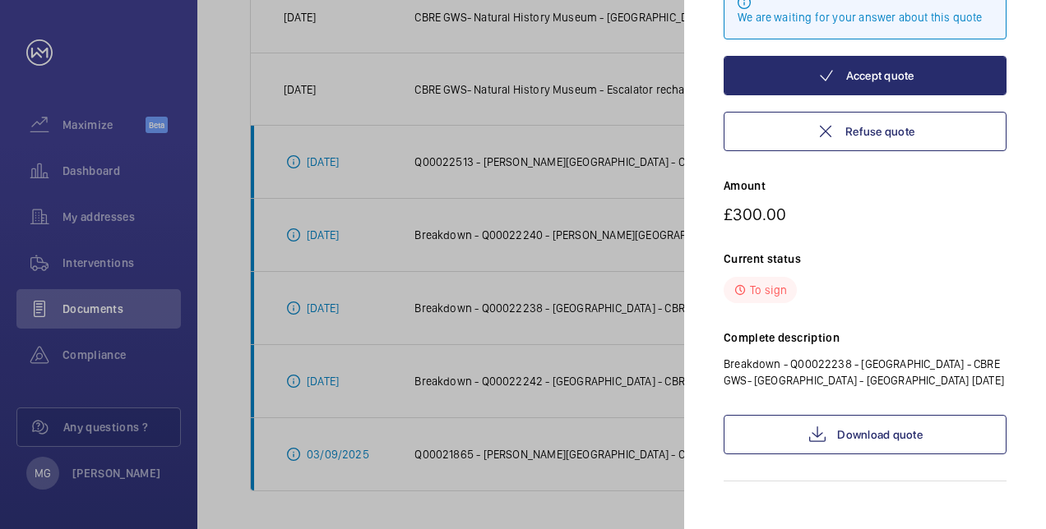
click at [627, 122] on div at bounding box center [523, 264] width 1046 height 529
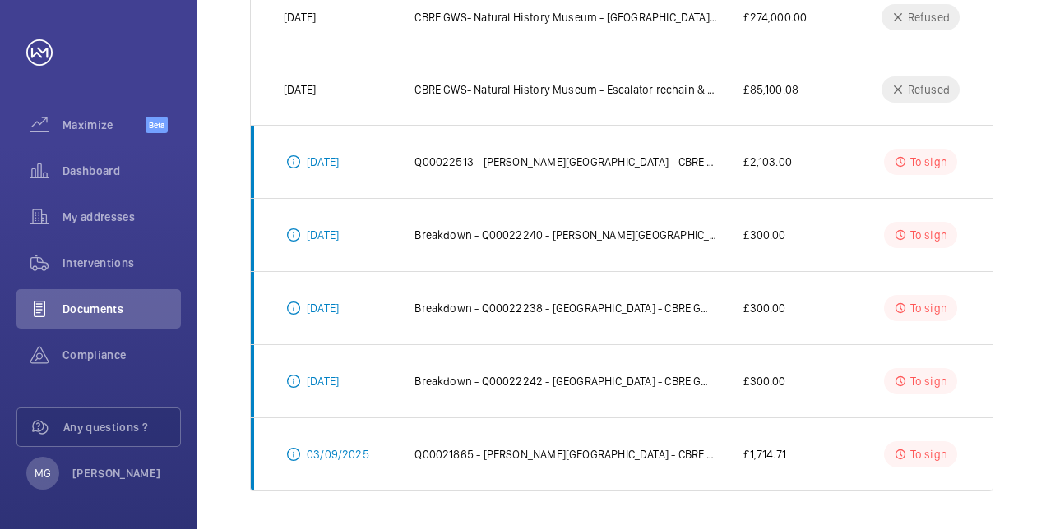
scroll to position [0, 0]
click at [595, 451] on p "Q00021865 - Cromwell Road - CBRE GWS- Natural History Museum" at bounding box center [565, 454] width 303 height 16
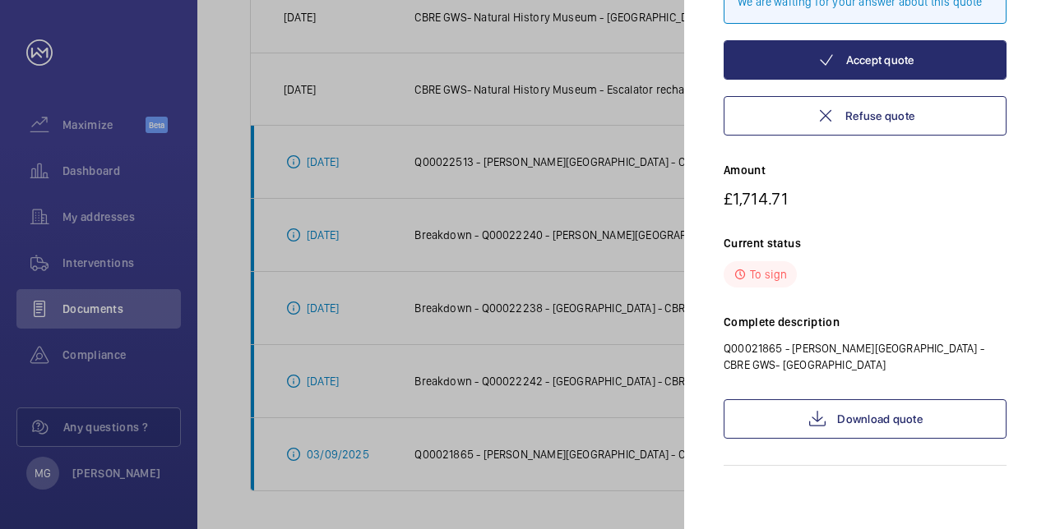
scroll to position [182, 0]
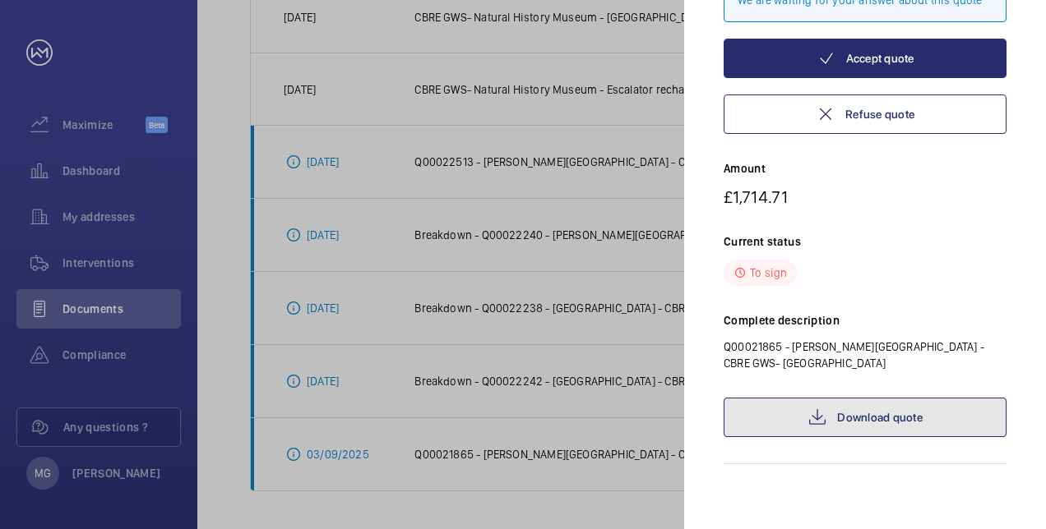
click at [893, 415] on link "Download quote" at bounding box center [864, 417] width 283 height 39
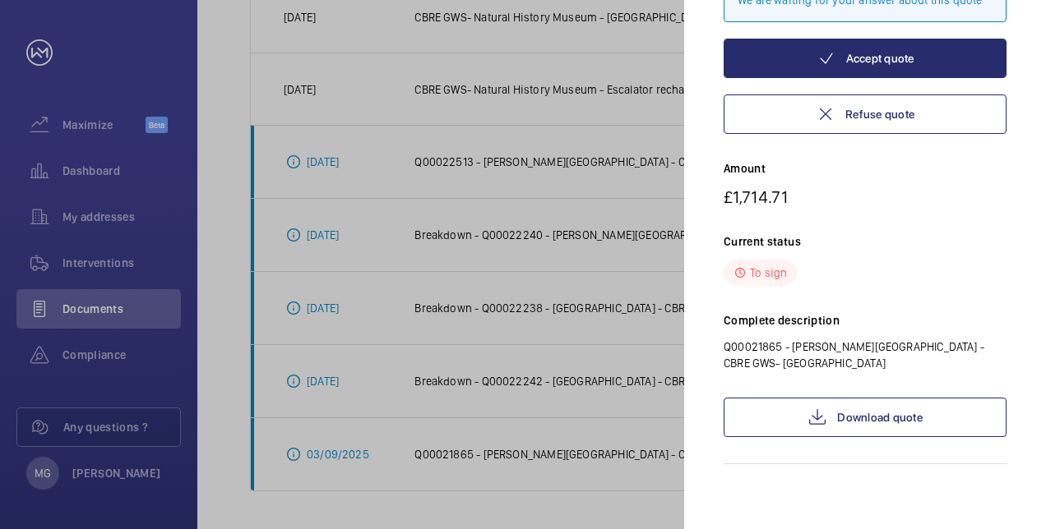
click at [626, 120] on div at bounding box center [523, 264] width 1046 height 529
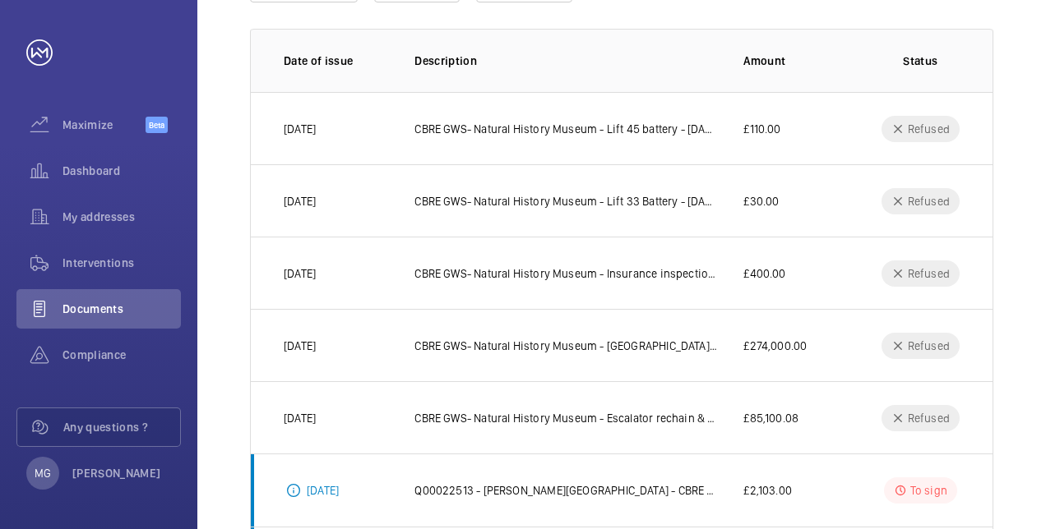
scroll to position [0, 0]
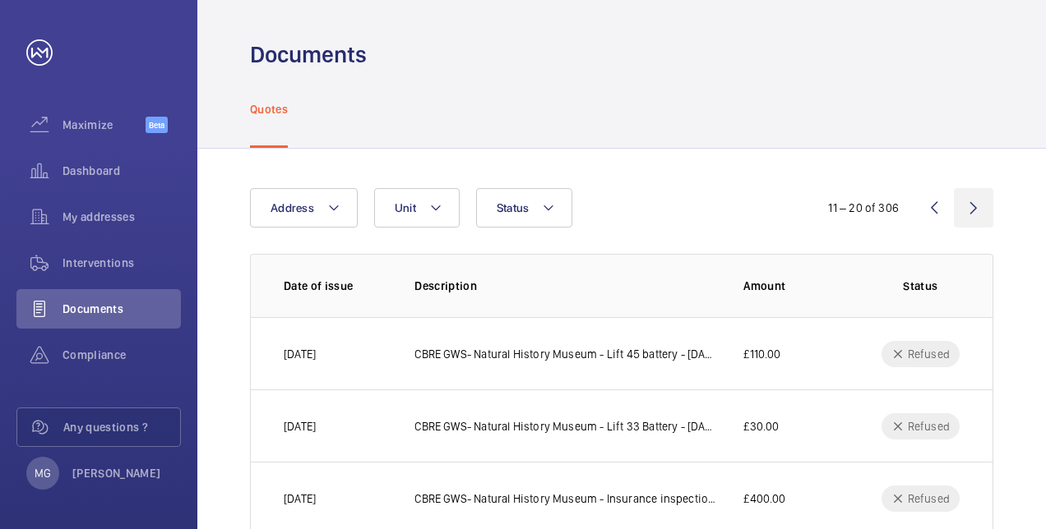
click at [970, 207] on wm-front-icon-button at bounding box center [973, 207] width 39 height 39
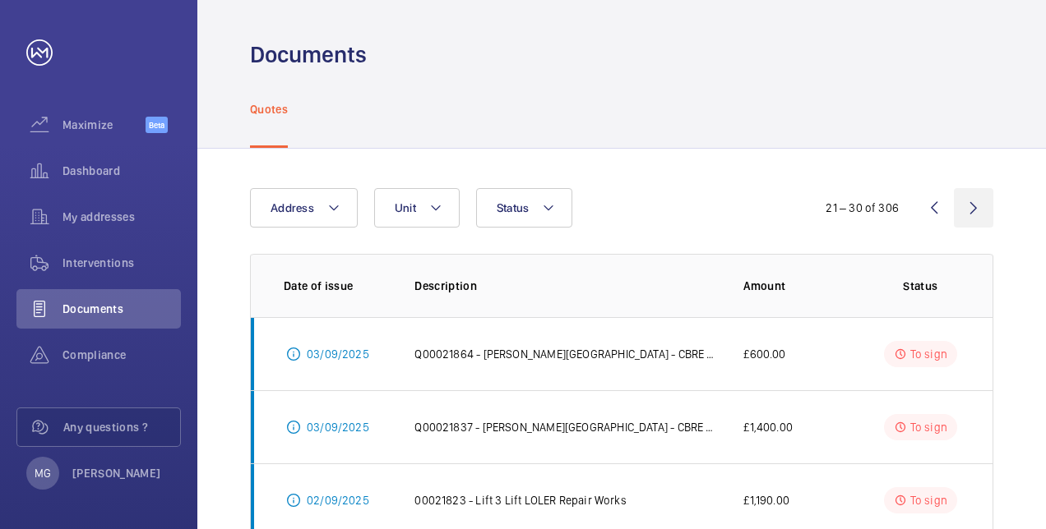
click at [975, 205] on wm-front-icon-button at bounding box center [973, 207] width 39 height 39
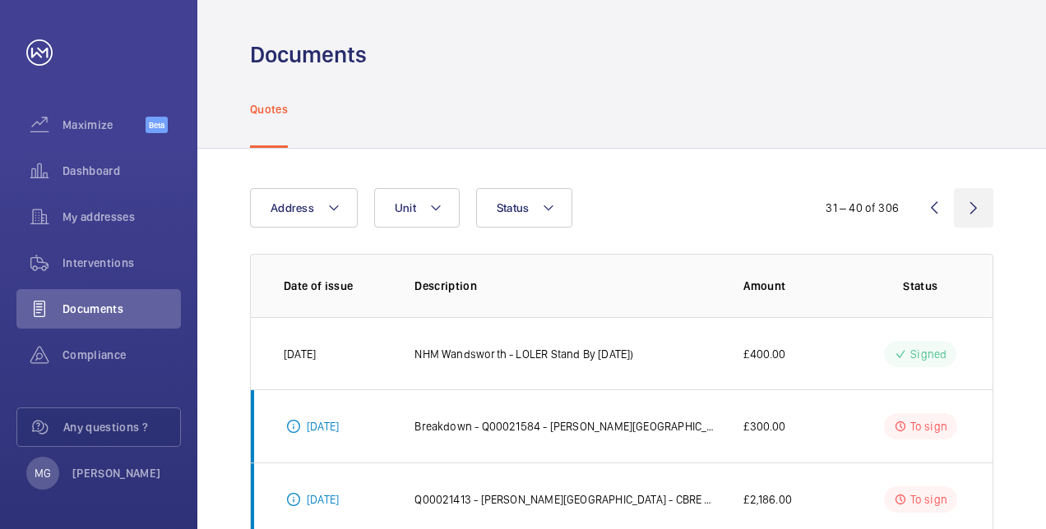
click at [973, 206] on wm-front-icon-button at bounding box center [973, 207] width 39 height 39
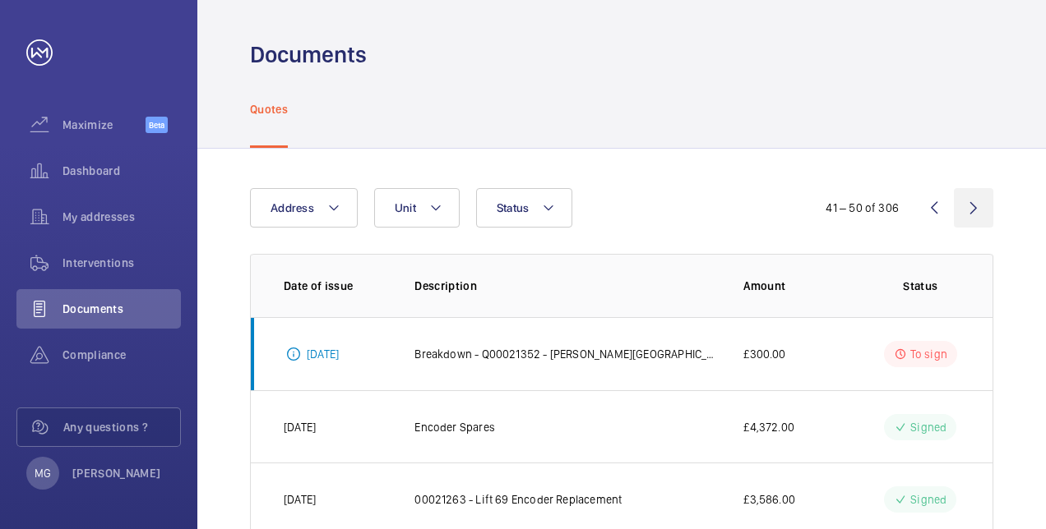
click at [973, 209] on wm-front-icon-button at bounding box center [973, 207] width 39 height 39
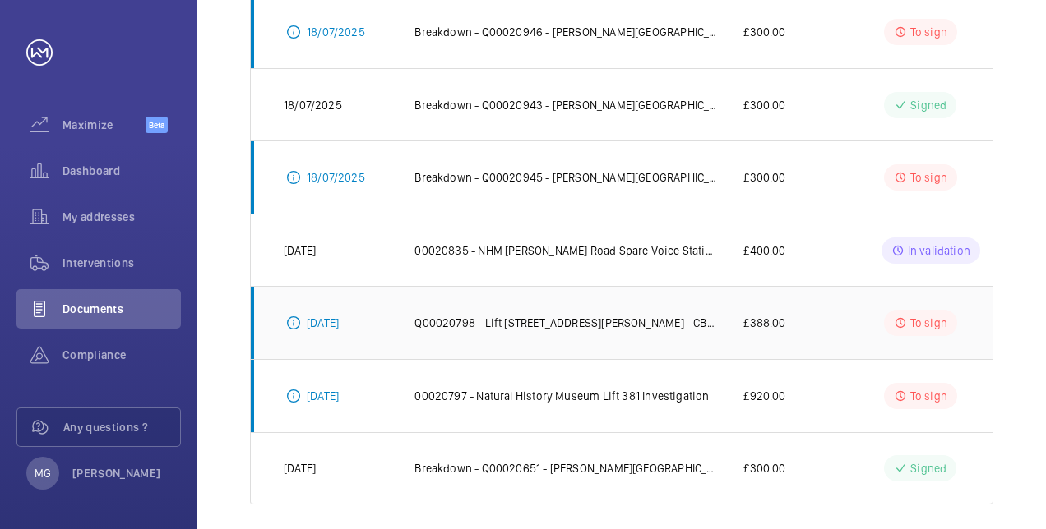
scroll to position [552, 0]
